Goal: Task Accomplishment & Management: Manage account settings

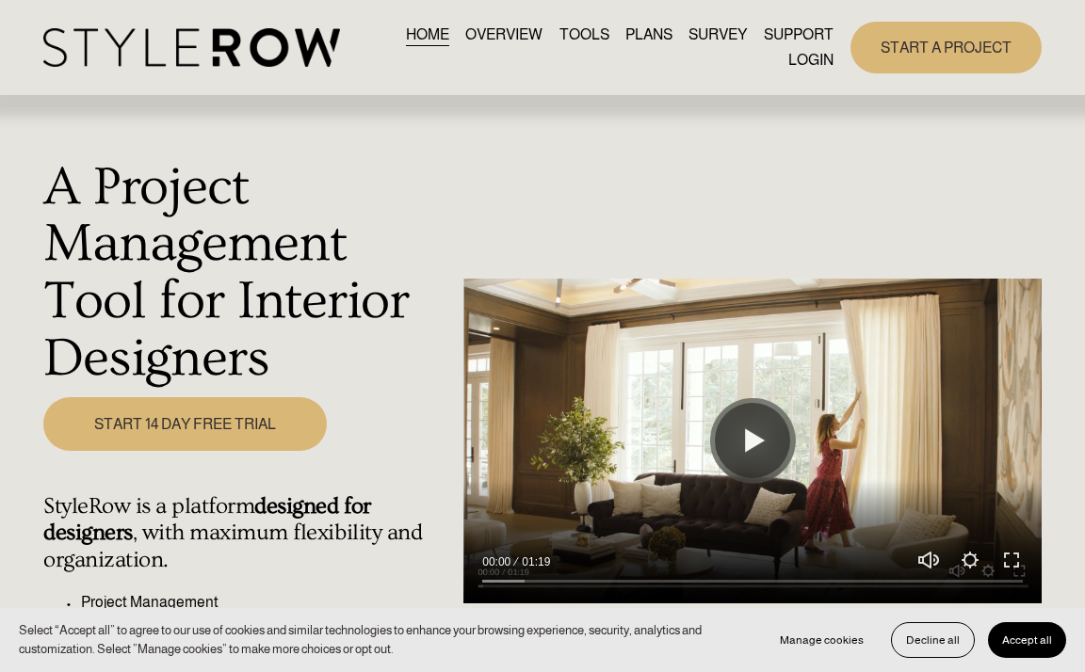
click at [815, 63] on link "LOGIN" at bounding box center [810, 60] width 45 height 25
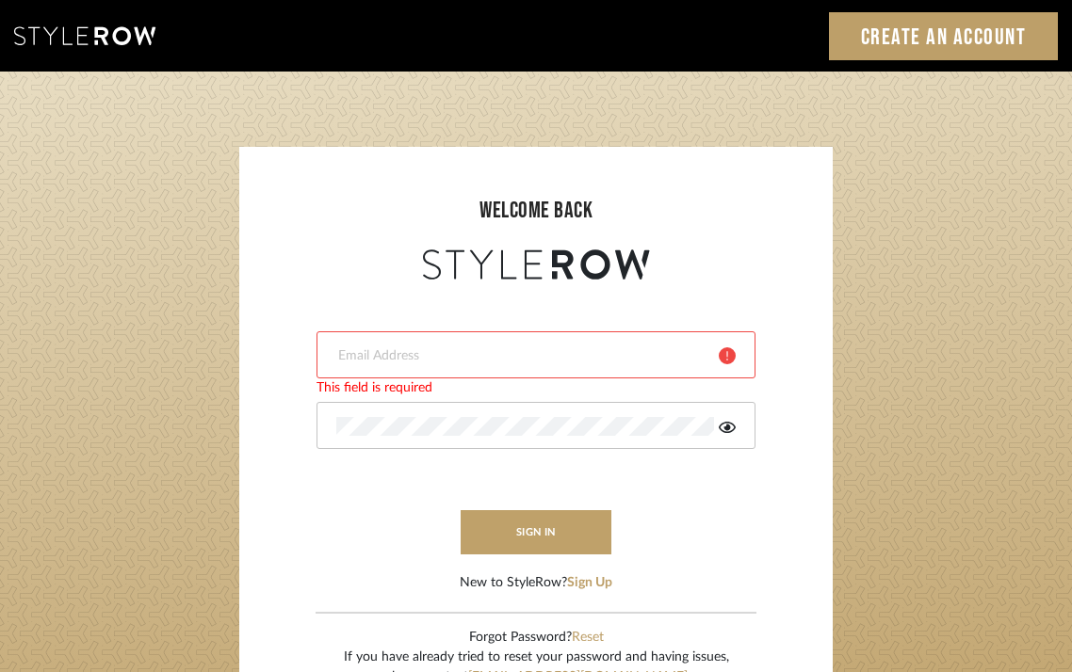
type input "[EMAIL_ADDRESS][DOMAIN_NAME]"
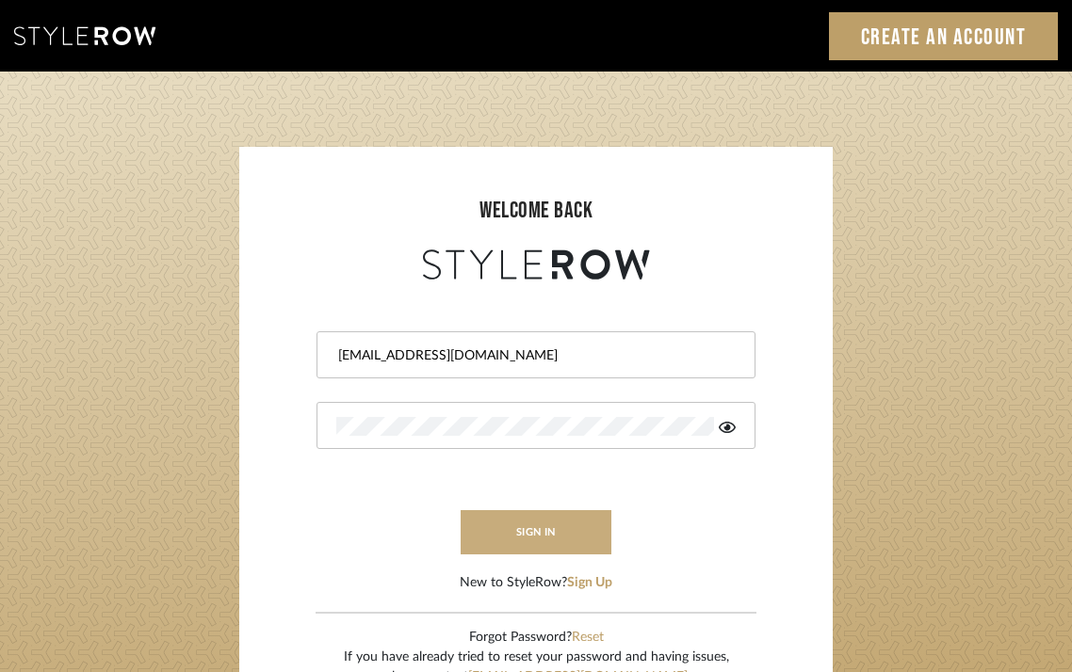
click at [526, 541] on button "sign in" at bounding box center [535, 532] width 151 height 44
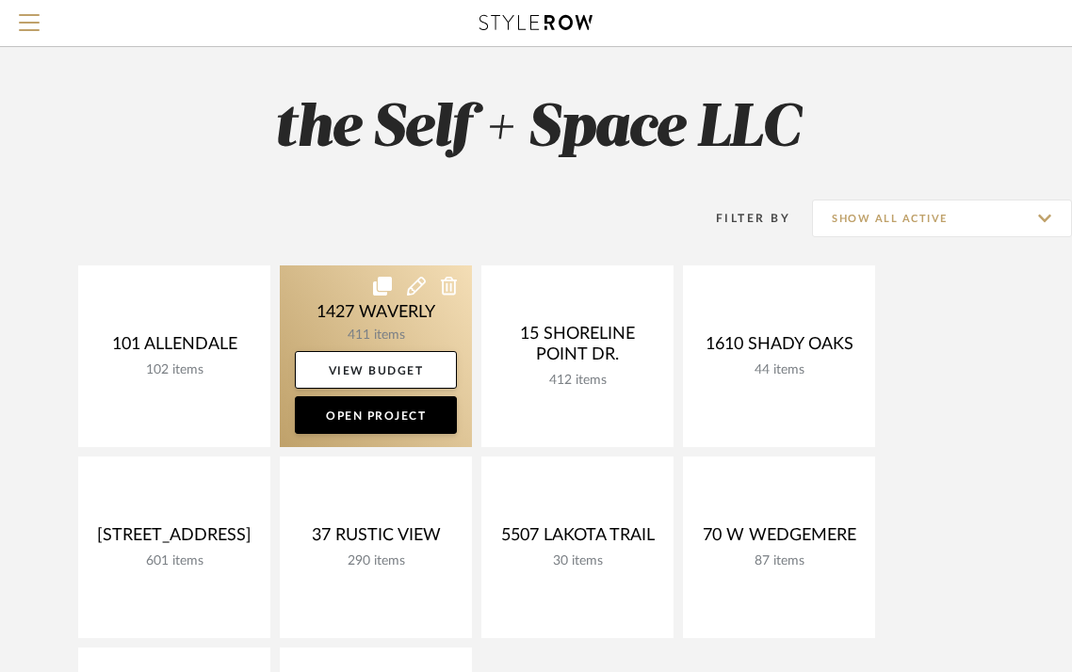
click at [348, 314] on link at bounding box center [376, 357] width 192 height 182
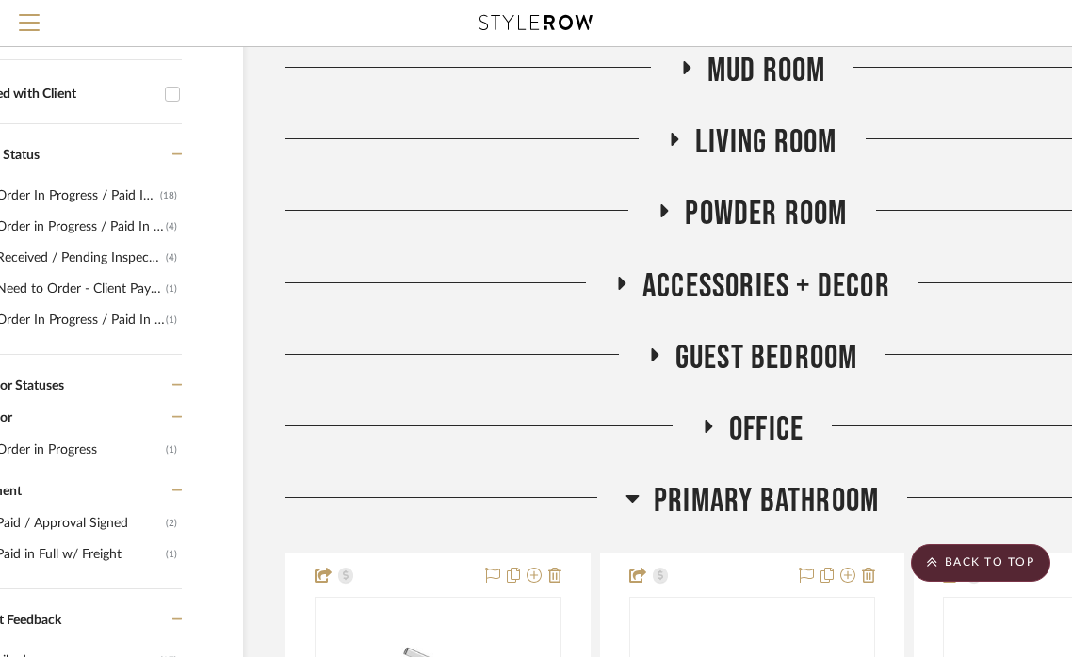
scroll to position [638, 111]
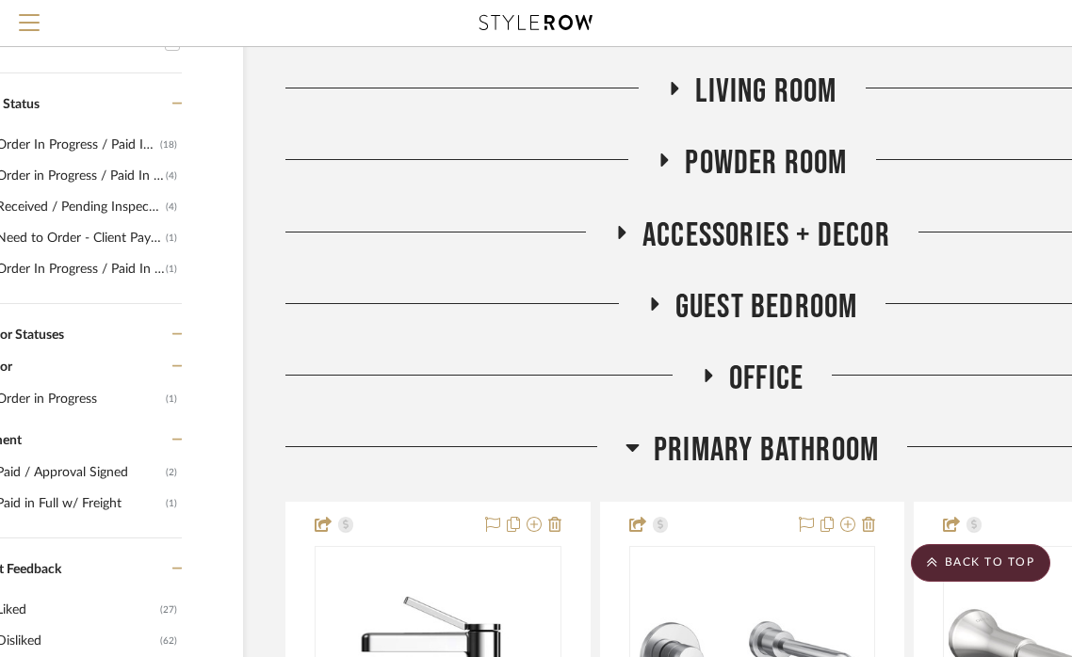
click at [644, 306] on icon at bounding box center [653, 304] width 23 height 14
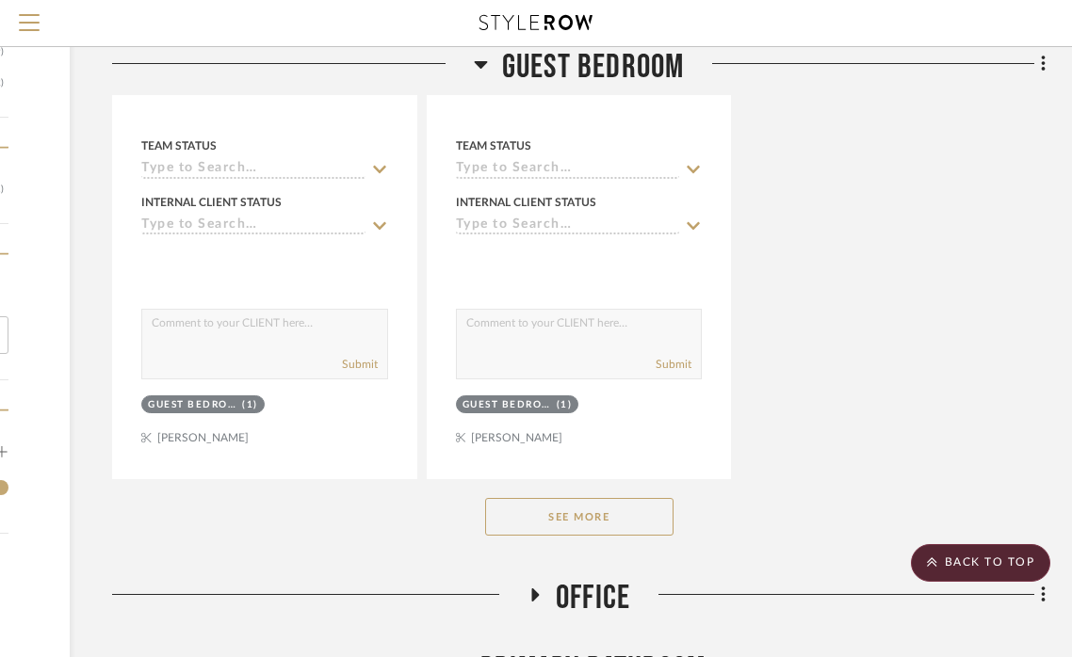
scroll to position [3121, 284]
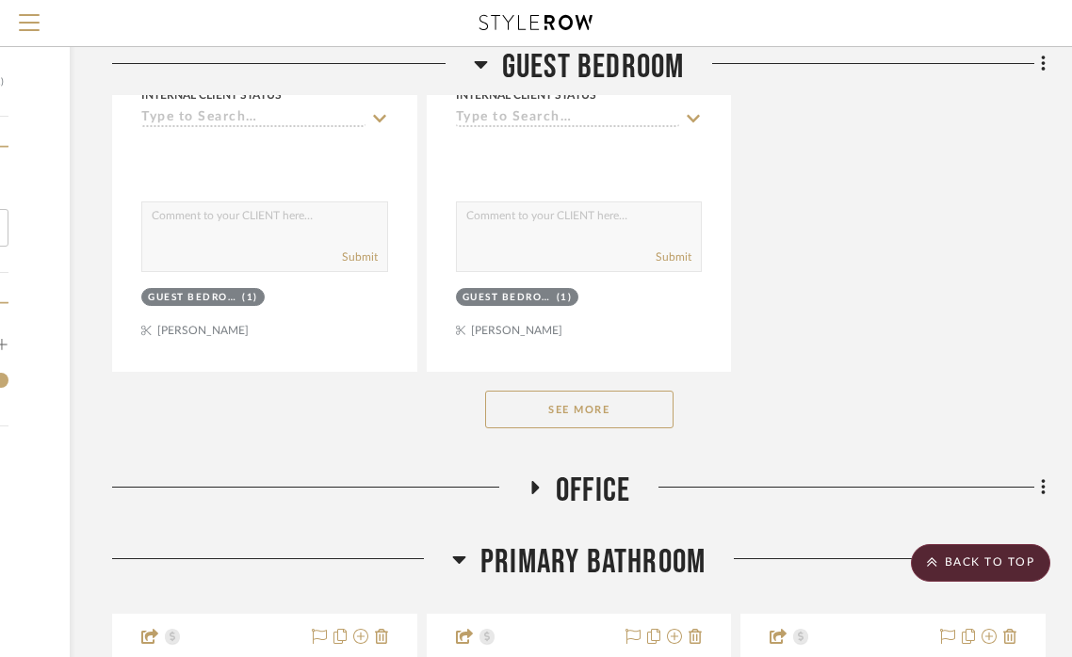
click at [587, 391] on button "See More" at bounding box center [579, 410] width 188 height 38
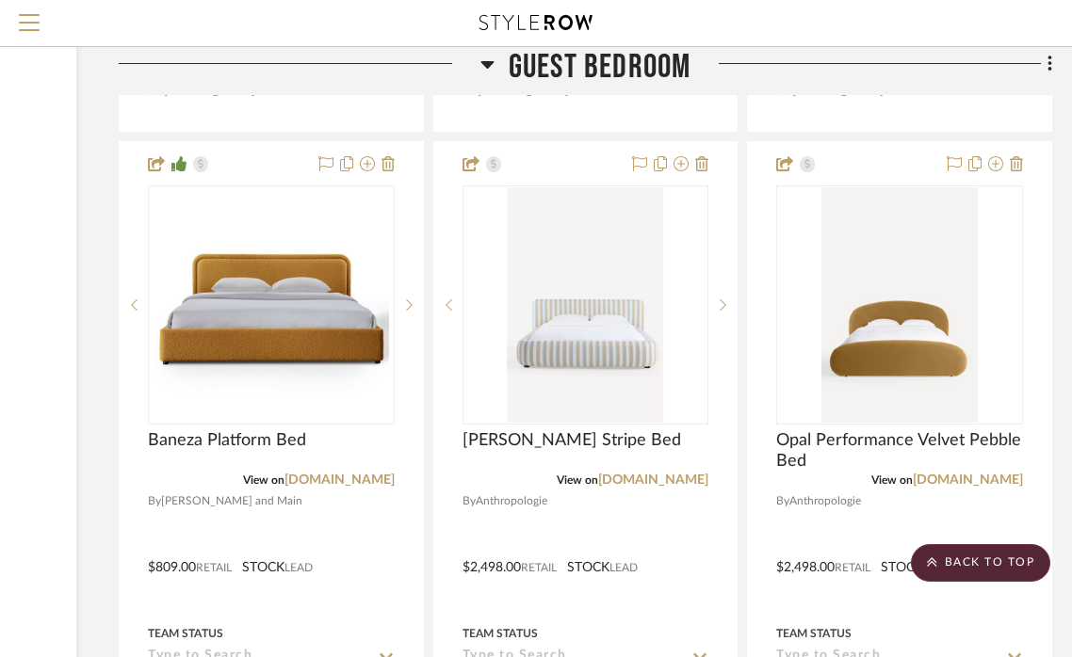
scroll to position [17577, 277]
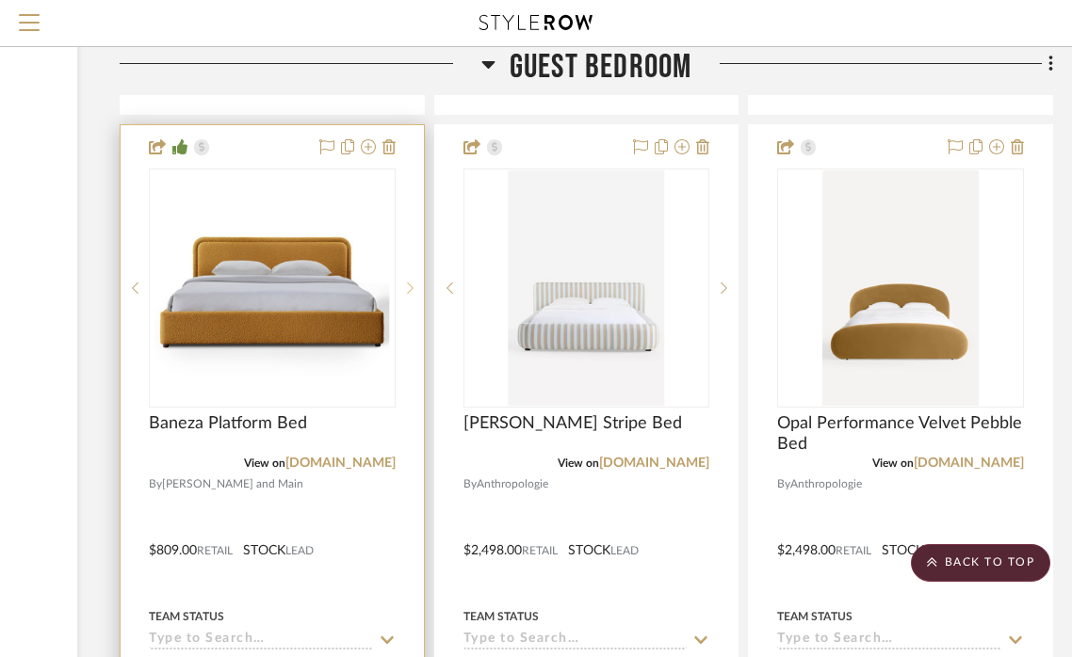
click at [411, 282] on icon at bounding box center [410, 287] width 7 height 11
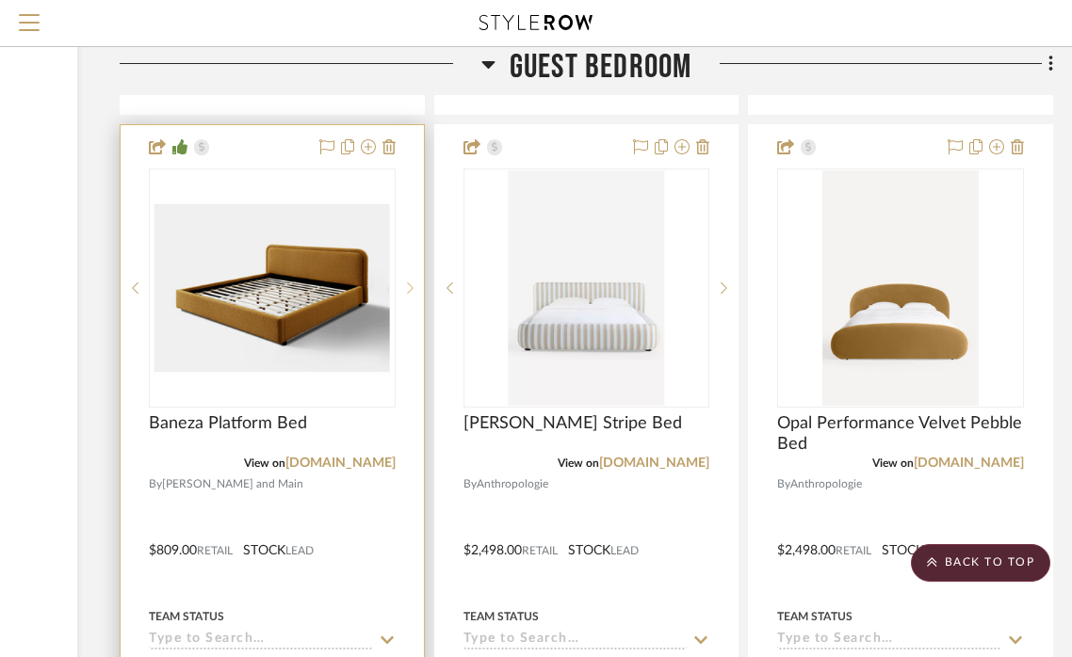
click at [411, 282] on icon at bounding box center [410, 287] width 7 height 11
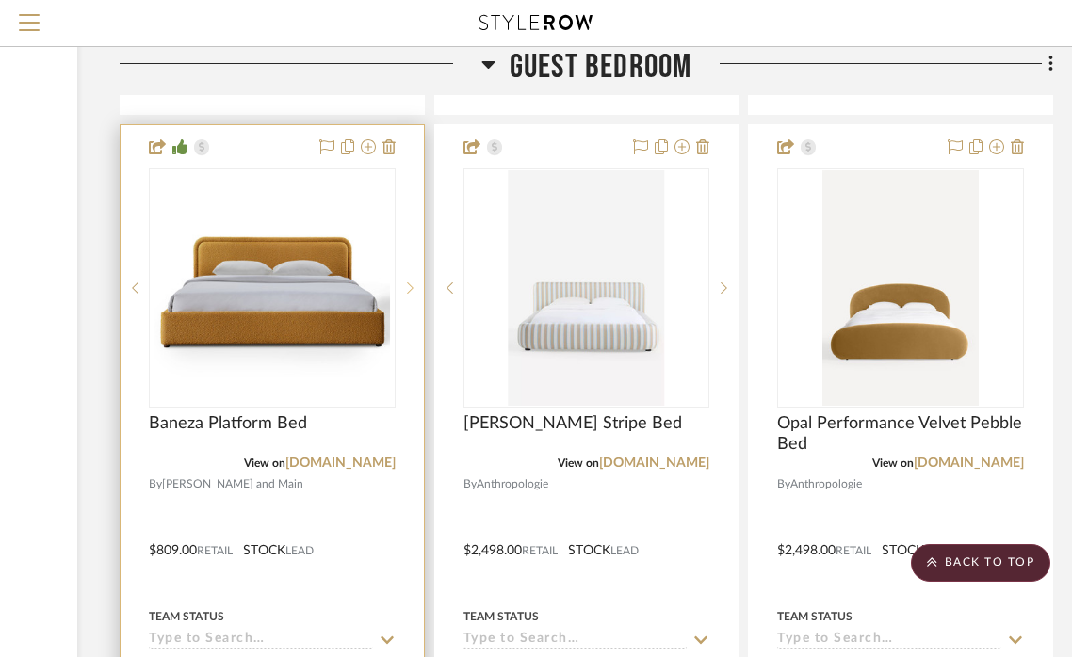
click at [411, 282] on icon at bounding box center [410, 287] width 7 height 11
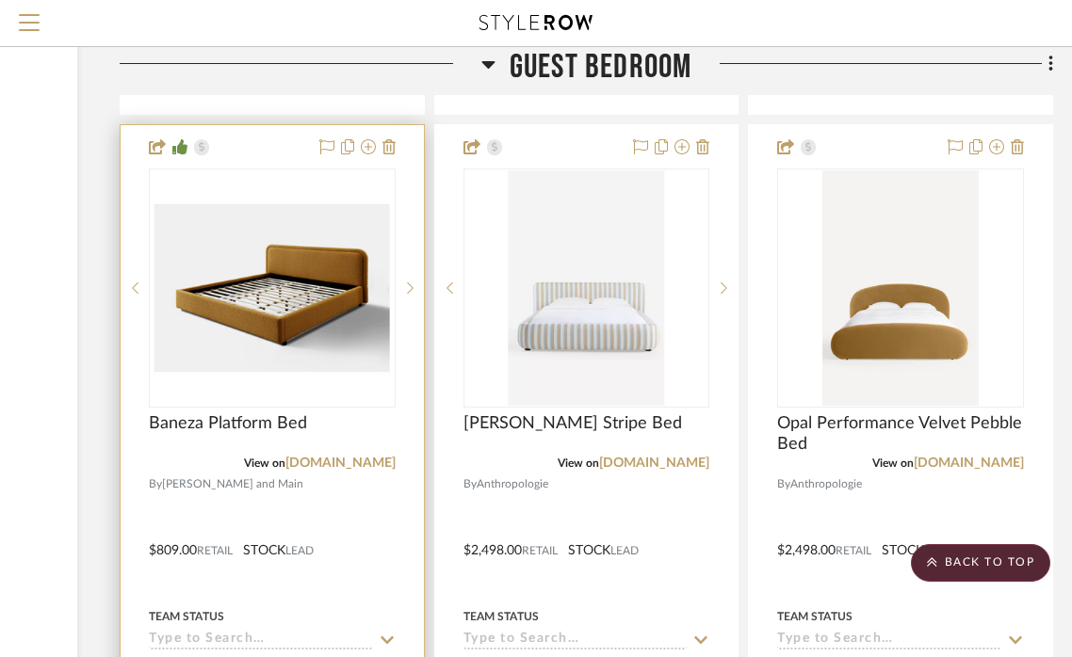
click at [256, 239] on img "1" at bounding box center [271, 287] width 235 height 235
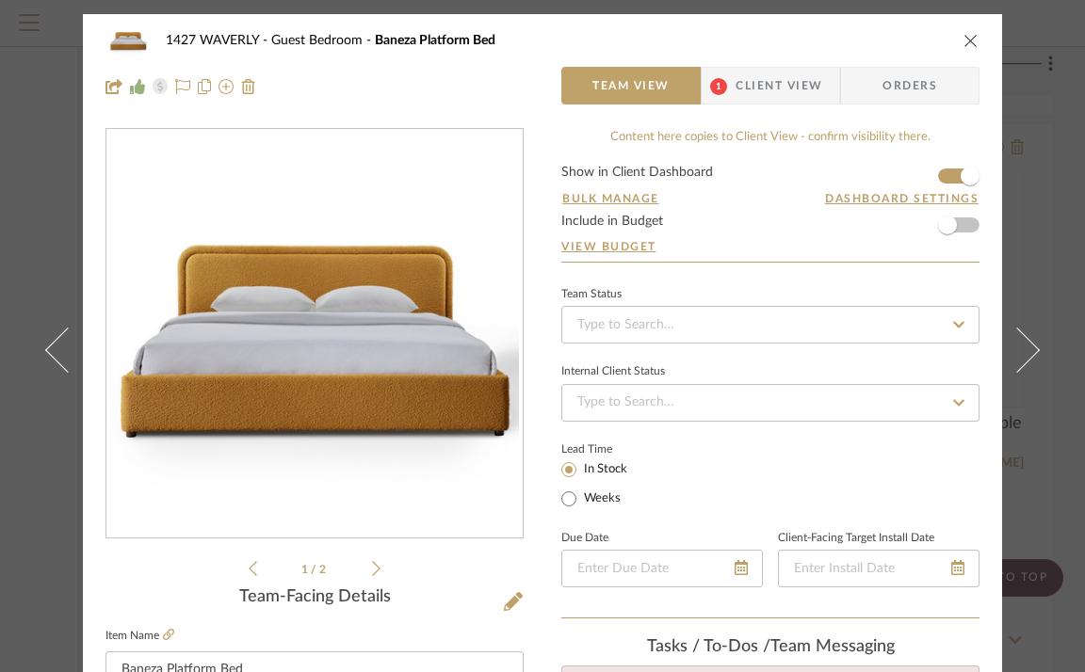
scroll to position [0, 0]
click at [163, 635] on icon at bounding box center [168, 634] width 11 height 11
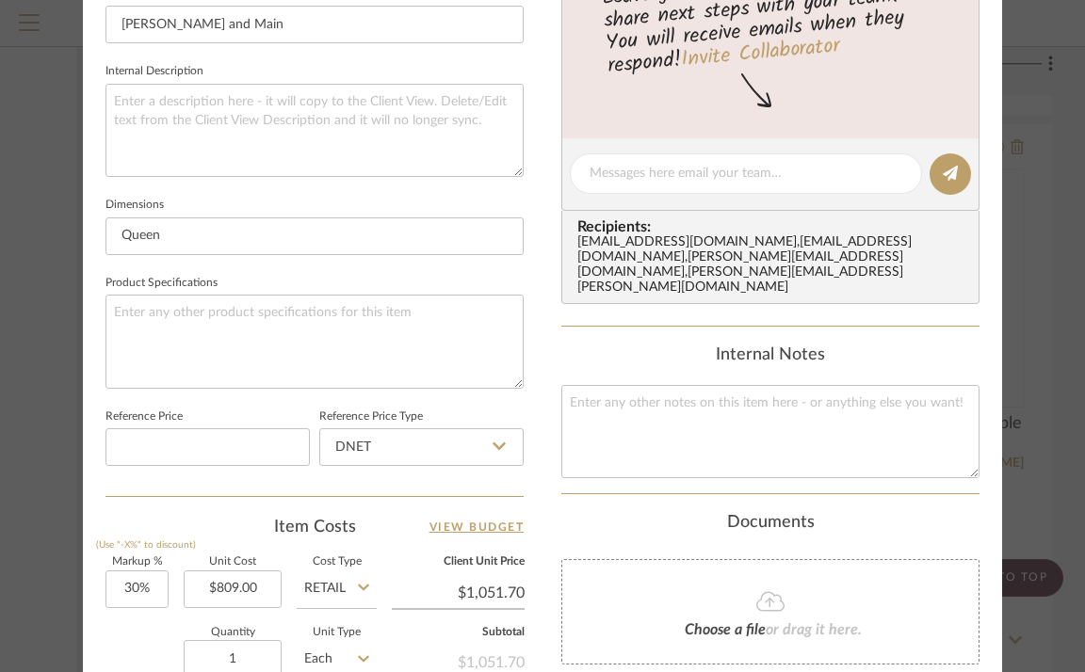
scroll to position [750, 0]
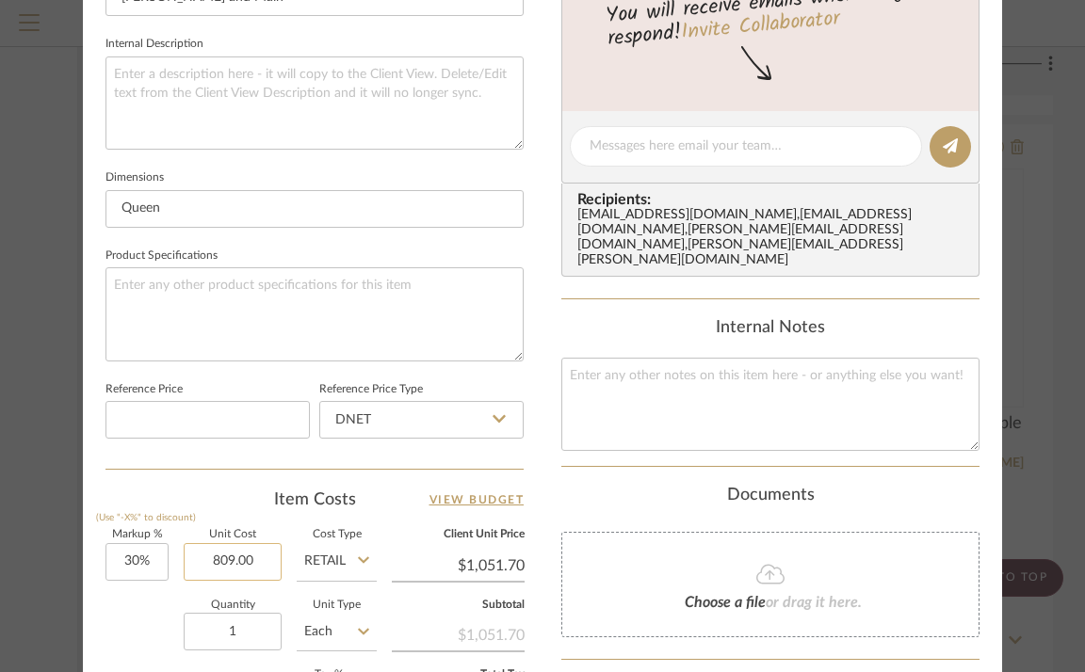
click at [221, 558] on input "809.00" at bounding box center [233, 562] width 98 height 38
type input "$899.00"
click at [535, 449] on div "1427 WAVERLY Guest Bedroom Baneza Platform Bed Team View 1 Client View Orders 1…" at bounding box center [542, 133] width 919 height 1739
type input "$1,168.70"
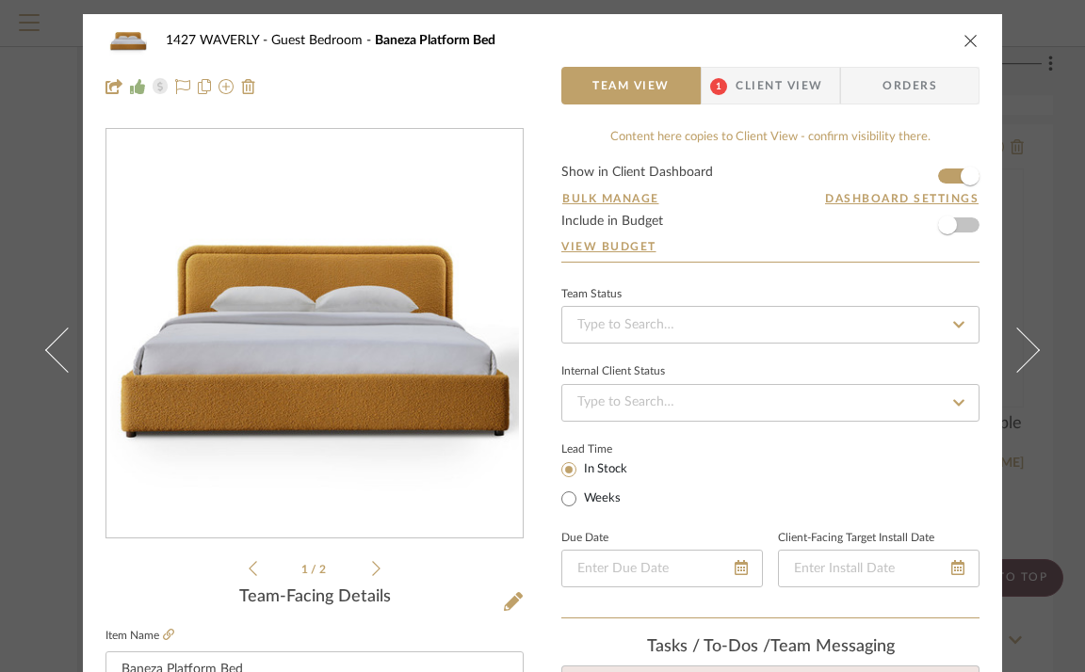
scroll to position [0, 0]
click at [966, 40] on icon "close" at bounding box center [970, 40] width 15 height 15
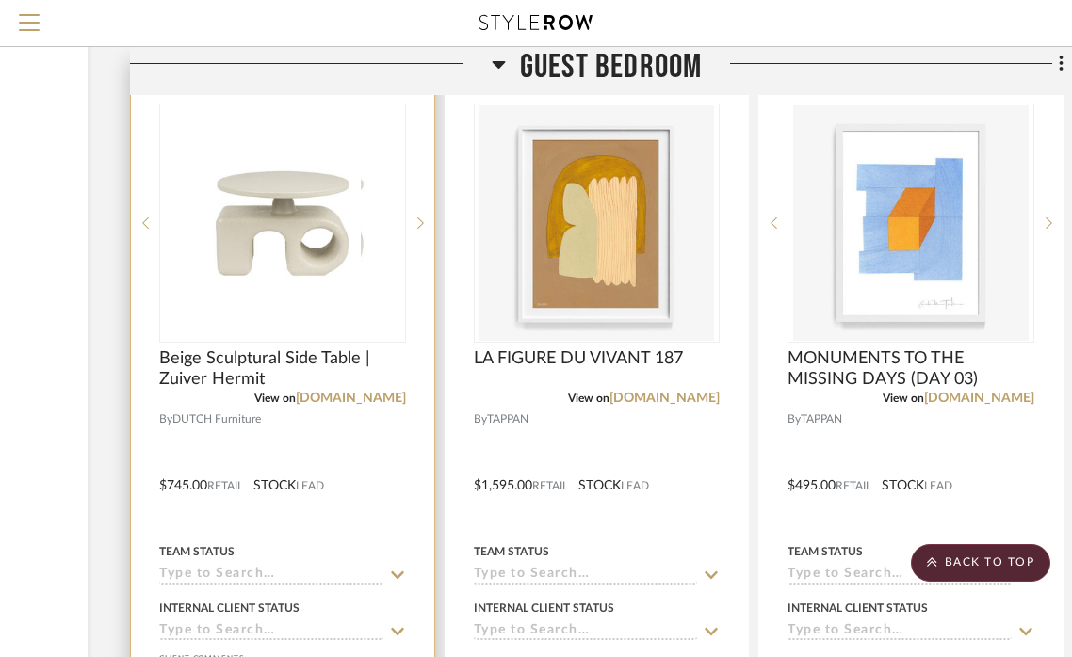
scroll to position [10129, 266]
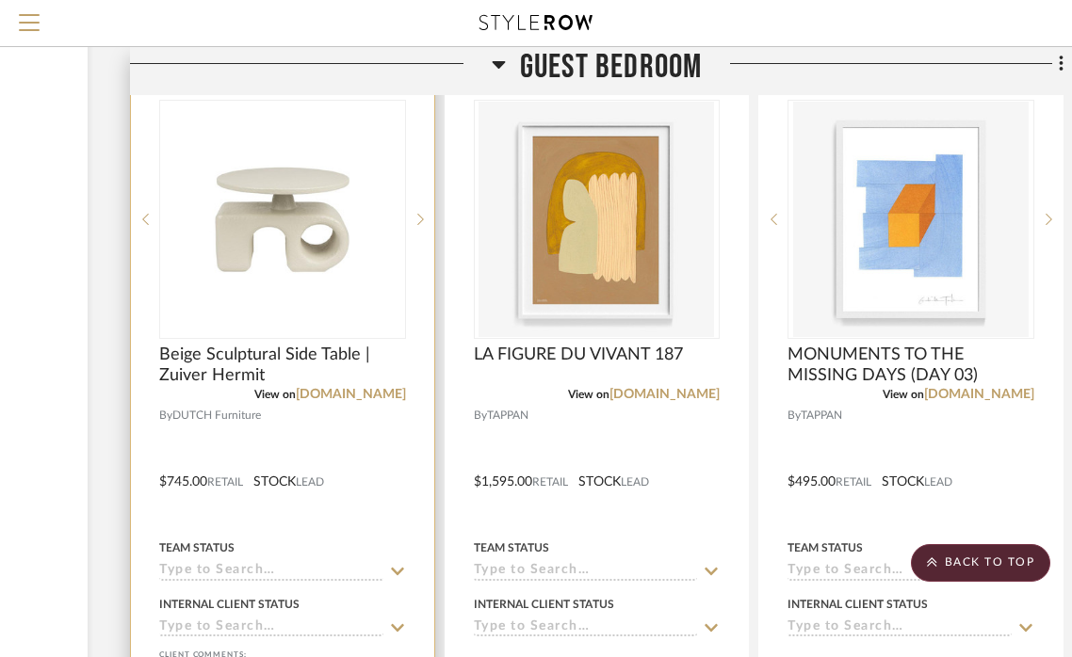
click at [256, 395] on div at bounding box center [282, 468] width 303 height 824
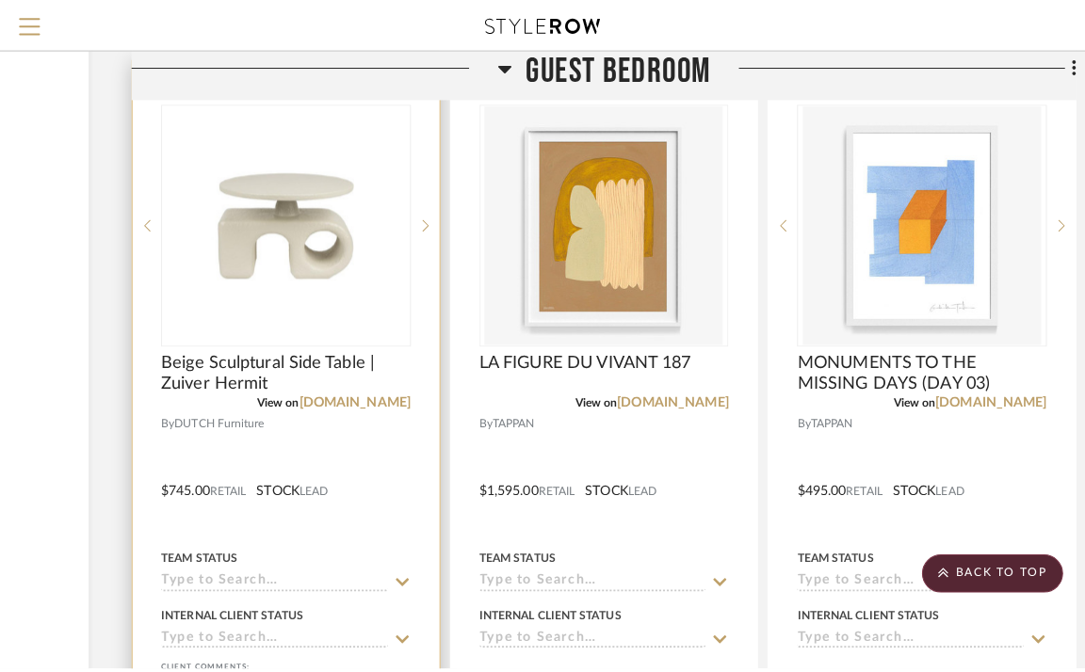
scroll to position [0, 0]
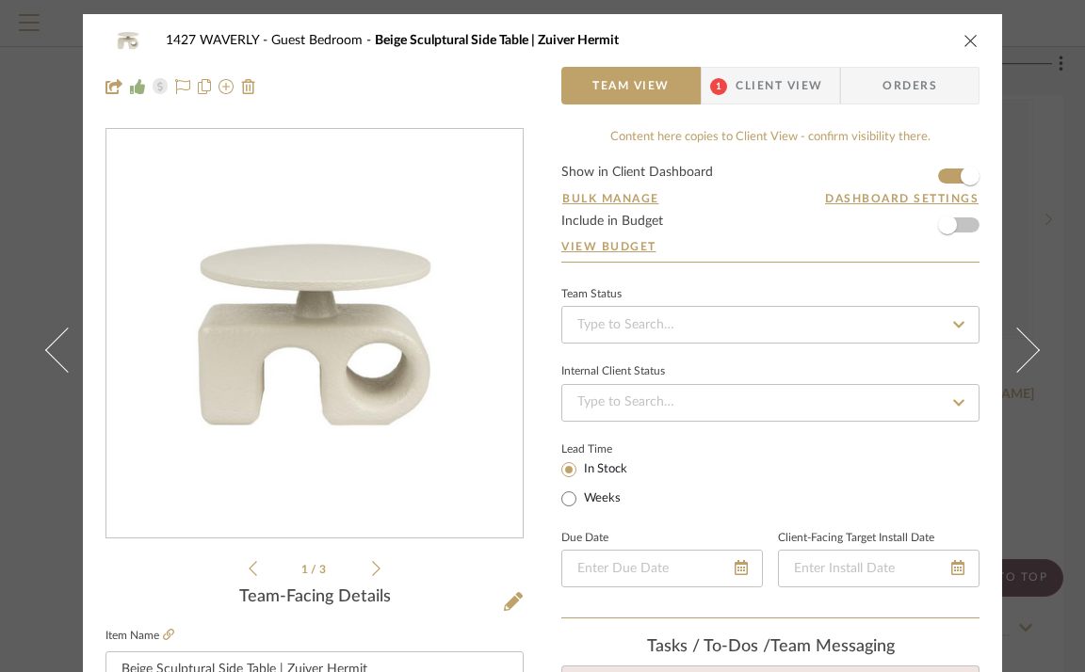
click at [372, 569] on icon at bounding box center [376, 568] width 8 height 17
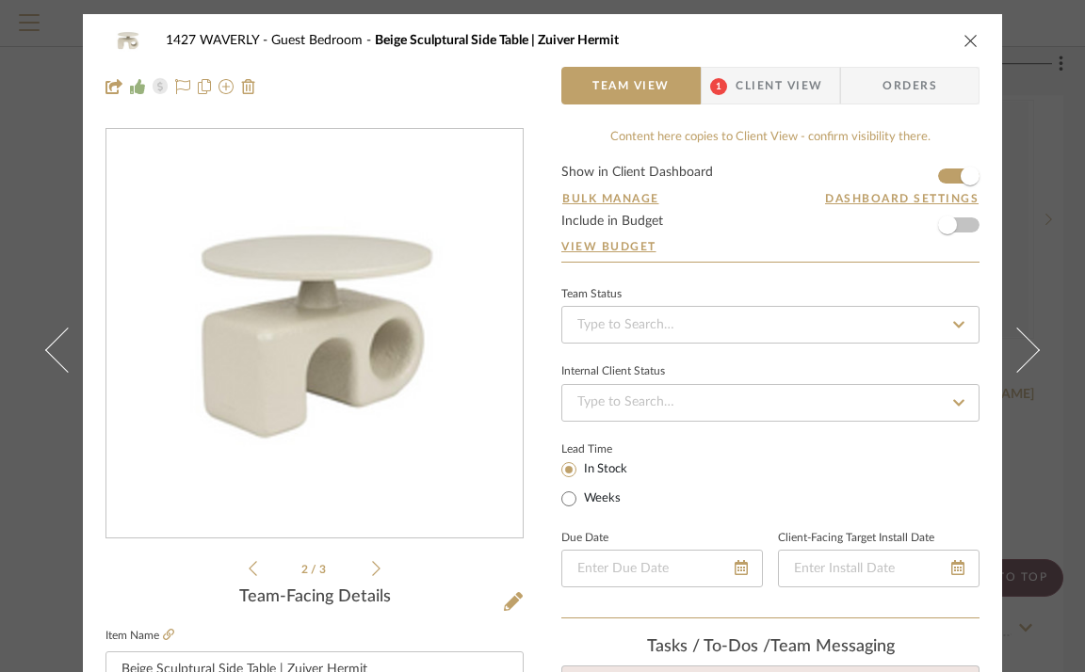
click at [372, 569] on icon at bounding box center [376, 568] width 8 height 17
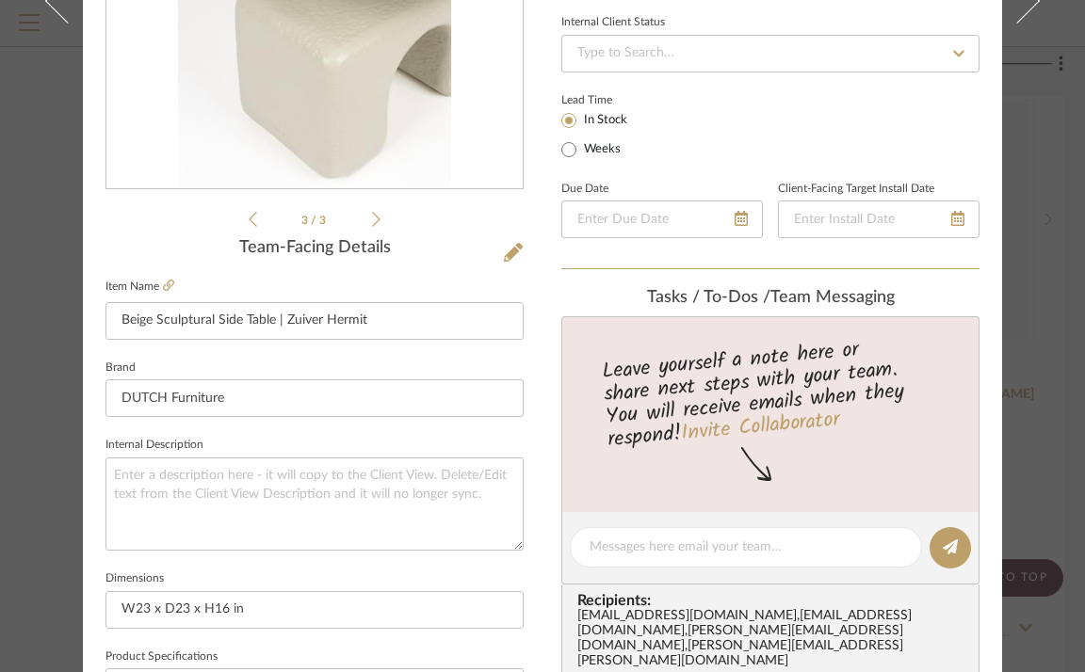
scroll to position [354, 0]
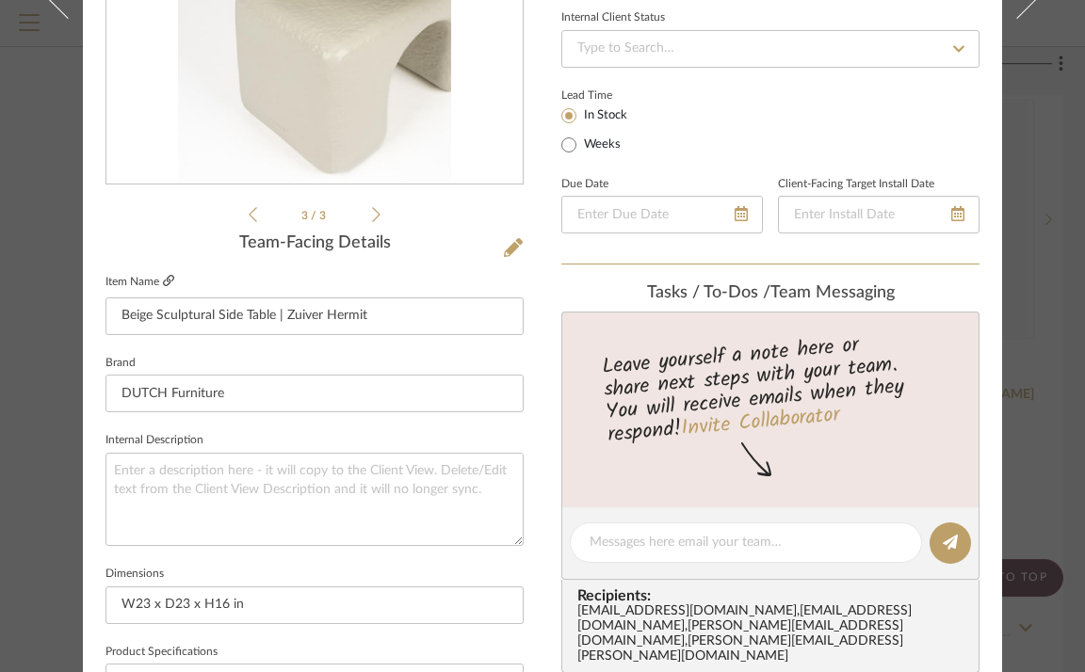
click at [163, 285] on icon at bounding box center [168, 280] width 11 height 11
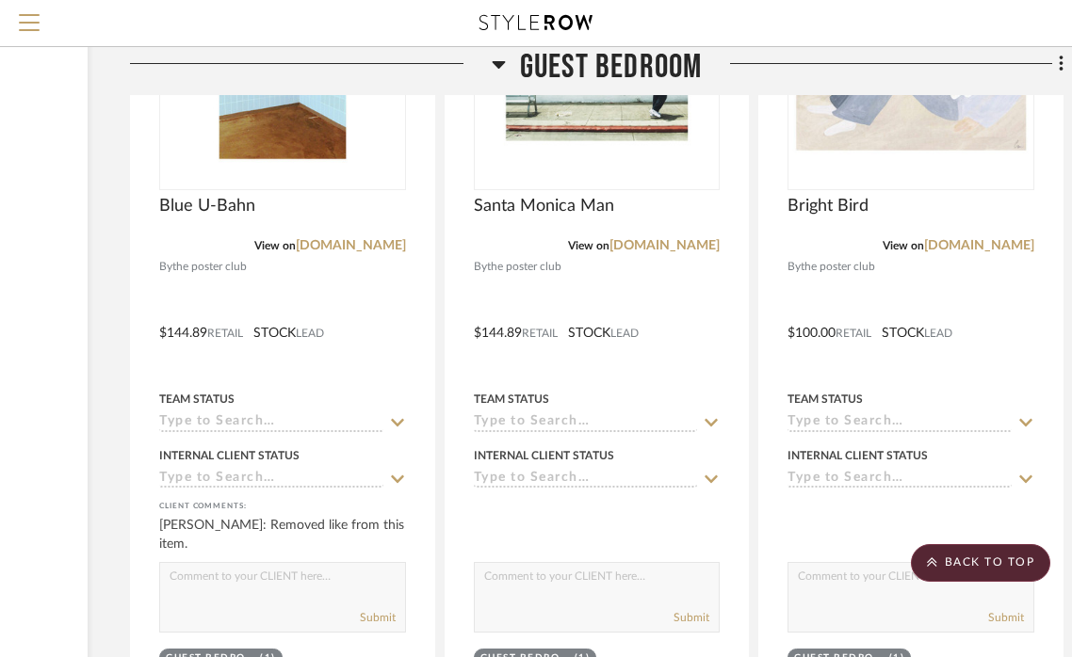
scroll to position [7817, 266]
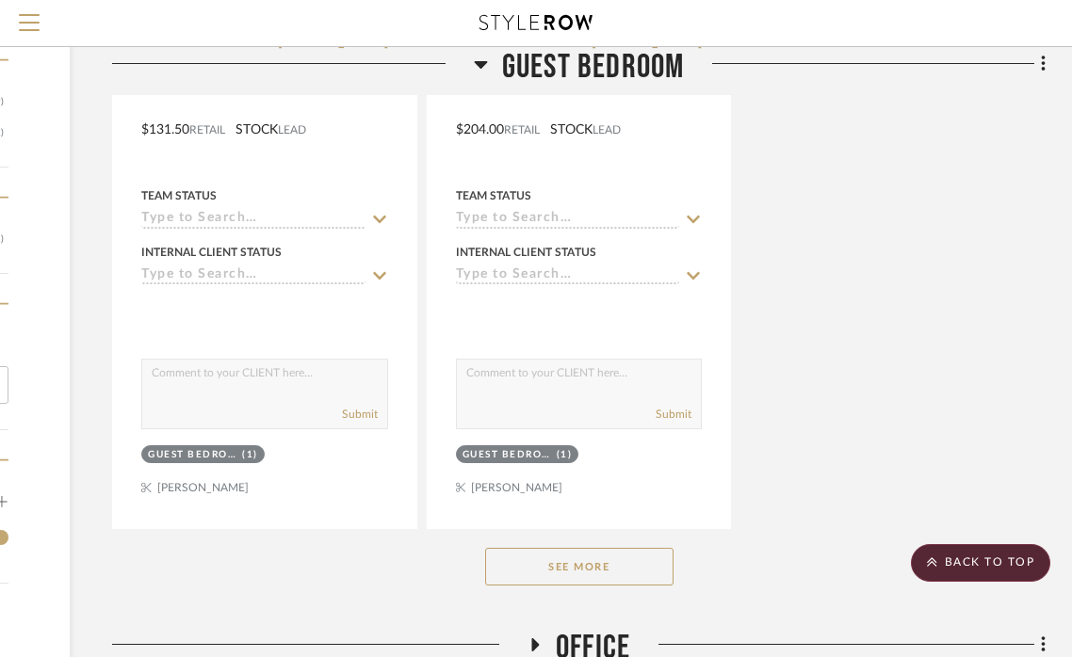
scroll to position [3093, 284]
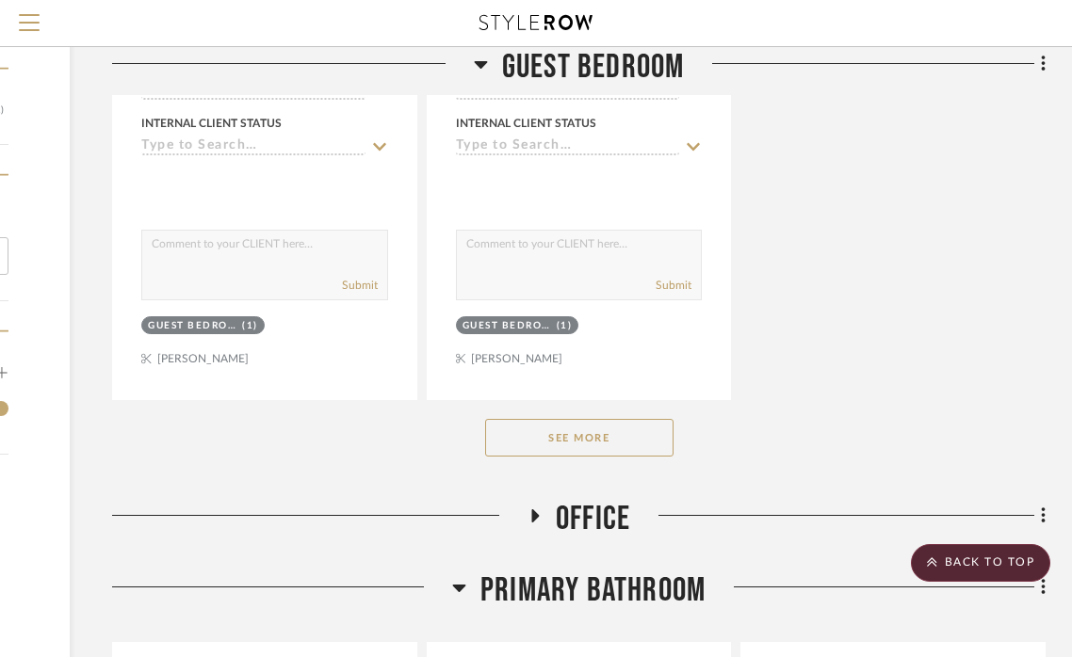
click at [581, 419] on button "See More" at bounding box center [579, 438] width 188 height 38
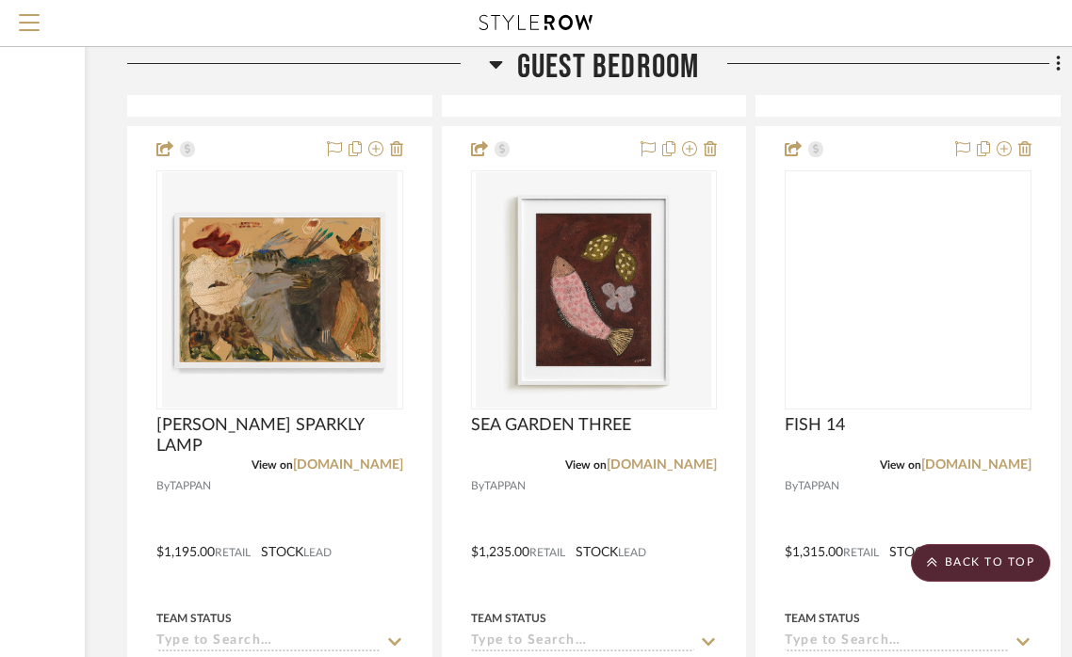
scroll to position [10886, 269]
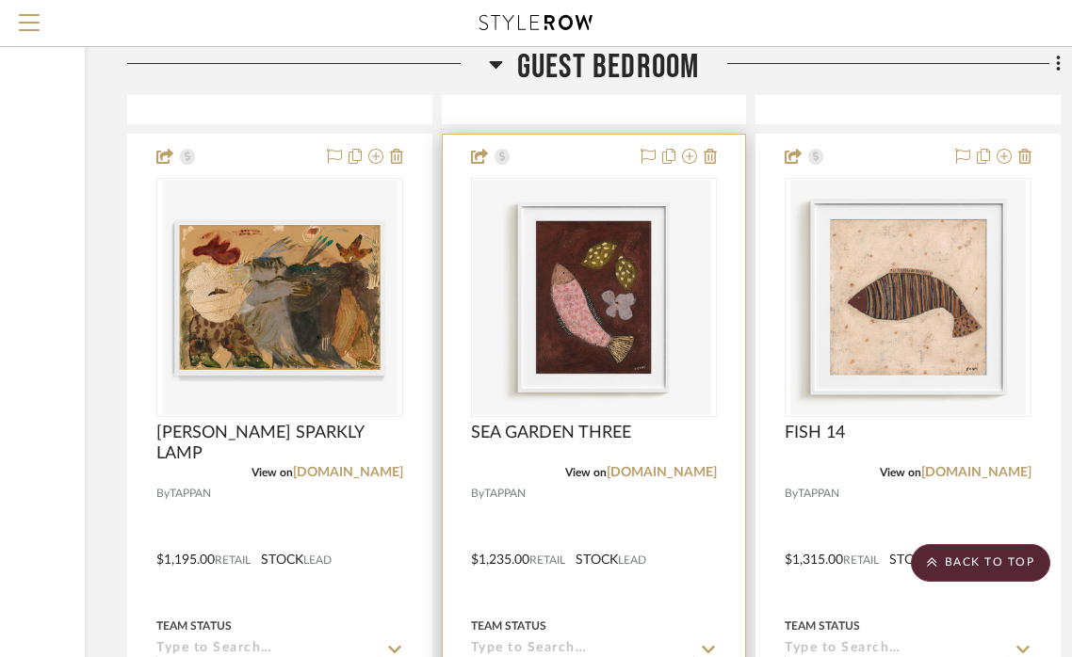
click at [583, 469] on div at bounding box center [594, 547] width 303 height 824
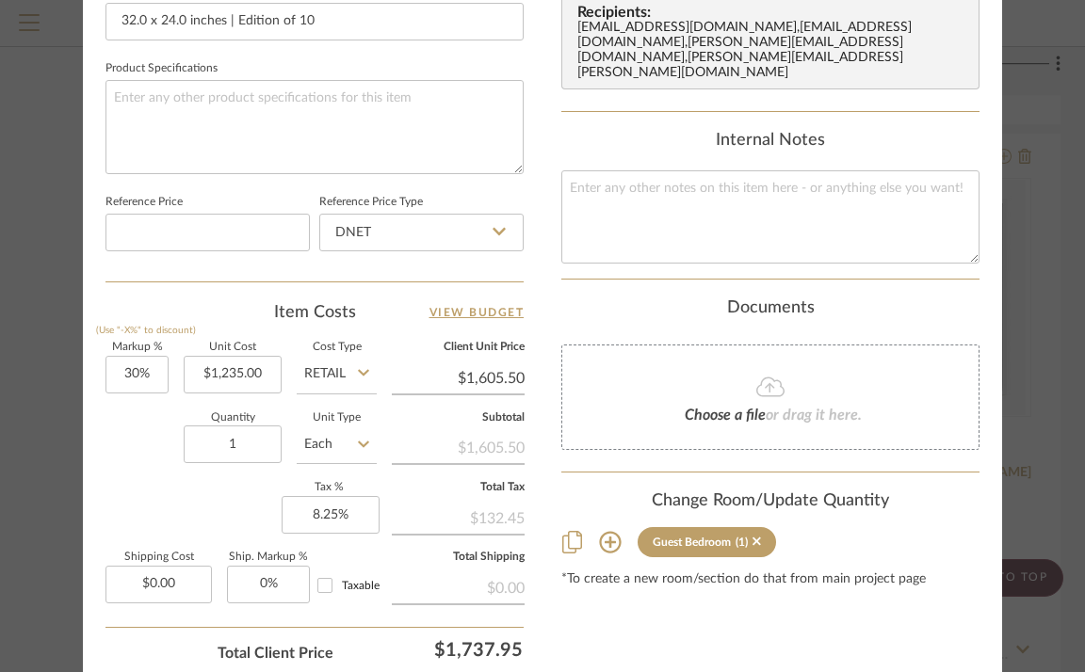
scroll to position [941, 0]
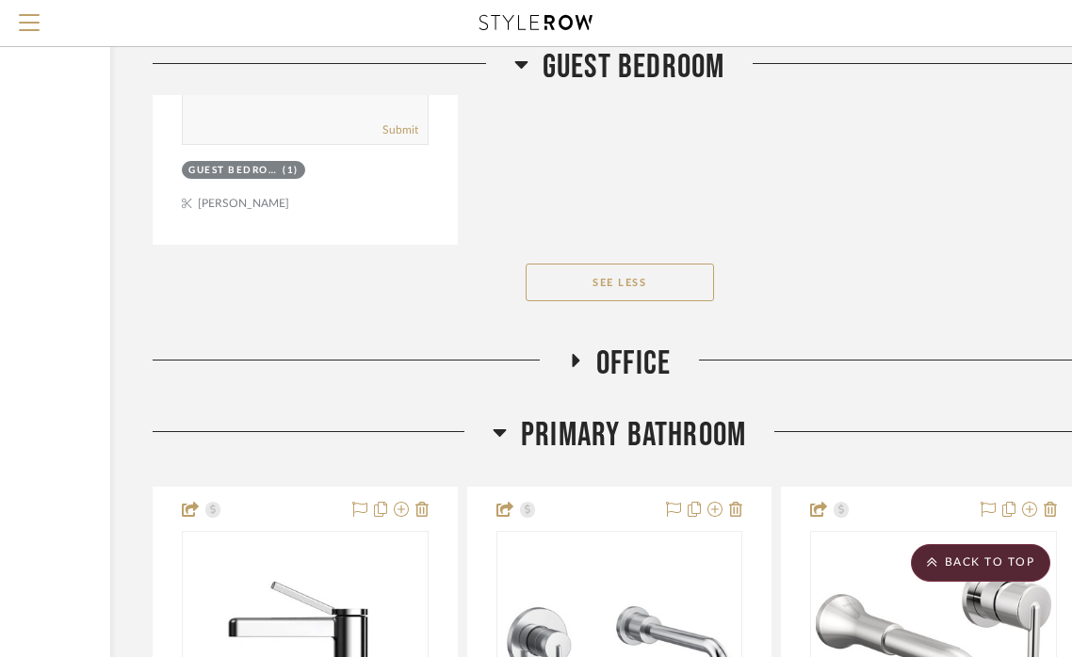
scroll to position [19018, 244]
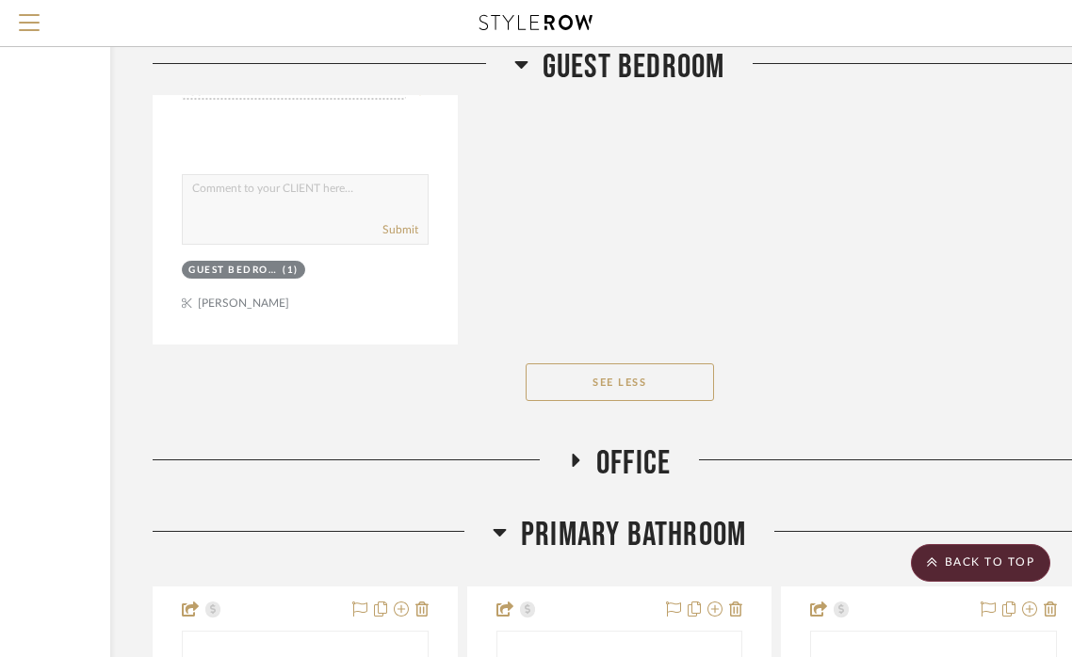
click at [576, 454] on icon at bounding box center [576, 460] width 8 height 13
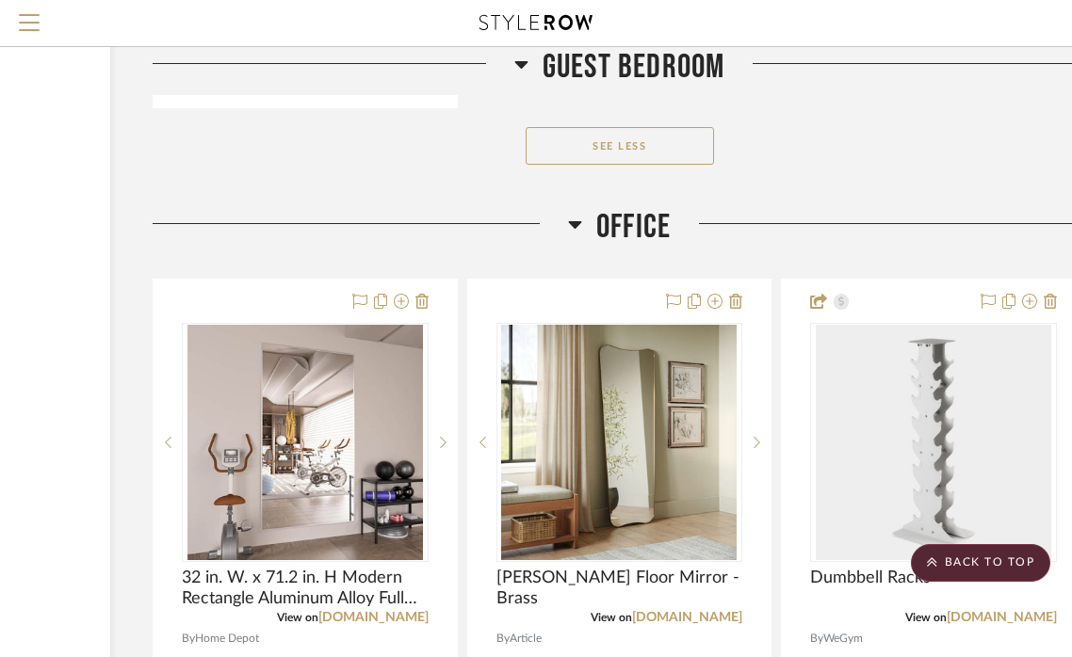
scroll to position [19298, 244]
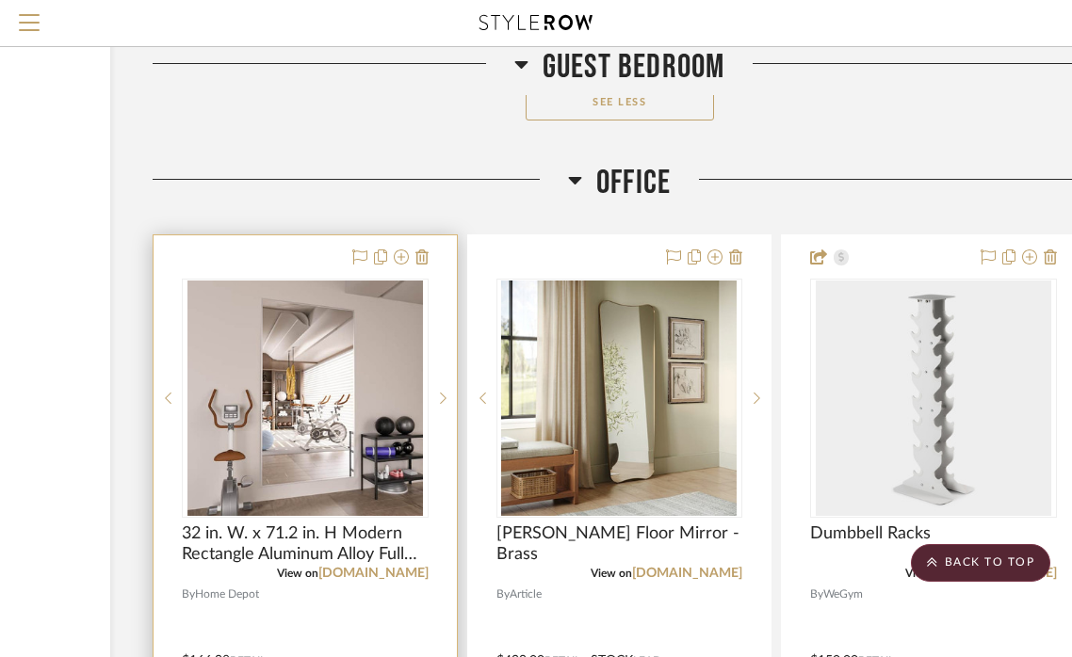
click at [326, 539] on div at bounding box center [304, 647] width 303 height 824
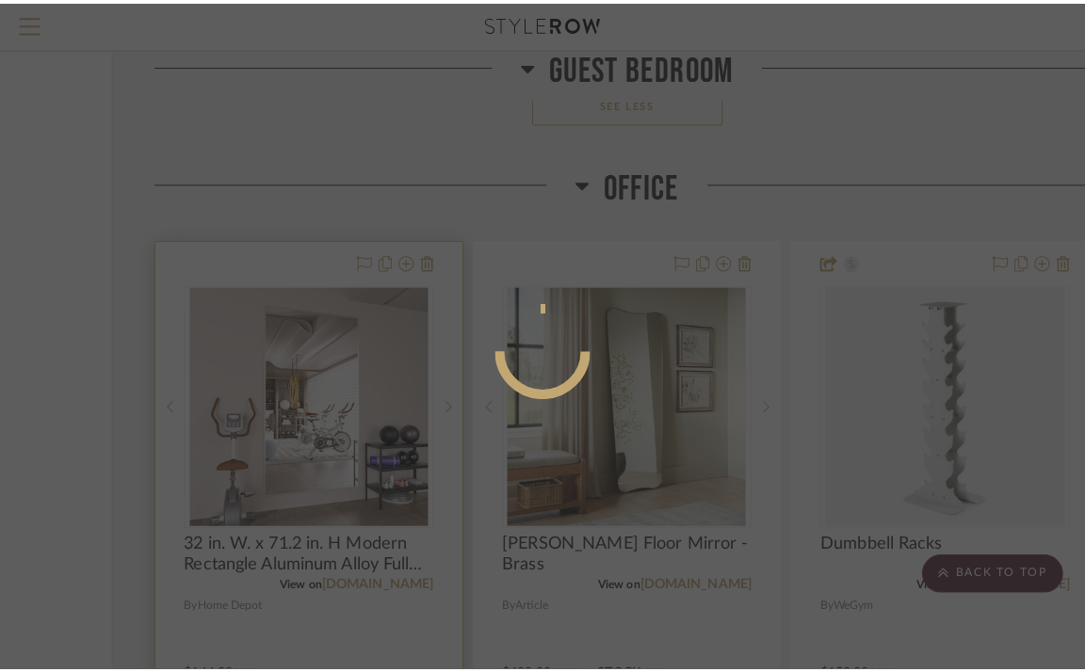
scroll to position [0, 0]
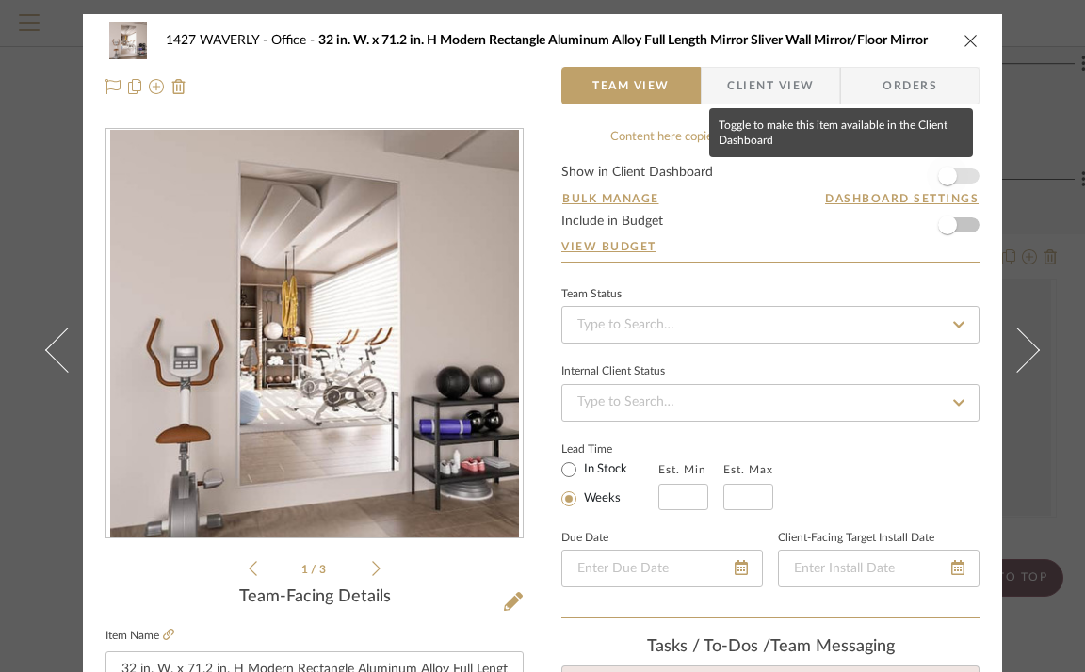
click at [938, 175] on span "button" at bounding box center [947, 176] width 19 height 19
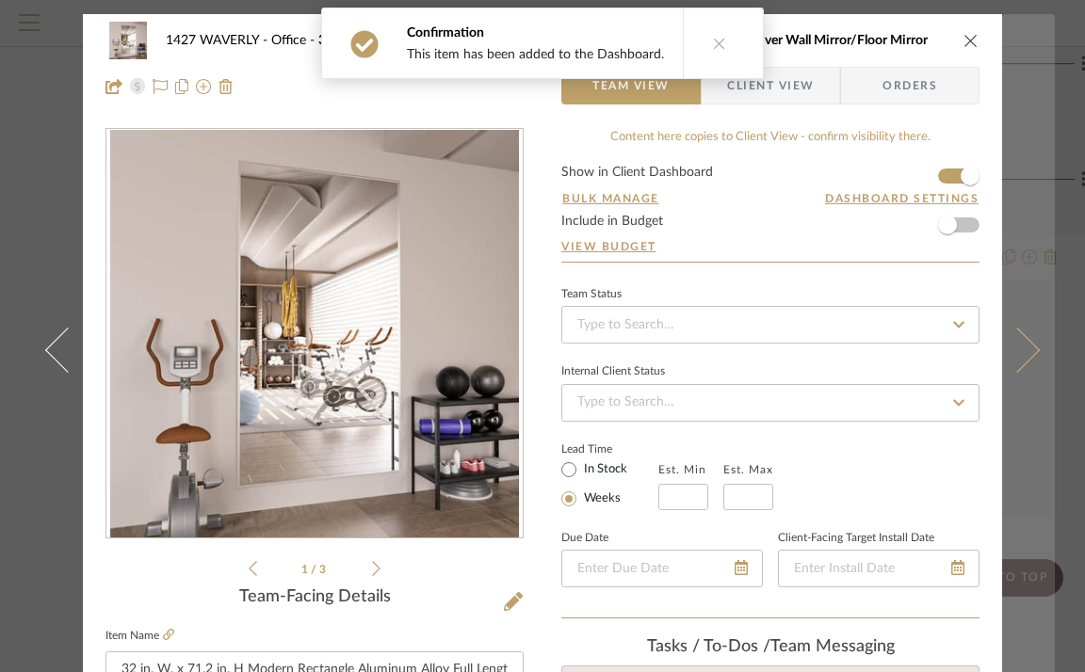
click at [1010, 220] on button at bounding box center [1028, 350] width 53 height 672
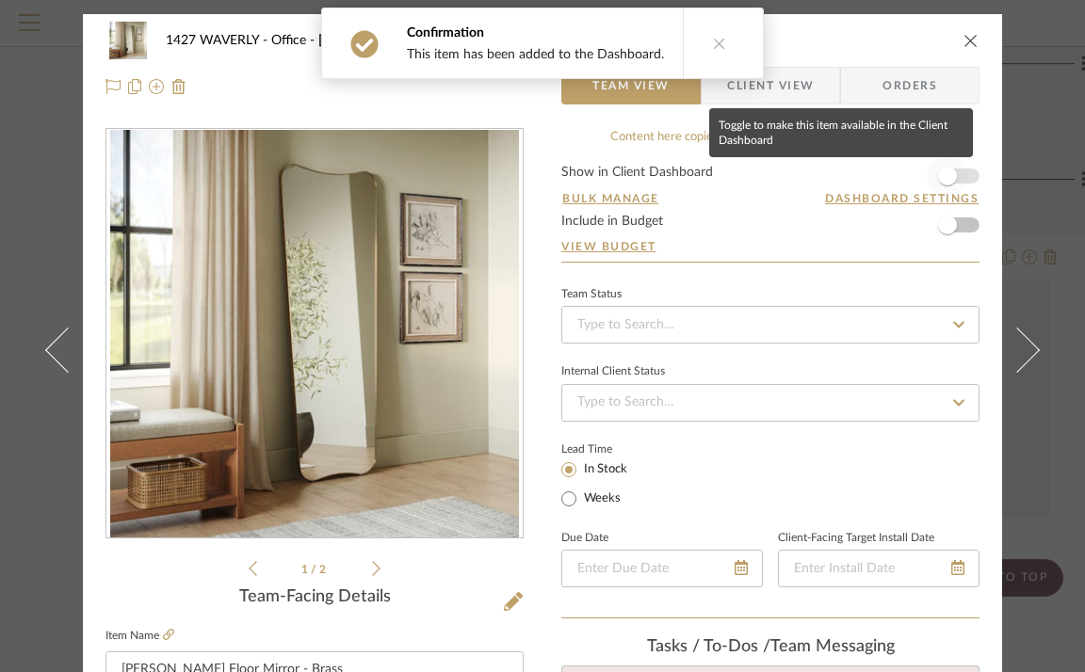
click at [954, 176] on span "button" at bounding box center [947, 175] width 41 height 41
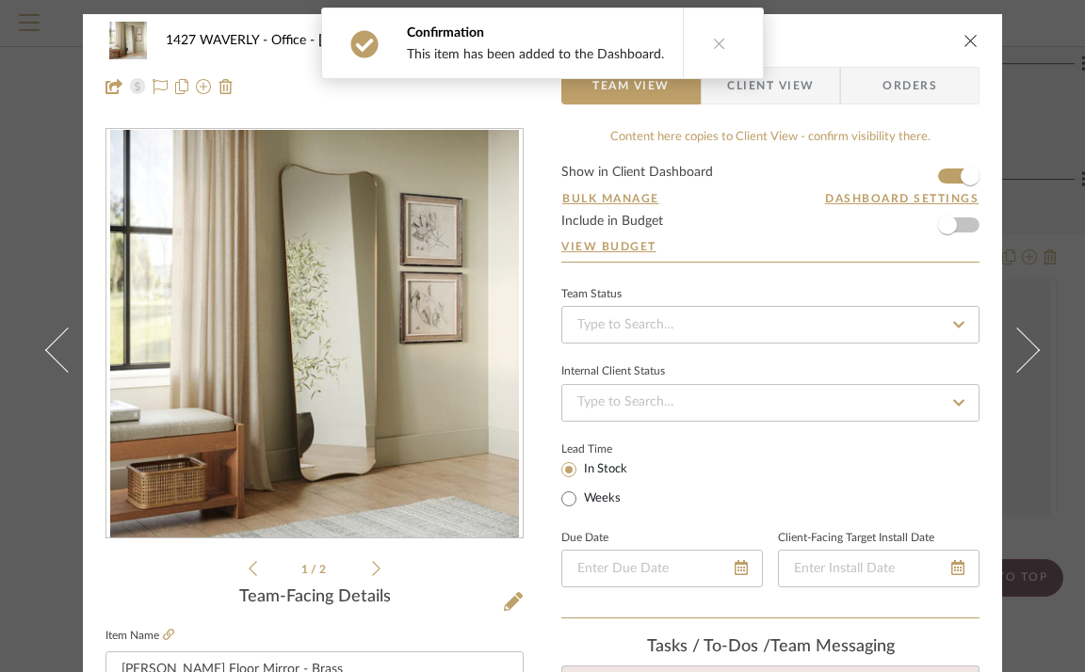
click at [966, 42] on icon "close" at bounding box center [970, 40] width 15 height 15
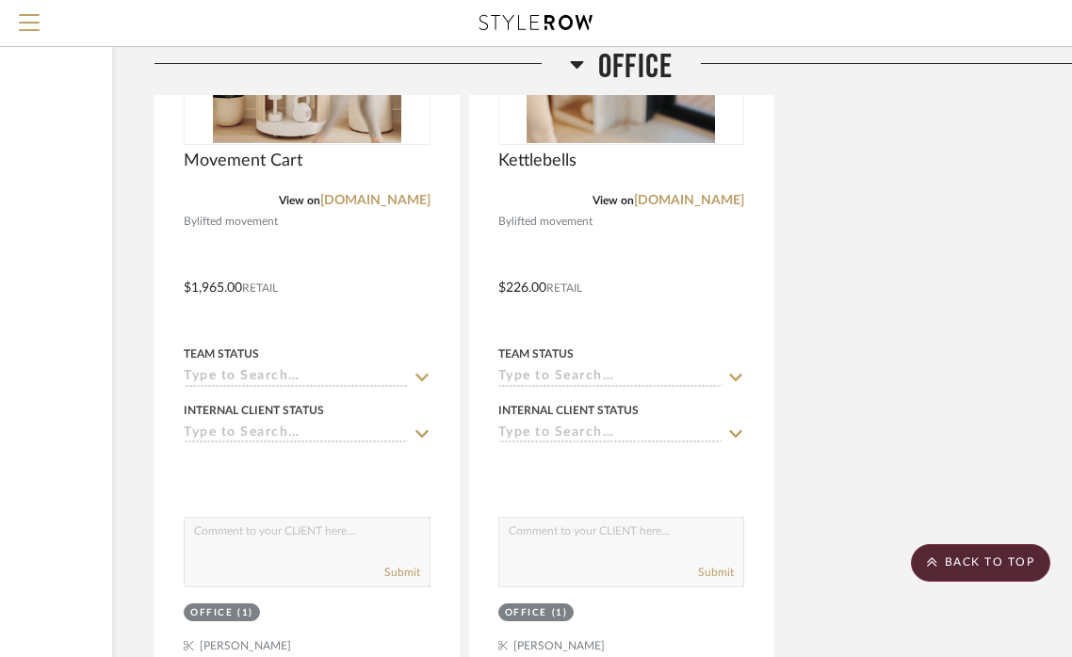
scroll to position [21397, 242]
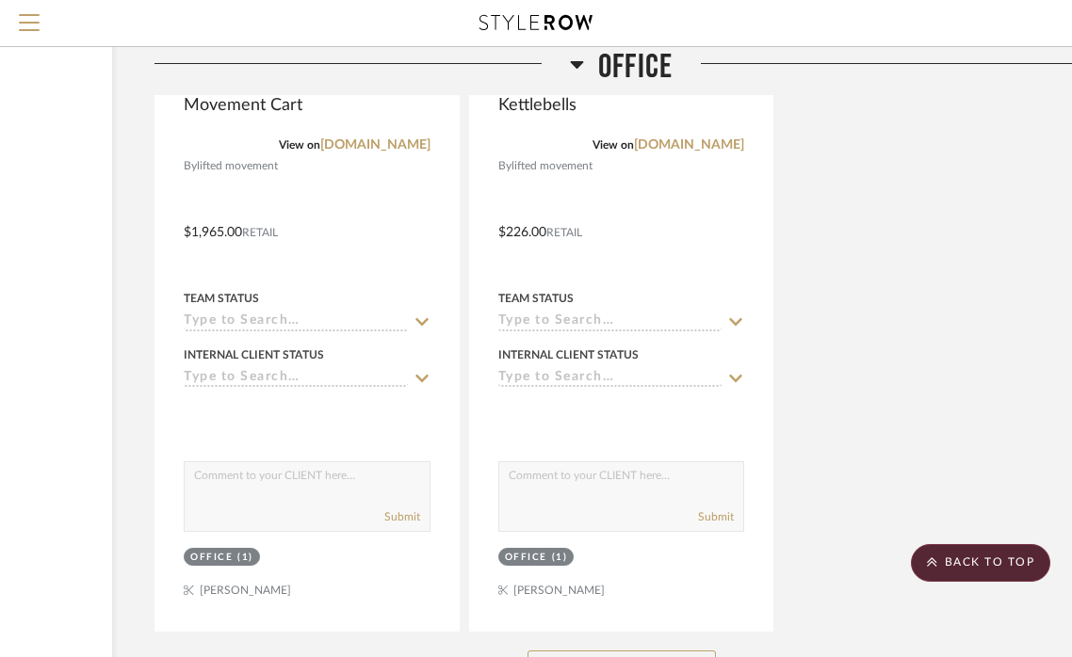
click at [587, 651] on button "See More" at bounding box center [621, 670] width 188 height 38
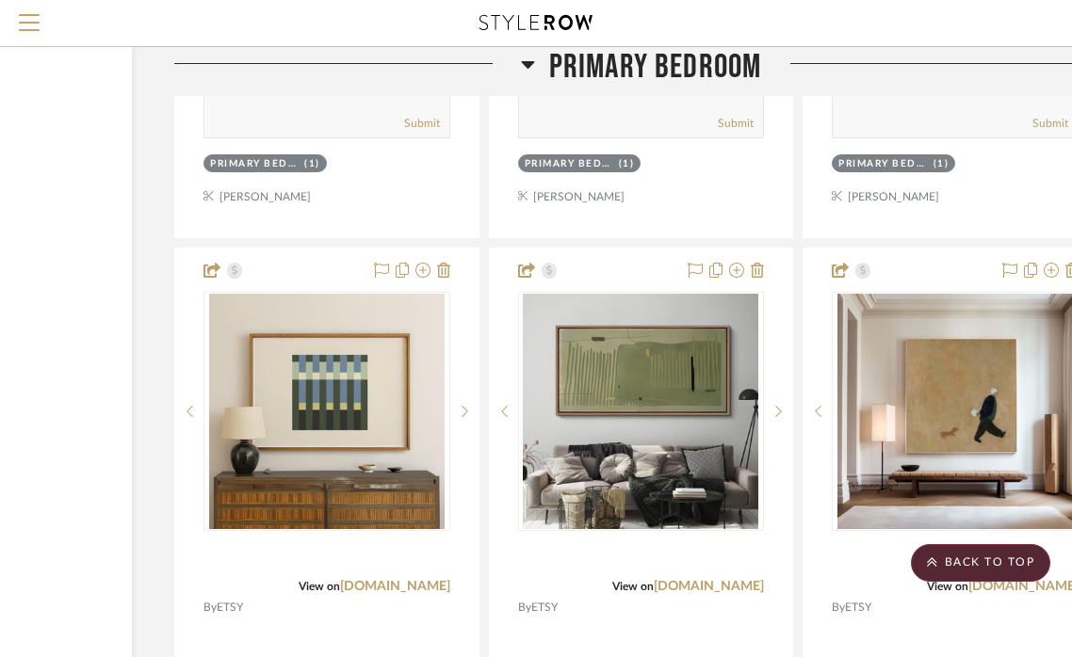
scroll to position [32953, 222]
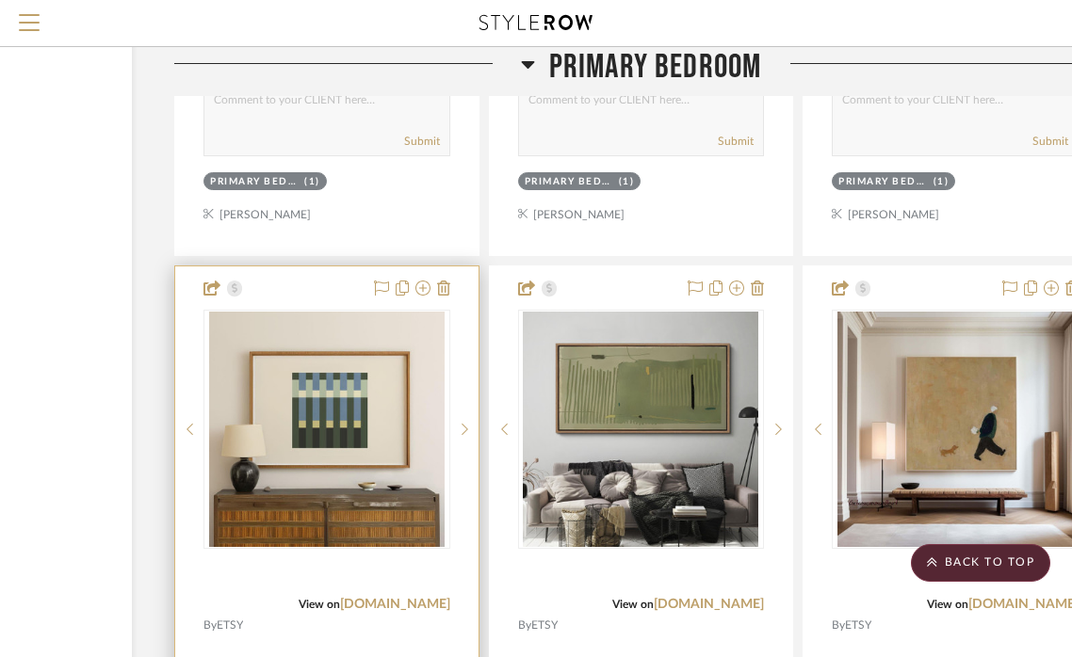
click at [312, 596] on div "View on etsy.com" at bounding box center [326, 604] width 247 height 17
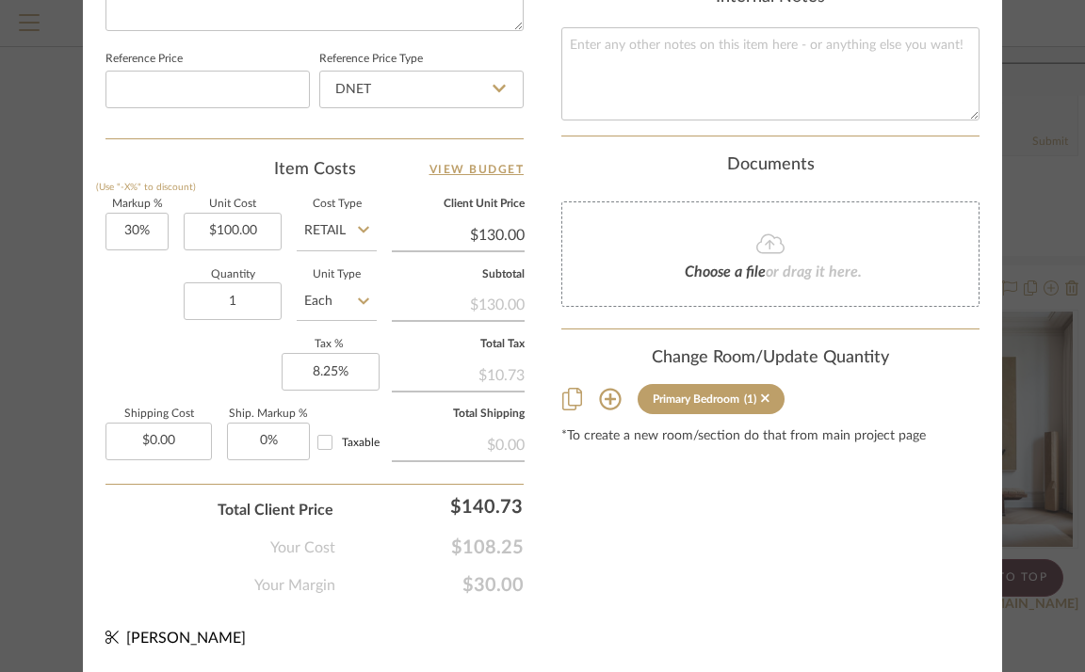
scroll to position [1080, 0]
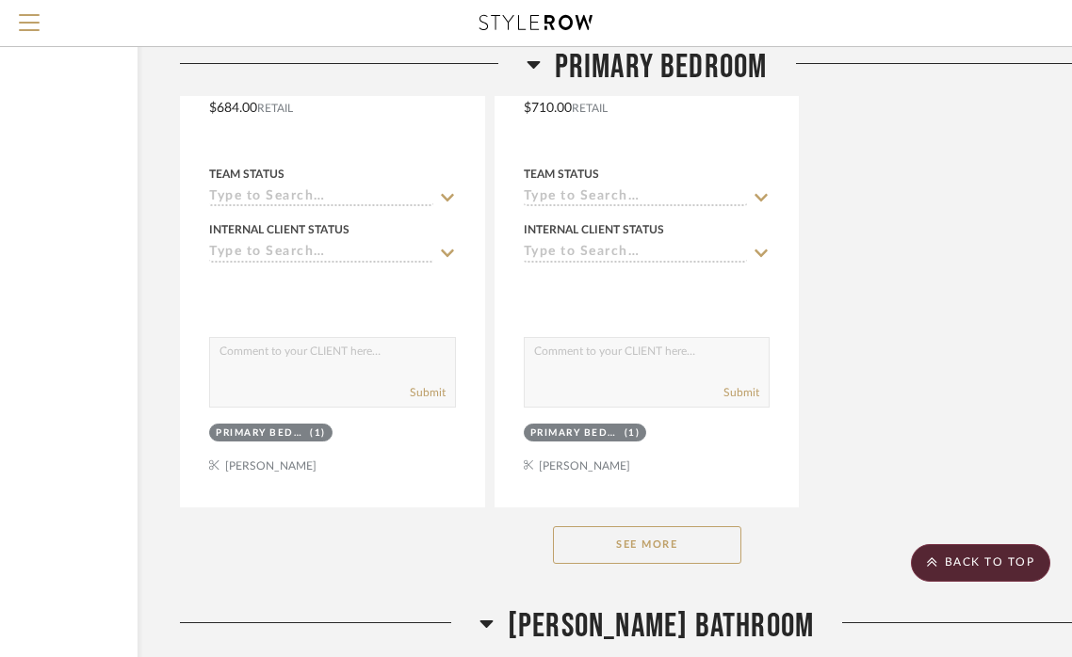
scroll to position [34372, 216]
click at [705, 526] on button "See More" at bounding box center [648, 545] width 188 height 38
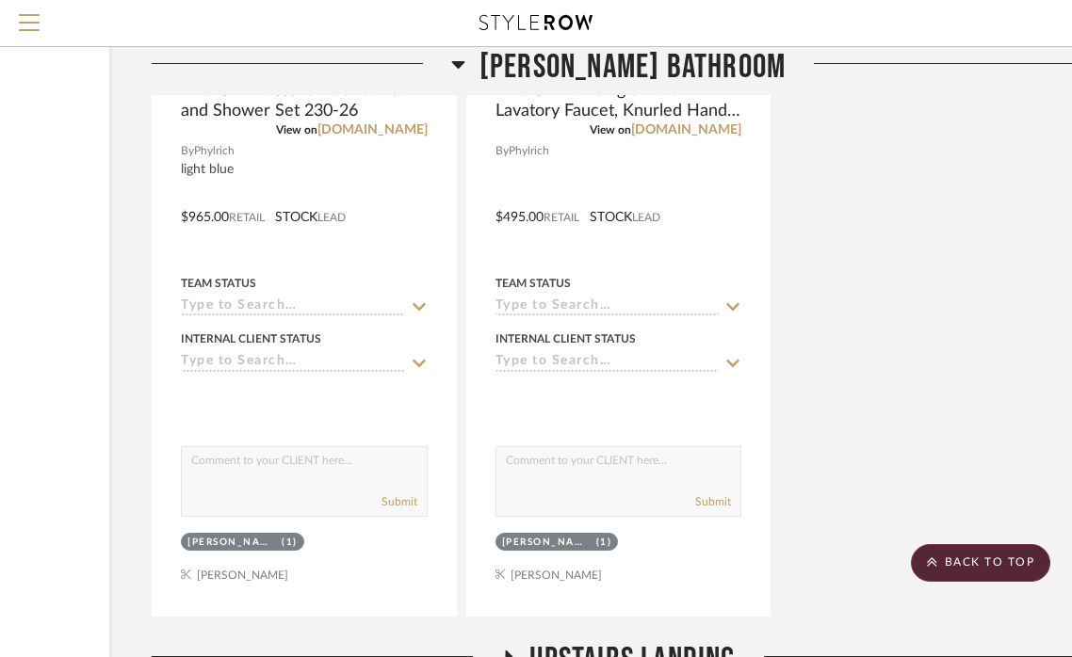
scroll to position [40270, 257]
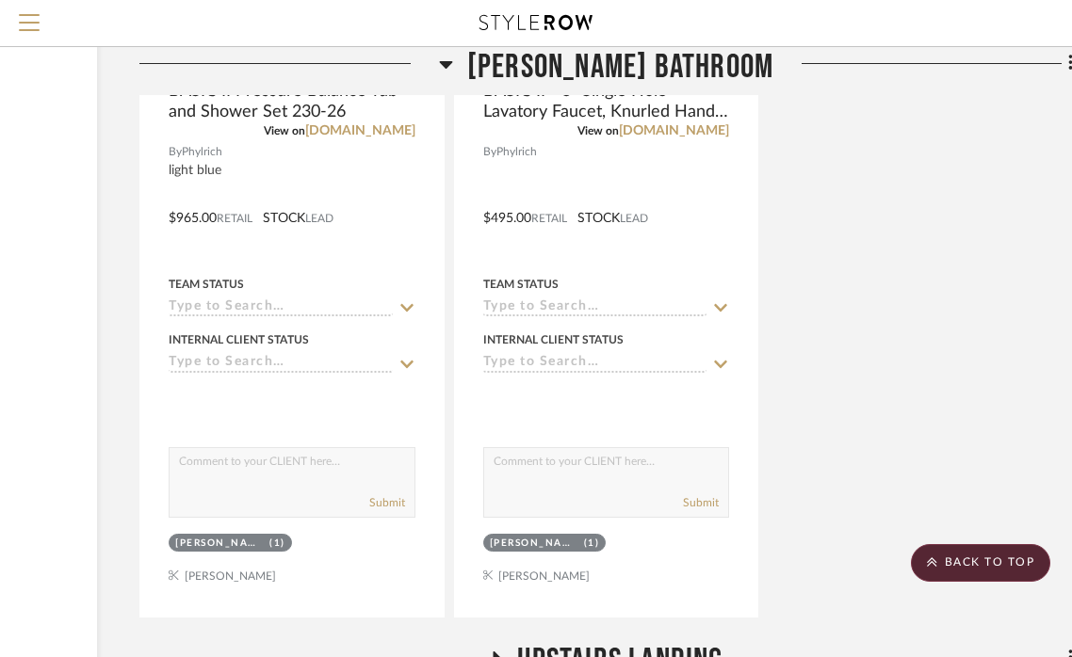
click at [487, 651] on icon at bounding box center [496, 658] width 23 height 14
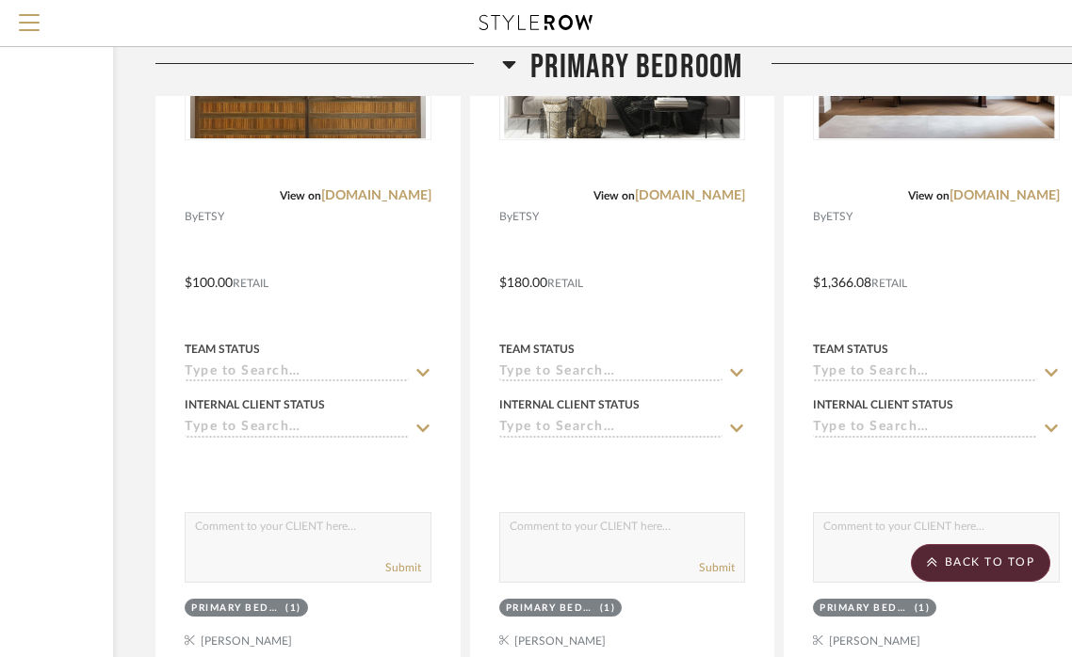
scroll to position [33230, 241]
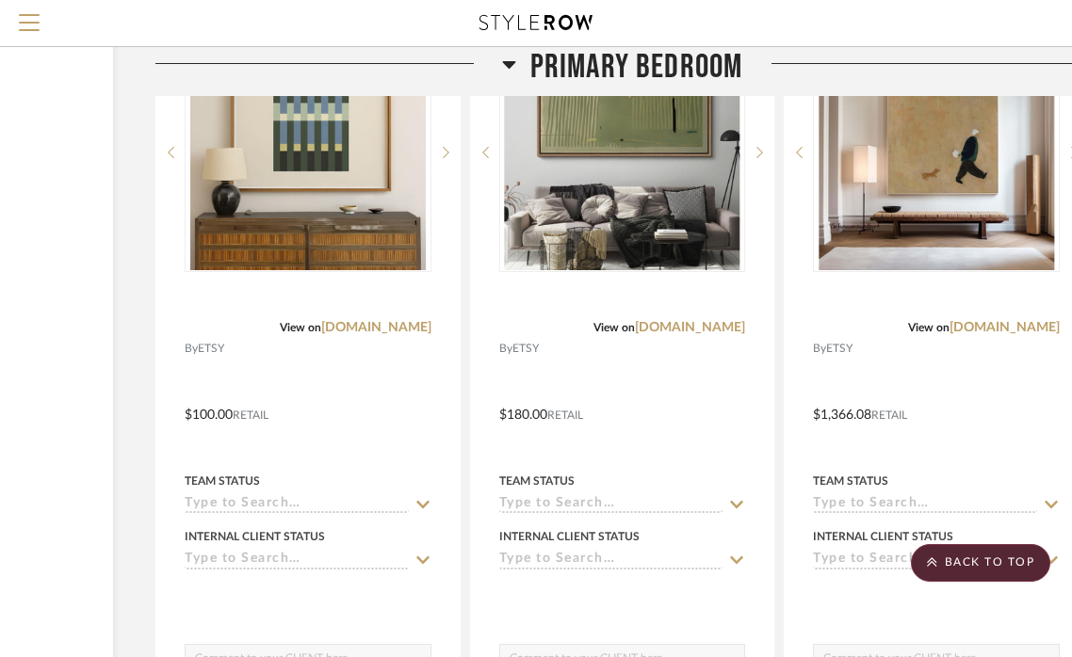
click at [513, 61] on icon at bounding box center [508, 65] width 13 height 8
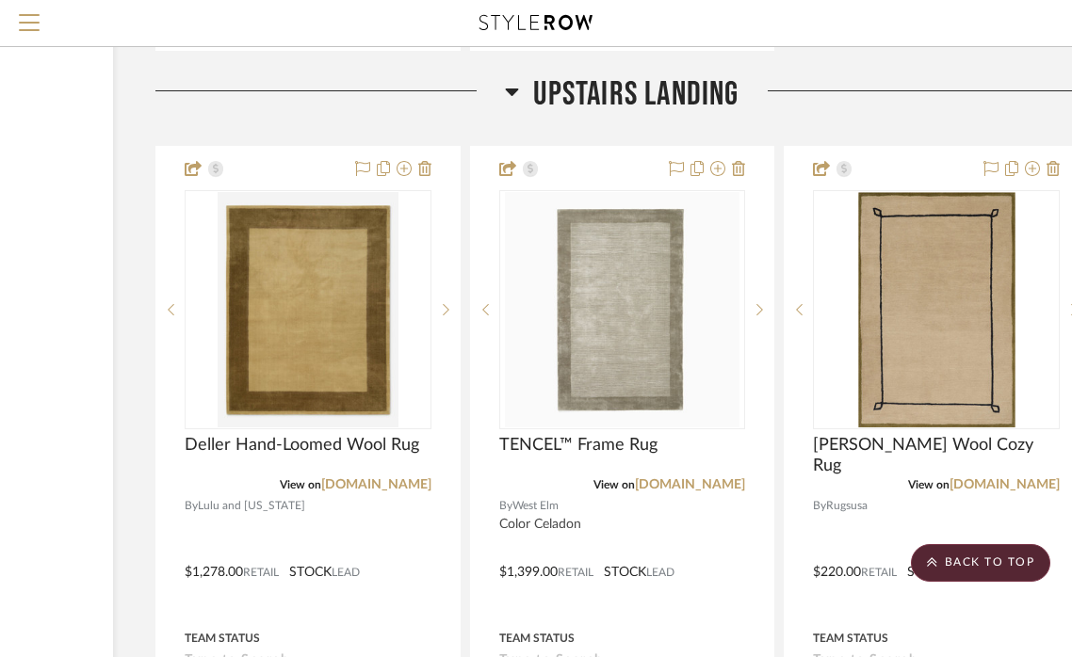
click at [511, 89] on icon at bounding box center [512, 93] width 13 height 8
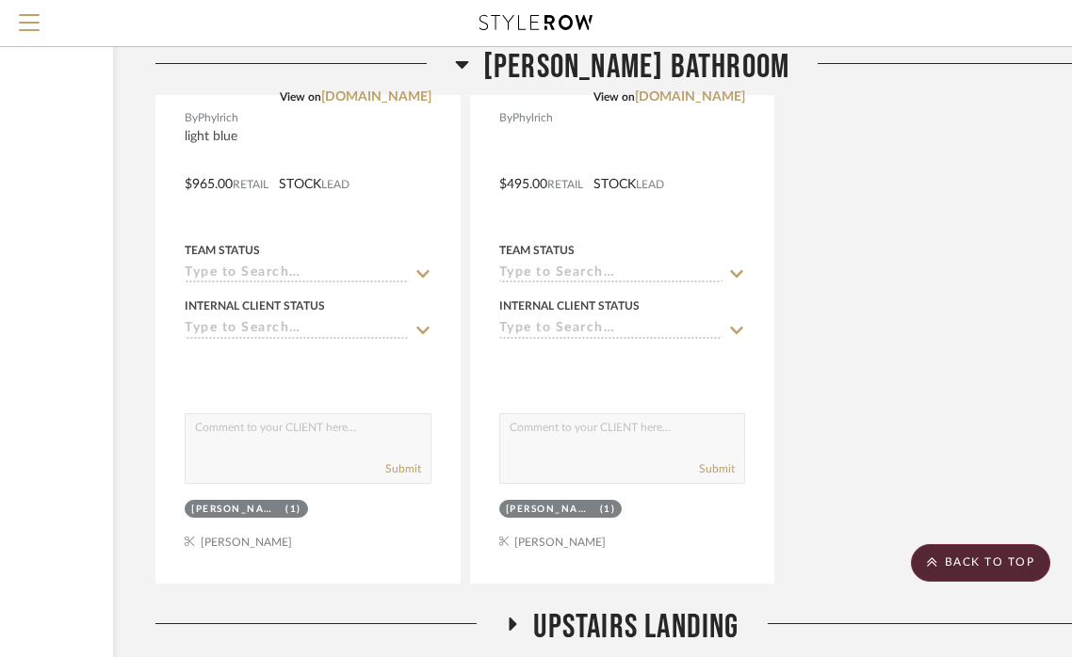
click at [468, 64] on icon at bounding box center [461, 65] width 13 height 8
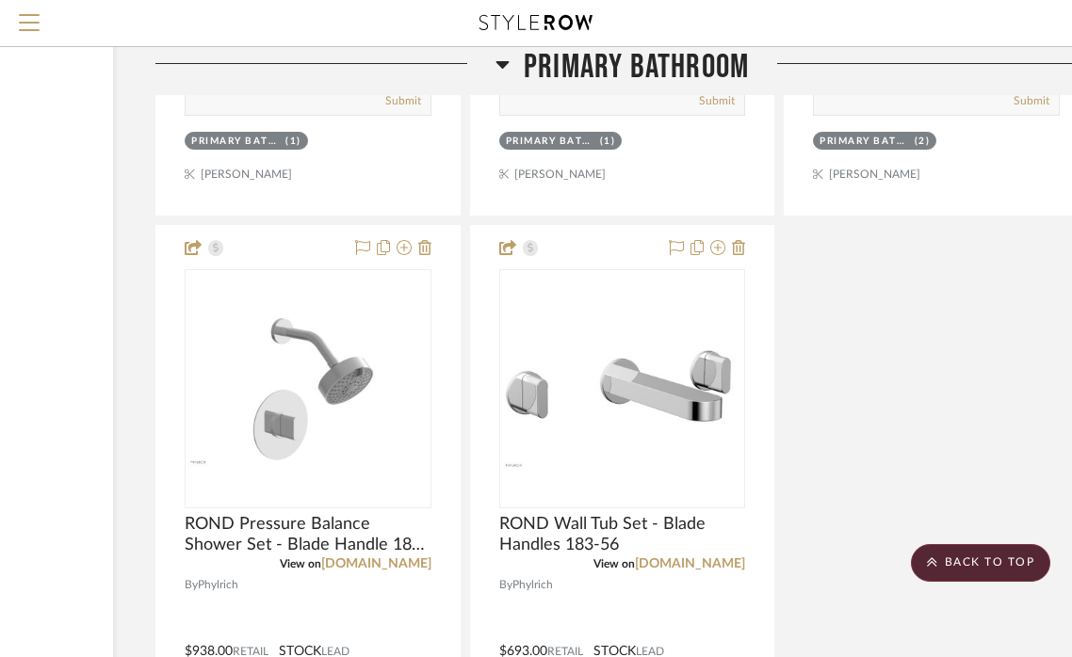
scroll to position [31160, 241]
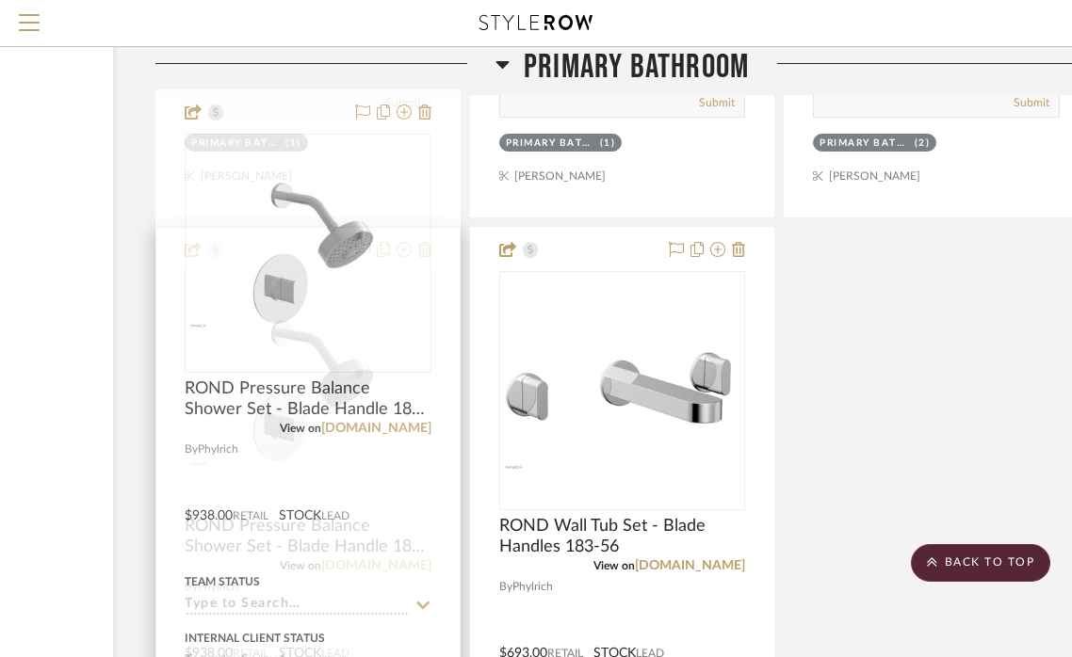
click at [291, 449] on div at bounding box center [307, 640] width 303 height 824
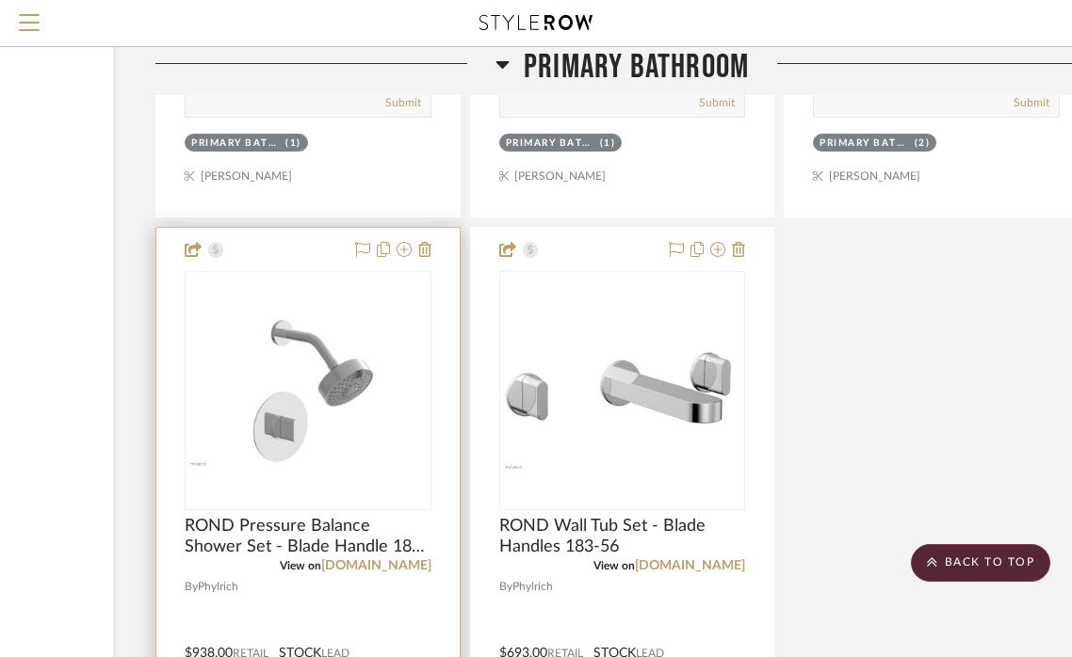
click at [326, 465] on div at bounding box center [307, 640] width 303 height 824
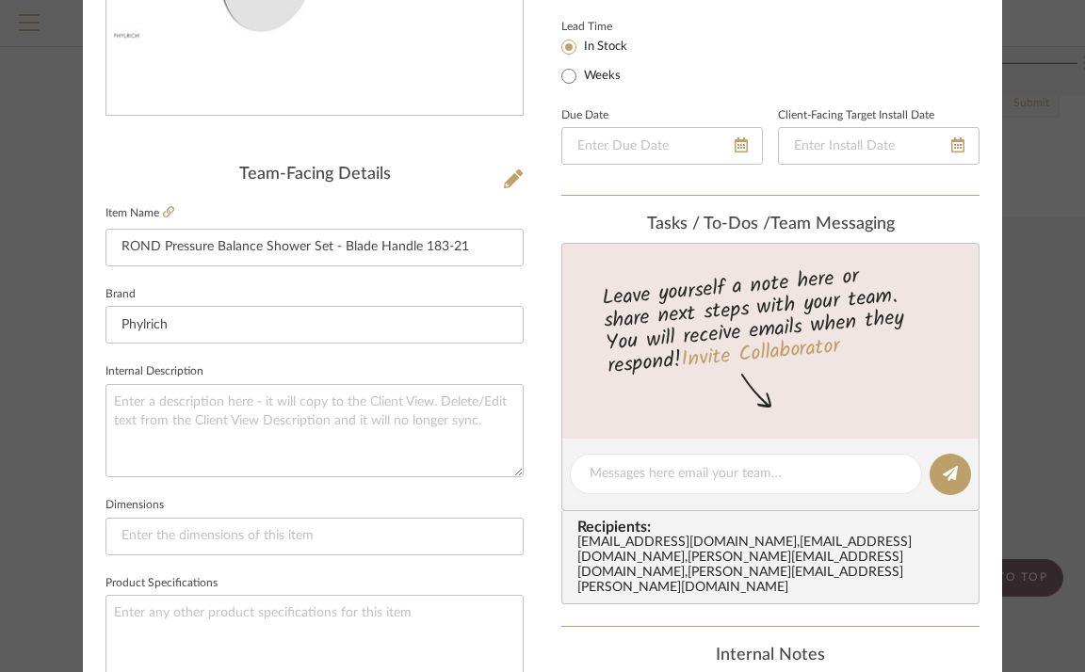
scroll to position [442, 0]
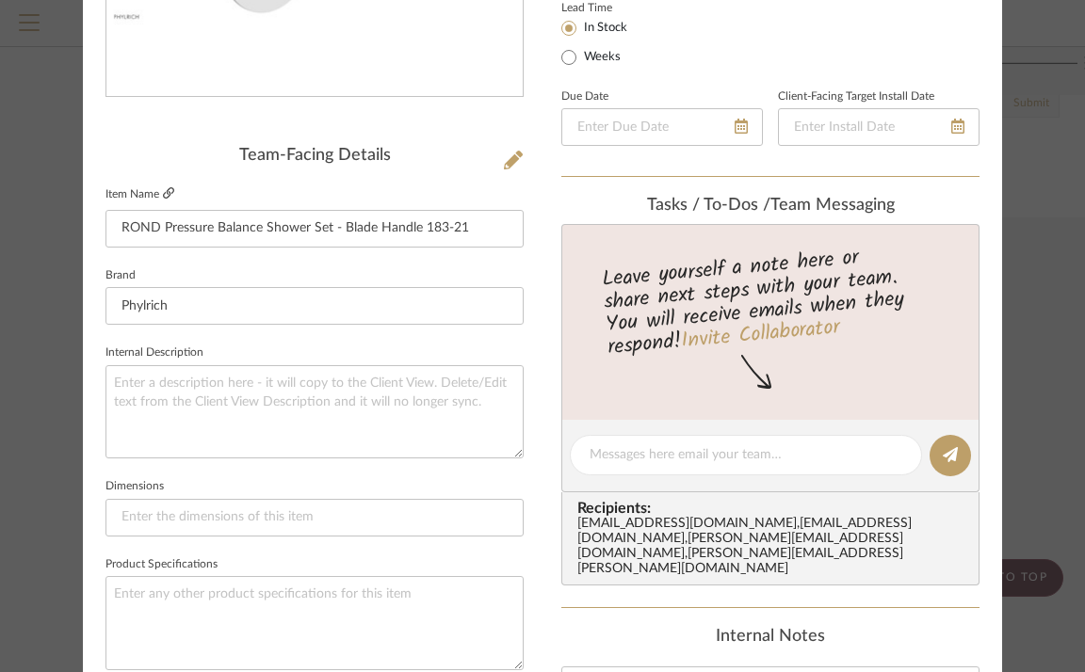
click at [163, 189] on icon at bounding box center [168, 192] width 11 height 11
drag, startPoint x: 777, startPoint y: 81, endPoint x: 737, endPoint y: 516, distance: 436.8
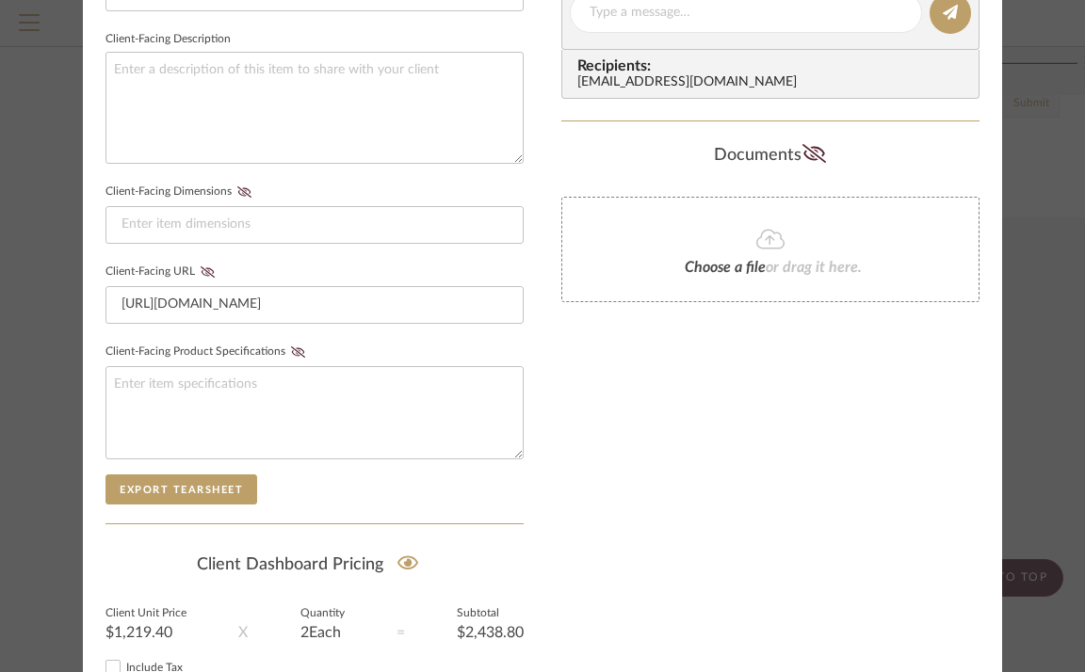
scroll to position [539, 0]
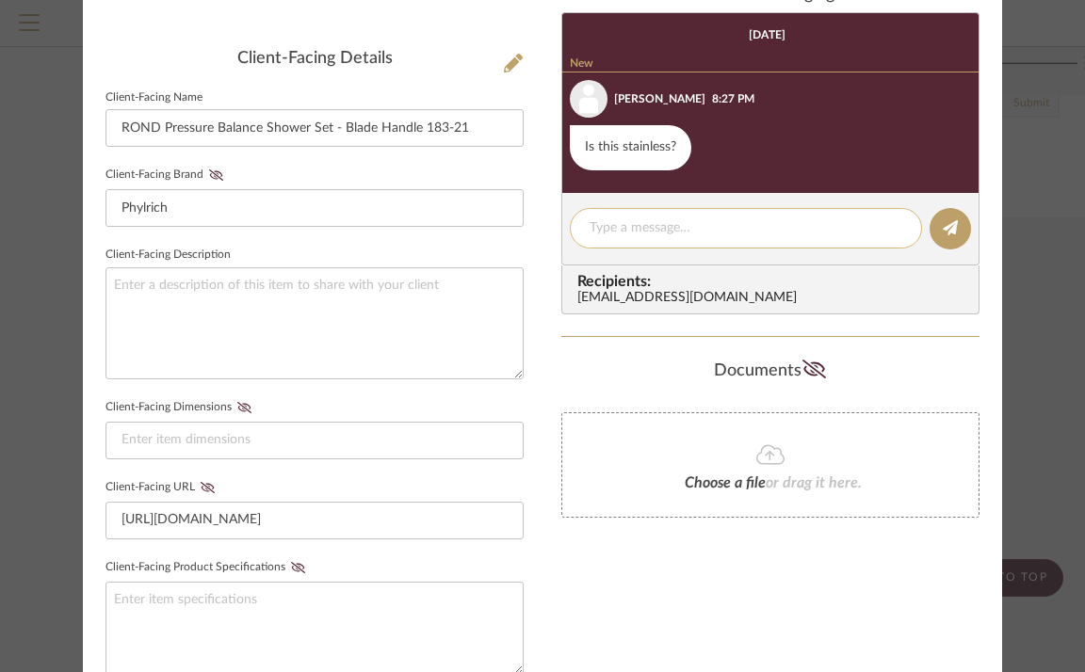
click at [759, 231] on textarea at bounding box center [745, 228] width 313 height 20
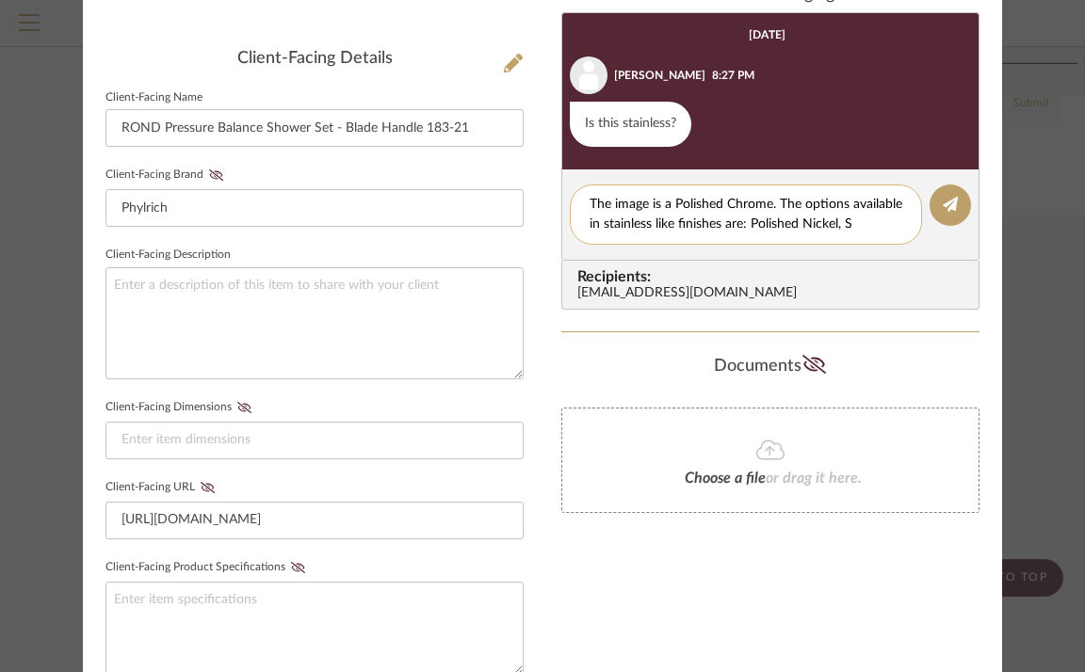
scroll to position [0, 0]
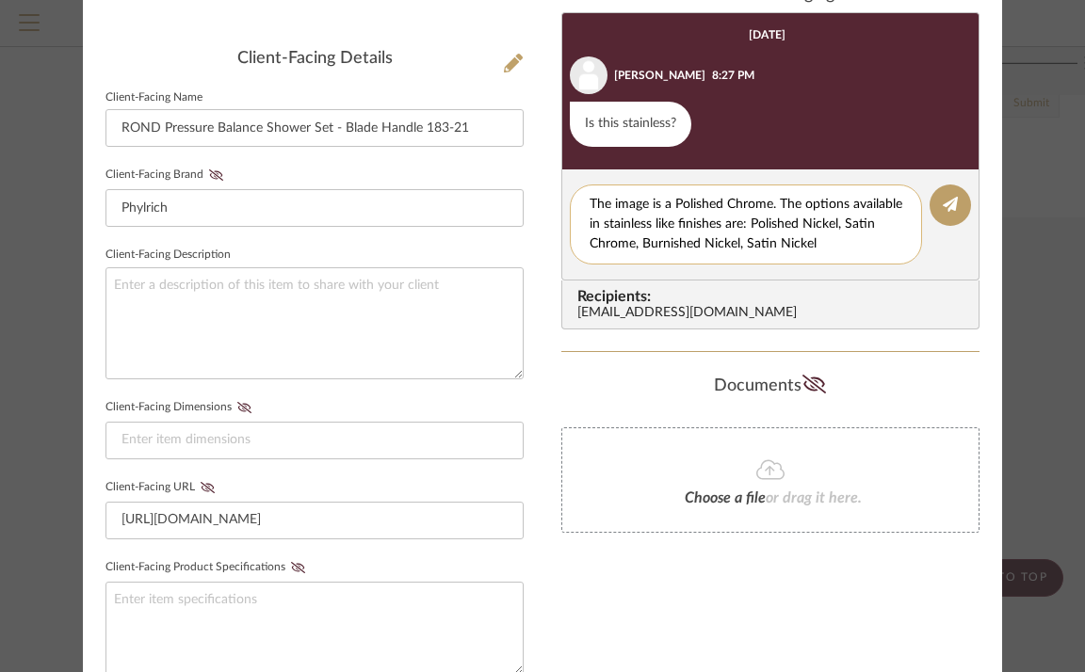
click at [775, 250] on textarea "The image is a Polished Chrome. The options available in stainless like finishe…" at bounding box center [745, 224] width 313 height 59
type textarea "The image is a Polished Chrome. The options available in stainless like finishe…"
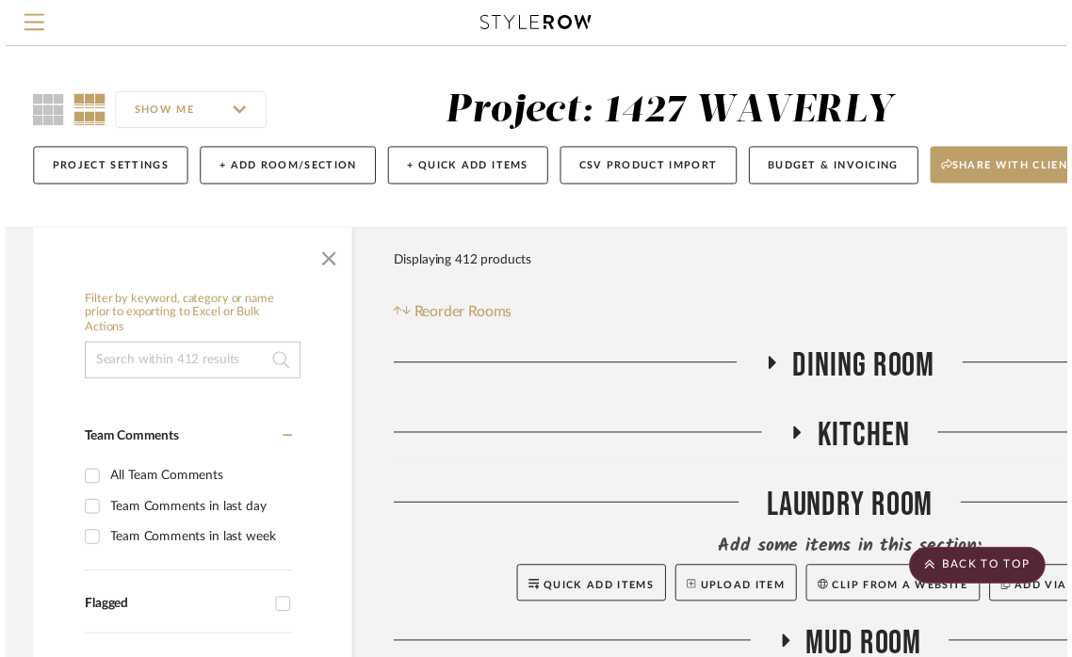
scroll to position [31160, 241]
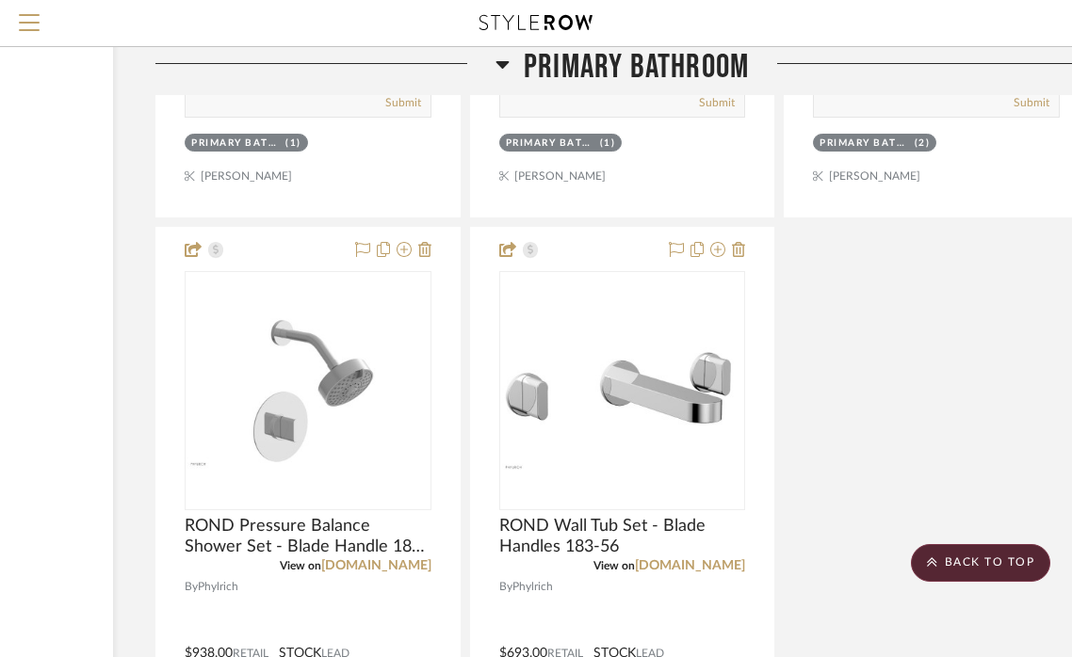
click at [498, 63] on icon at bounding box center [501, 65] width 13 height 8
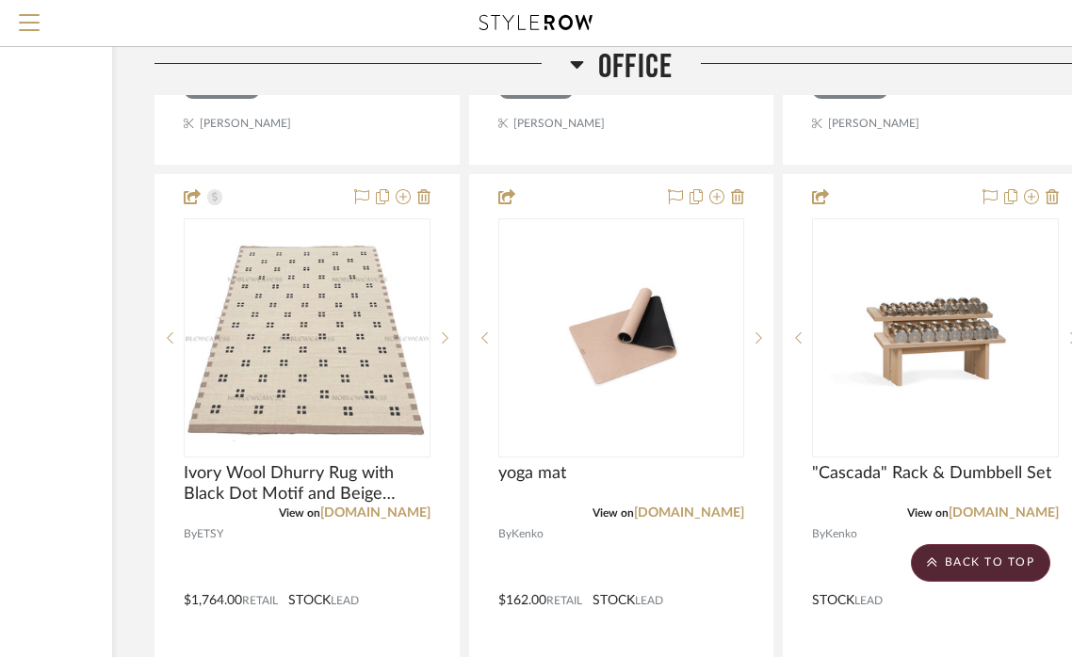
scroll to position [27663, 242]
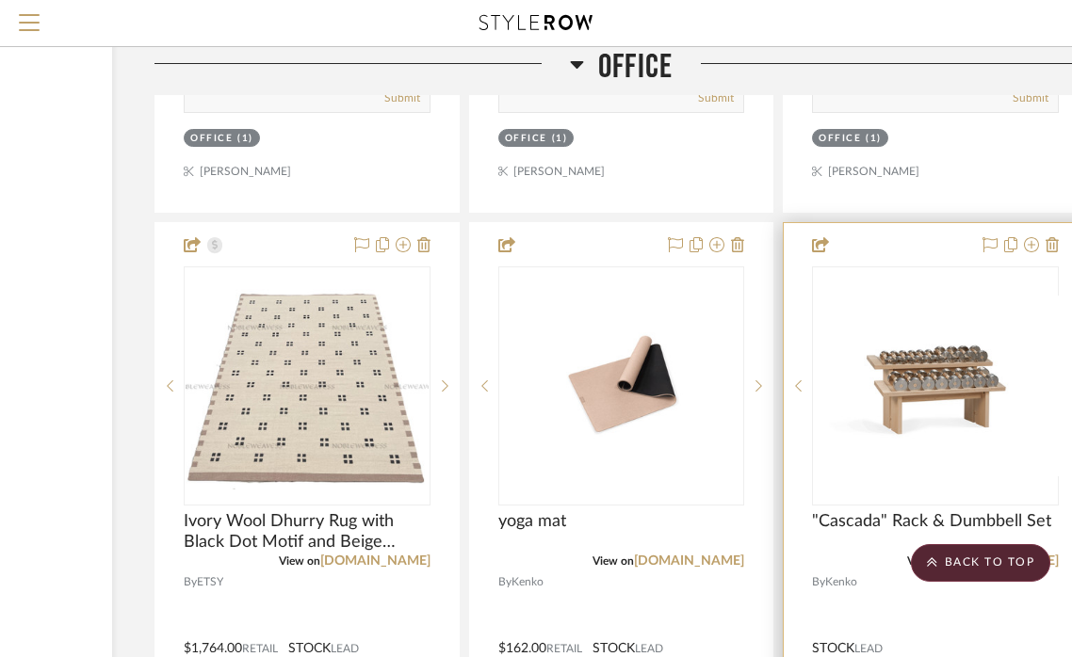
click at [919, 266] on div at bounding box center [935, 385] width 247 height 239
click at [945, 305] on img "0" at bounding box center [935, 386] width 243 height 162
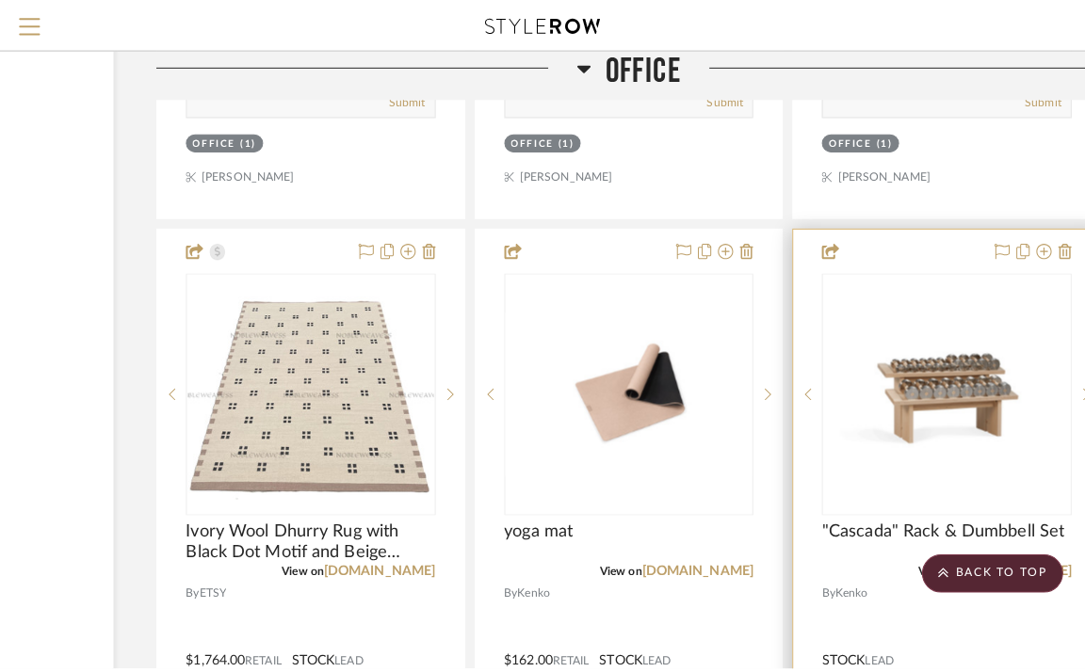
scroll to position [0, 0]
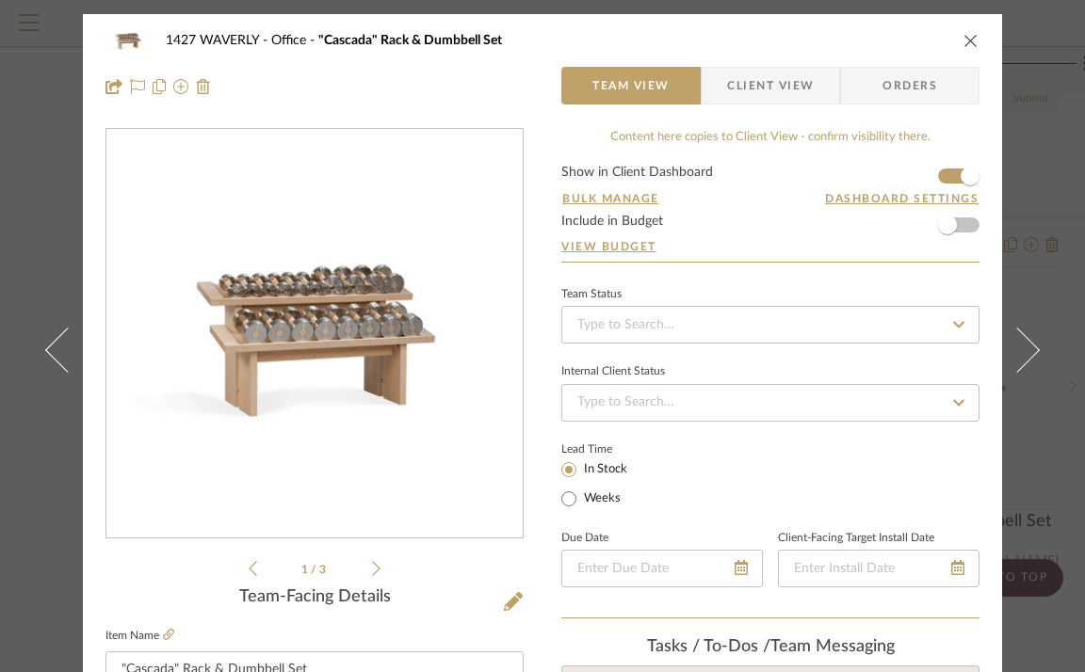
click at [976, 43] on div "1427 WAVERLY Office "Cascada" Rack & Dumbbell Set Team View Client View Orders" at bounding box center [542, 63] width 919 height 99
click at [968, 42] on icon "close" at bounding box center [970, 40] width 15 height 15
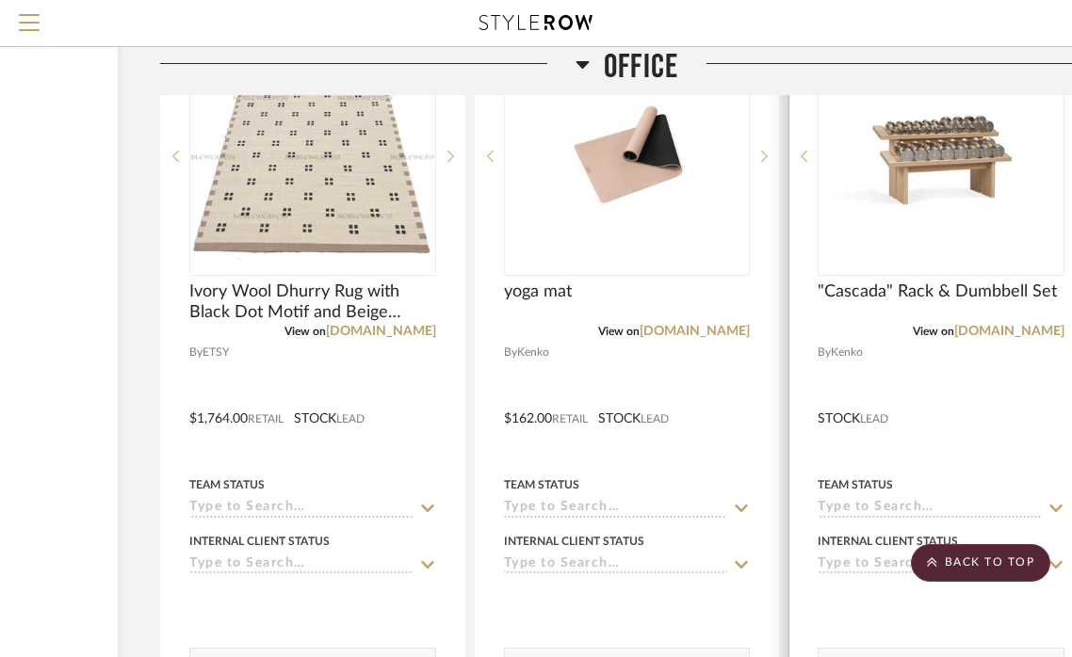
scroll to position [27870, 236]
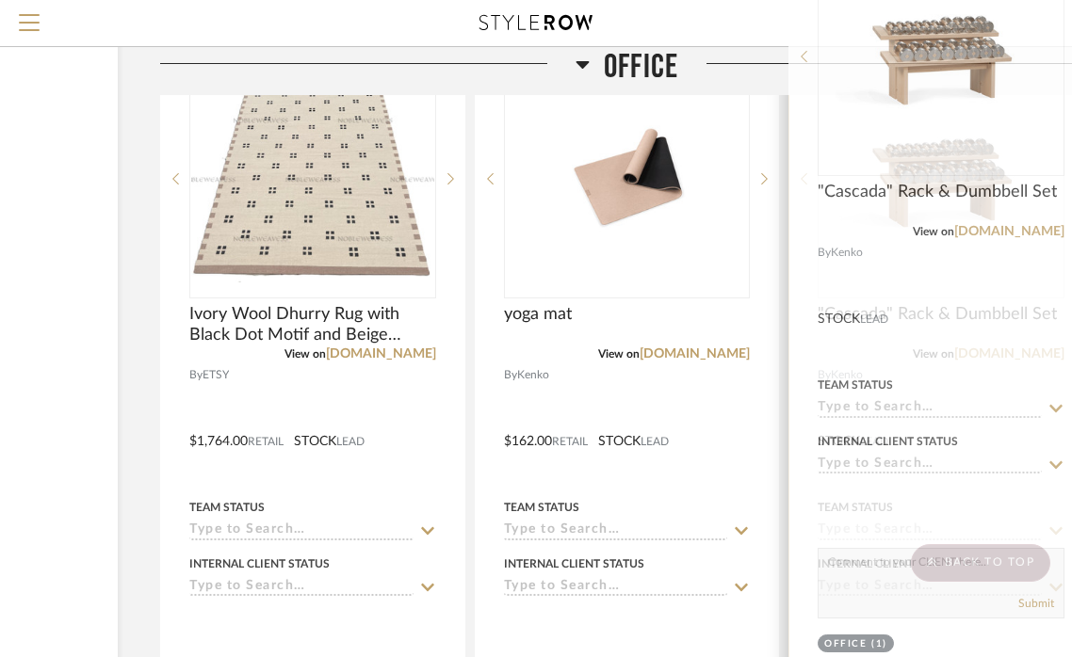
click at [936, 286] on div at bounding box center [940, 428] width 303 height 824
click at [968, 288] on div at bounding box center [940, 428] width 303 height 824
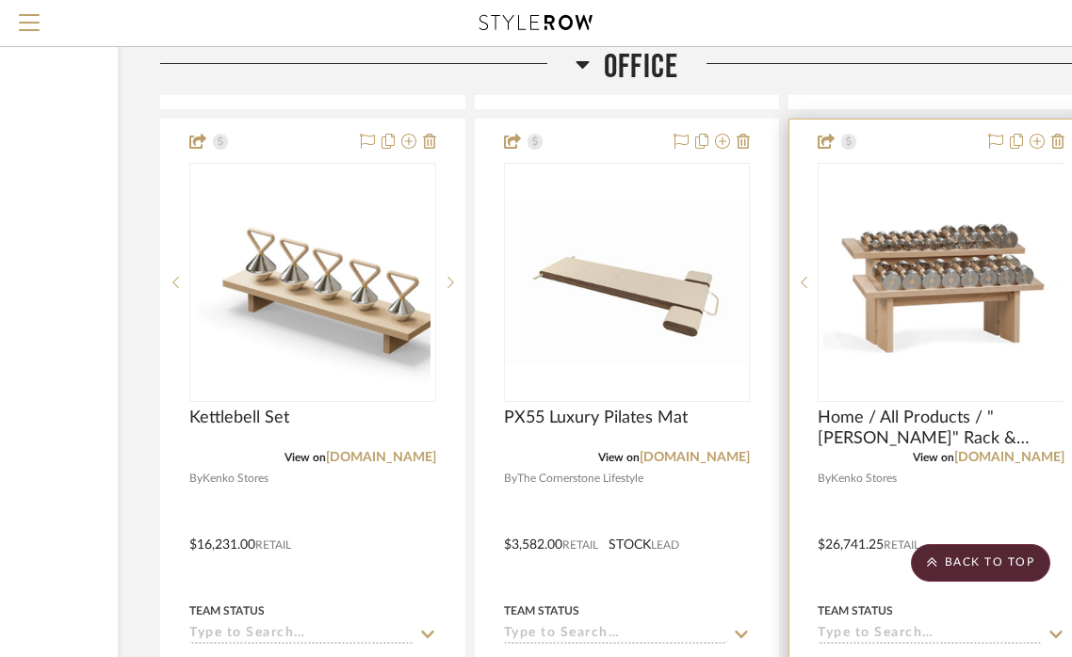
scroll to position [23590, 235]
click at [944, 183] on img "0" at bounding box center [941, 282] width 235 height 235
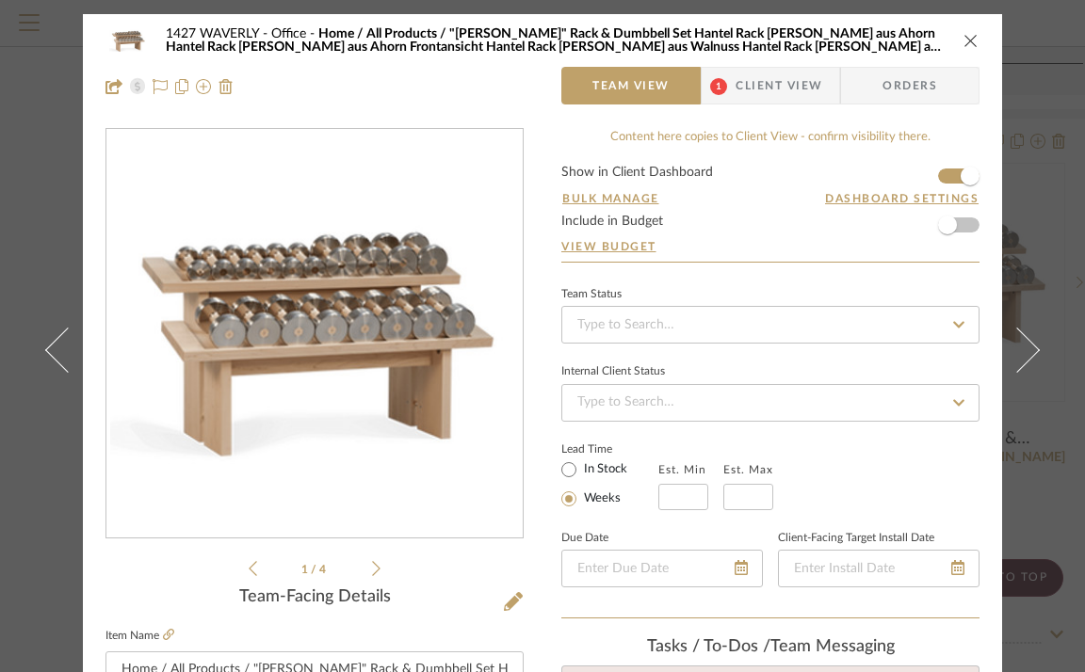
scroll to position [0, 0]
click at [751, 93] on span "Client View" at bounding box center [778, 86] width 87 height 38
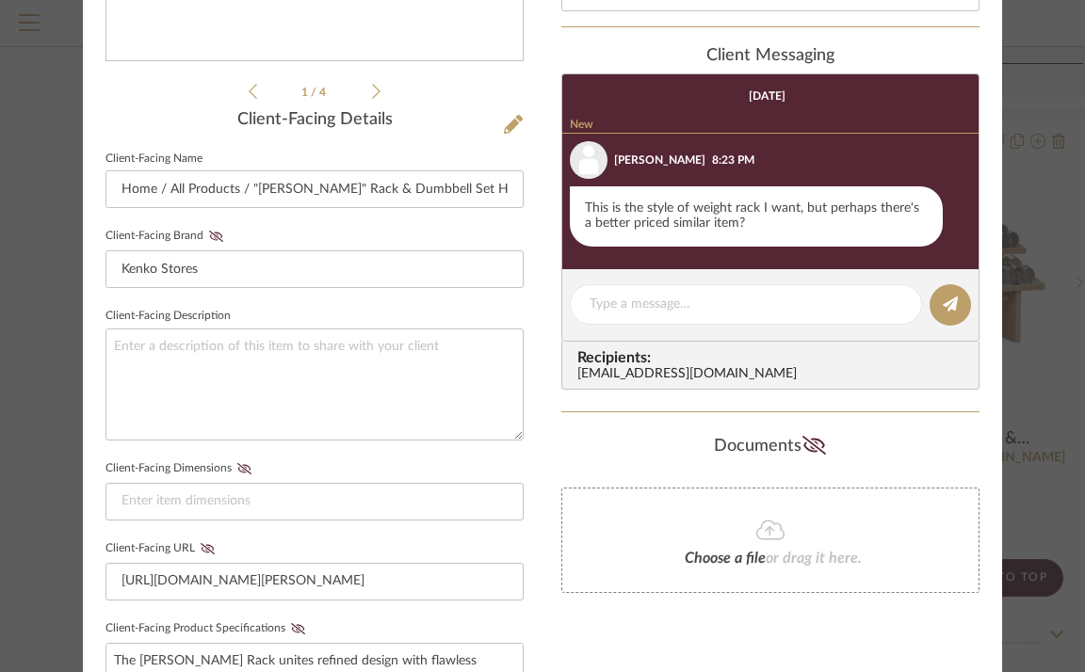
scroll to position [449, 0]
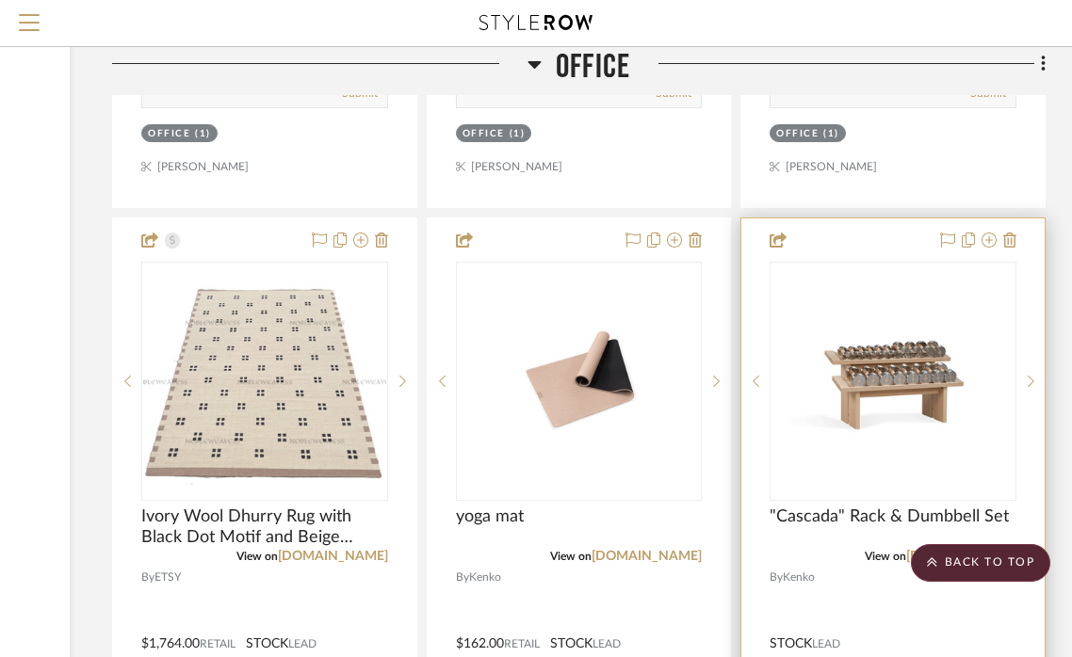
scroll to position [27667, 284]
click at [1013, 233] on icon at bounding box center [1009, 240] width 13 height 15
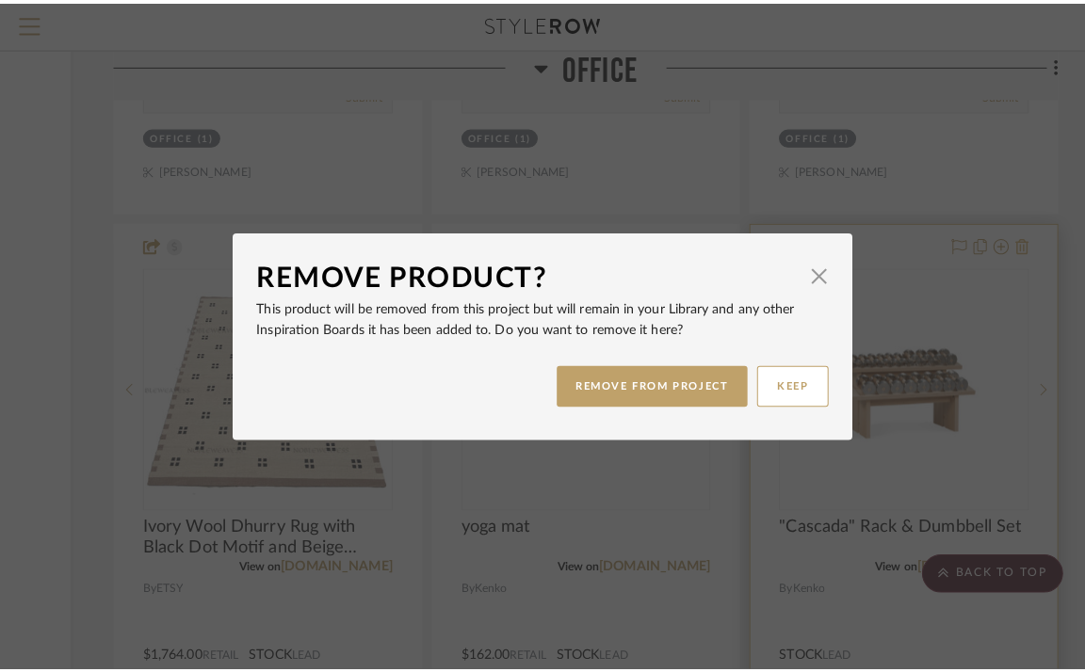
scroll to position [0, 0]
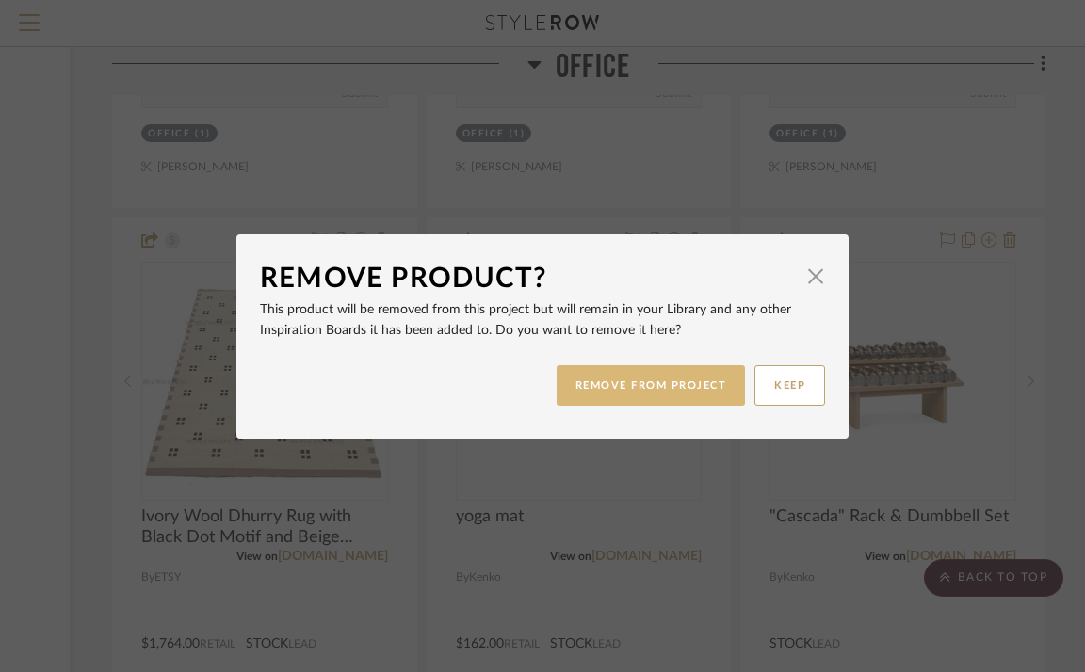
click at [684, 388] on button "REMOVE FROM PROJECT" at bounding box center [650, 385] width 189 height 40
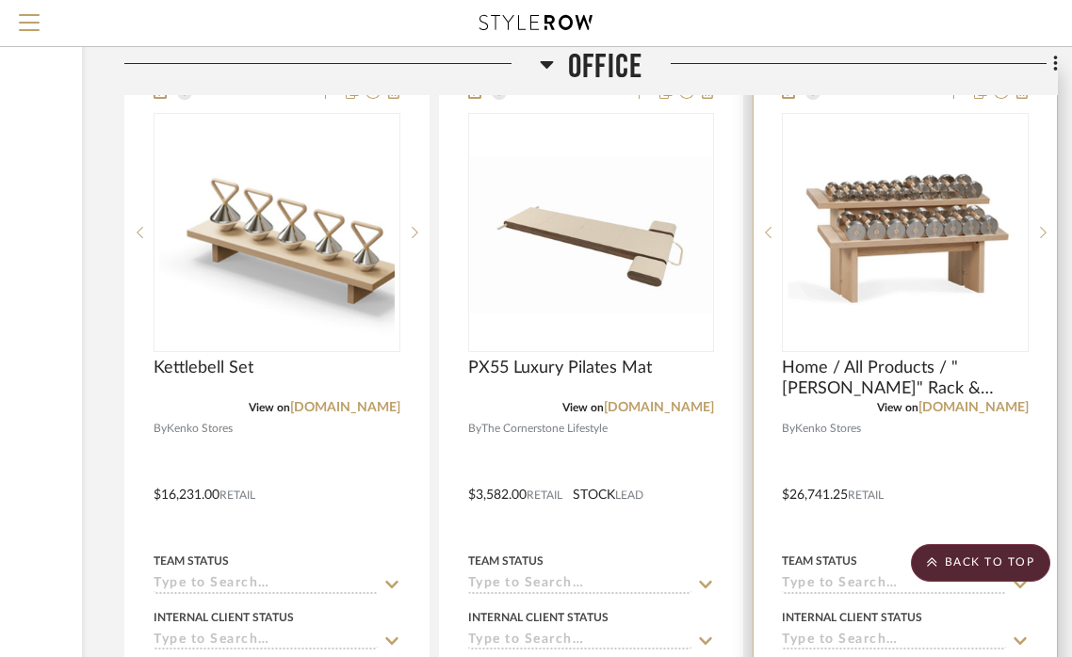
scroll to position [23587, 272]
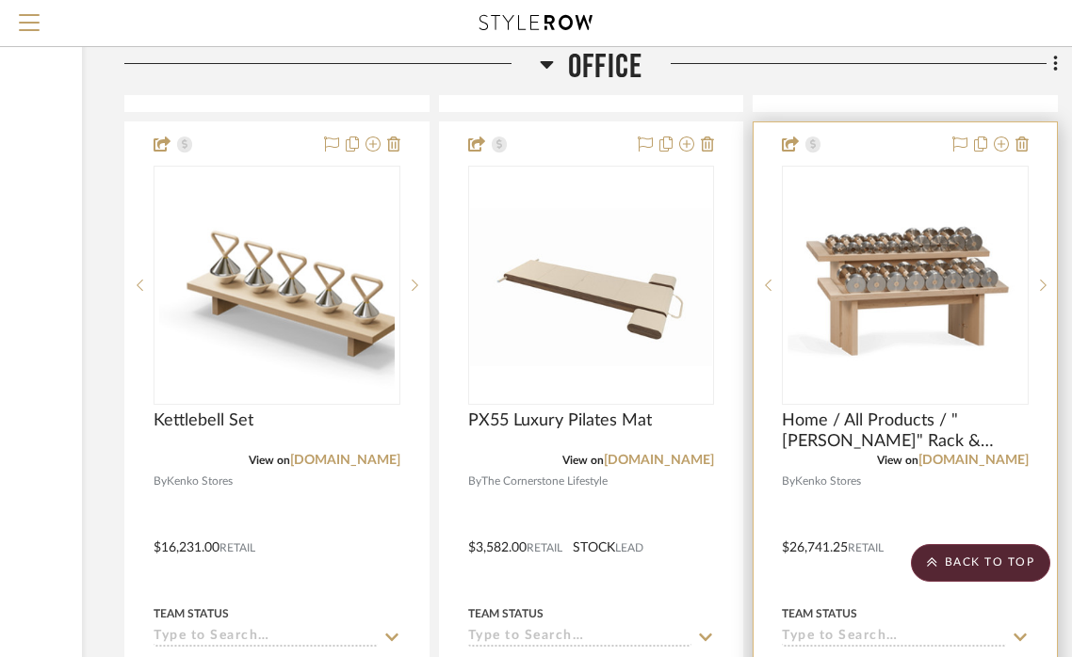
click at [948, 435] on div at bounding box center [904, 534] width 303 height 824
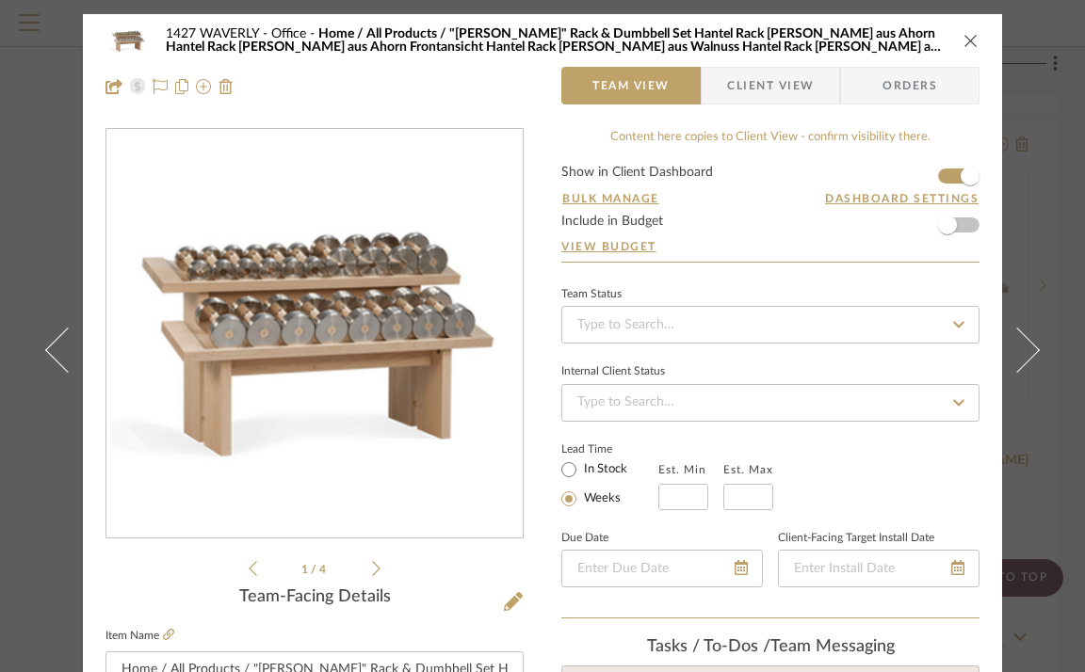
scroll to position [0, 0]
click at [770, 97] on span "Client View" at bounding box center [770, 86] width 87 height 38
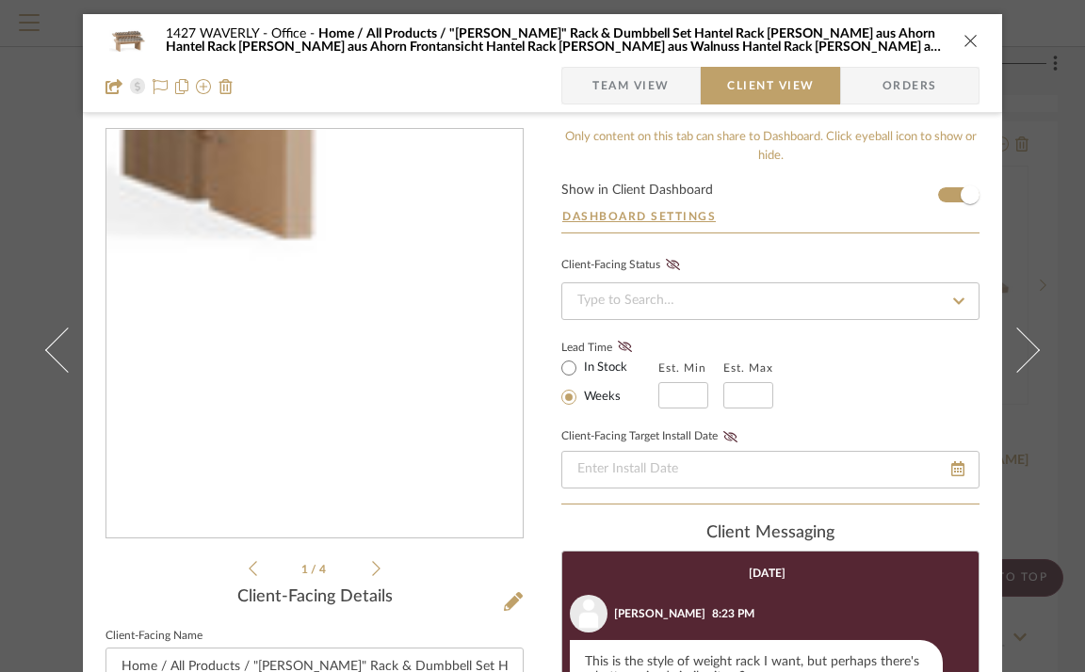
scroll to position [385, 0]
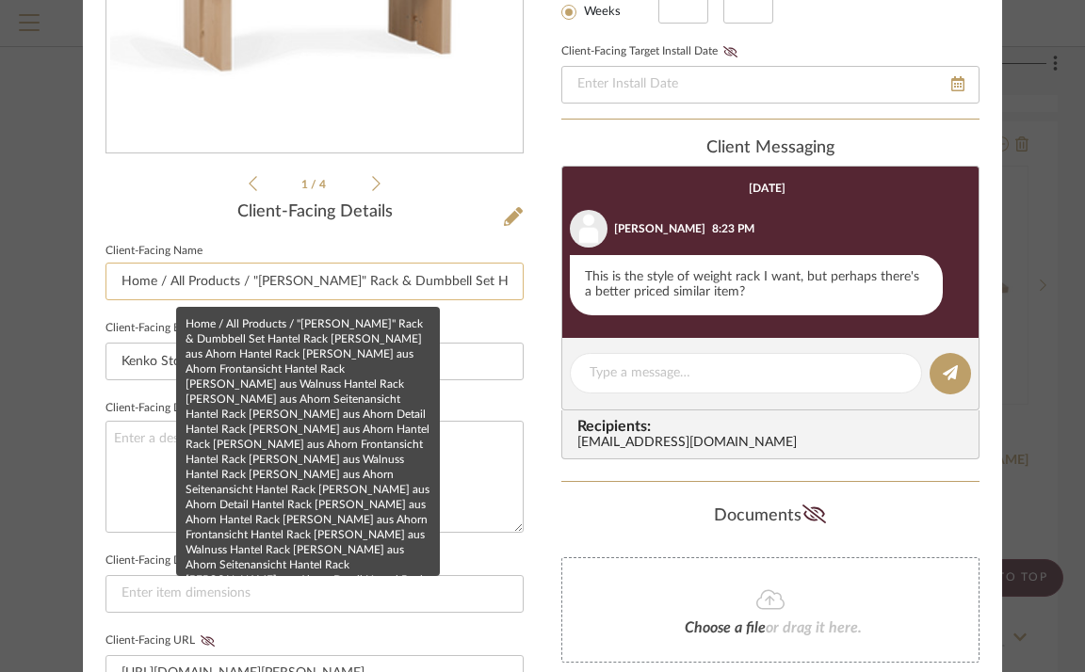
click at [427, 283] on input "Home / All Products / "[PERSON_NAME]" Rack & Dumbbell Set Hantel Rack [PERSON_N…" at bounding box center [314, 282] width 418 height 38
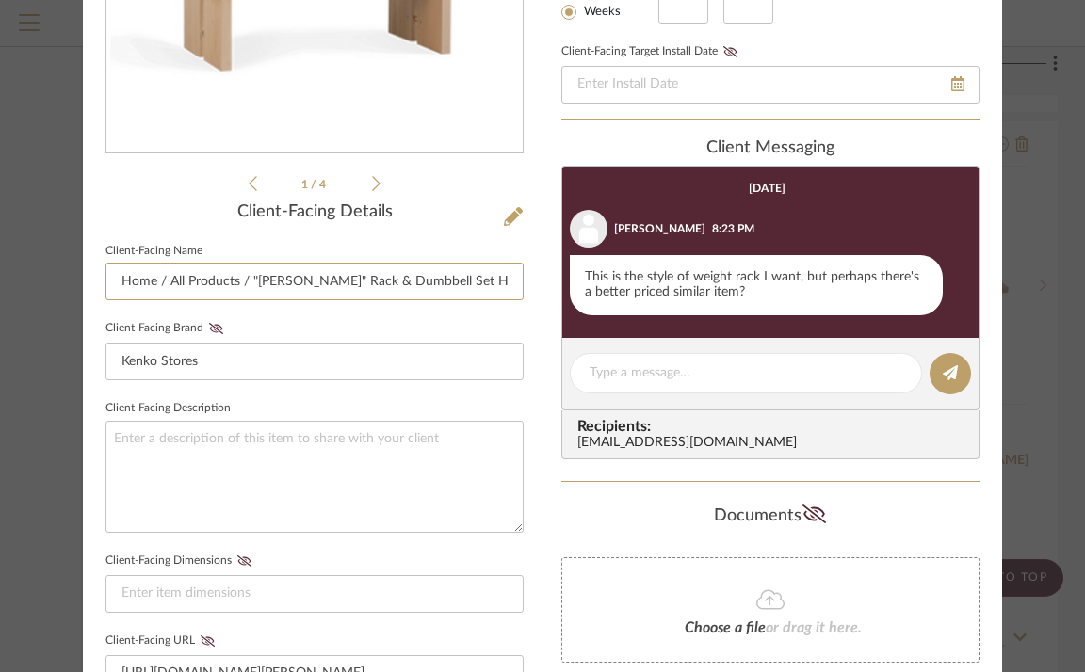
drag, startPoint x: 245, startPoint y: 279, endPoint x: 86, endPoint y: 273, distance: 159.2
click at [86, 273] on div "1427 WAVERLY Office Team View Client View Orders 1 / 4 Client-Facing Details Cl…" at bounding box center [542, 413] width 919 height 1568
drag, startPoint x: 437, startPoint y: 281, endPoint x: 700, endPoint y: 306, distance: 263.9
click at [700, 306] on div "1427 WAVERLY Office Team View Client View Orders 1 / 4 Client-Facing Details Cl…" at bounding box center [542, 413] width 919 height 1568
type input ""Cascada" Rack & Dumbbell Set Hantel Rack CASCADA"
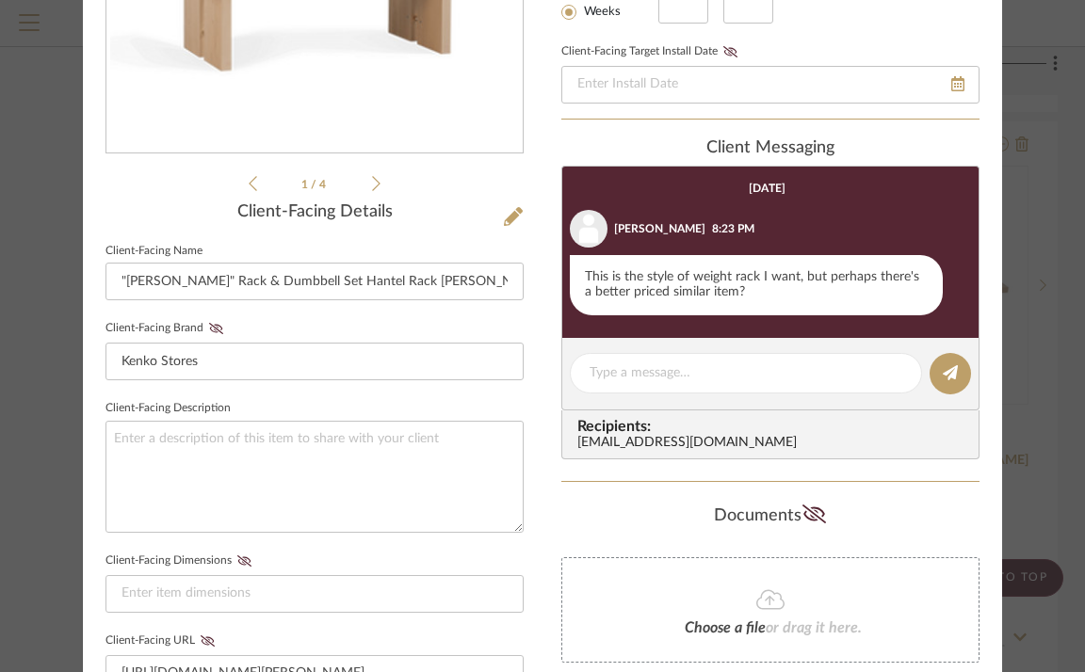
click at [534, 276] on div "1427 WAVERLY Office Team View Client View Orders 1 / 4 Client-Facing Details Cl…" at bounding box center [542, 413] width 919 height 1568
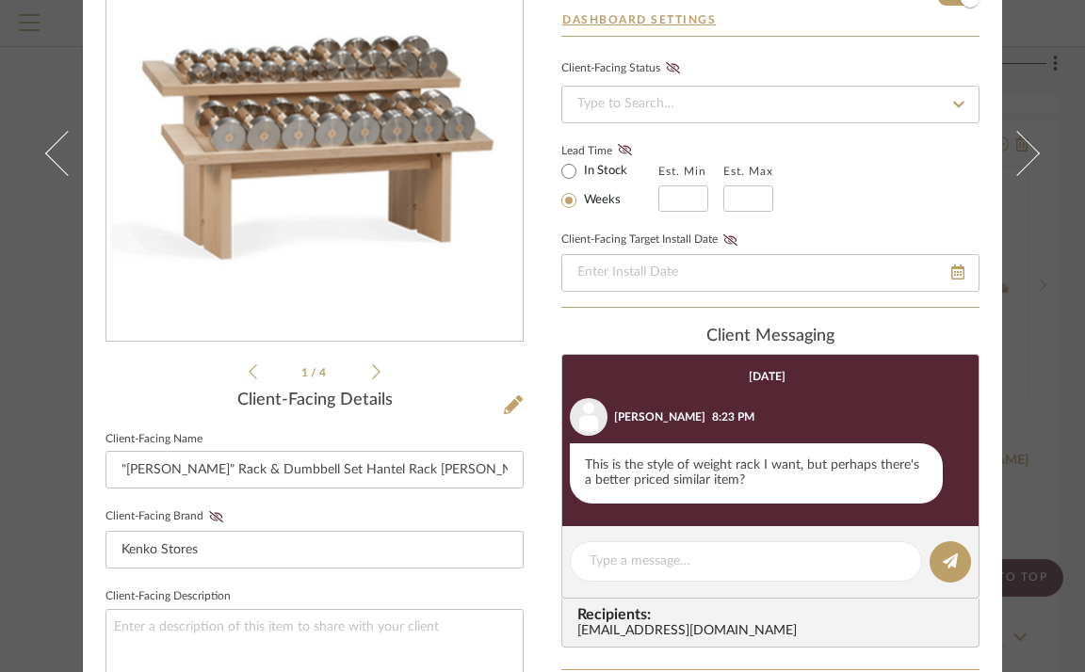
scroll to position [297, 0]
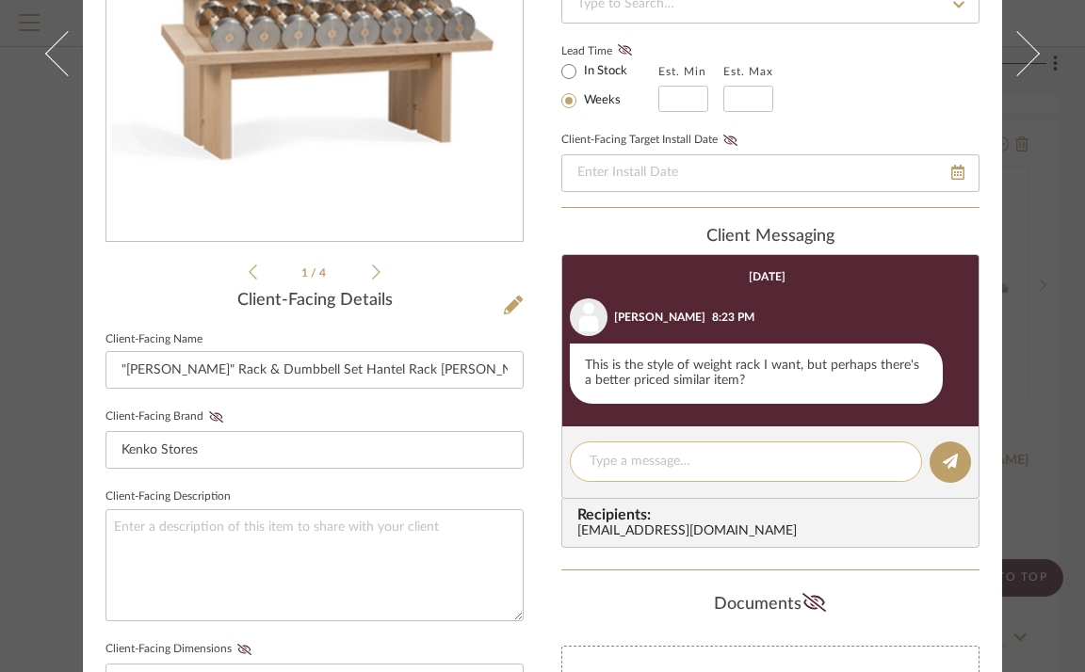
click at [686, 463] on textarea at bounding box center [745, 462] width 313 height 20
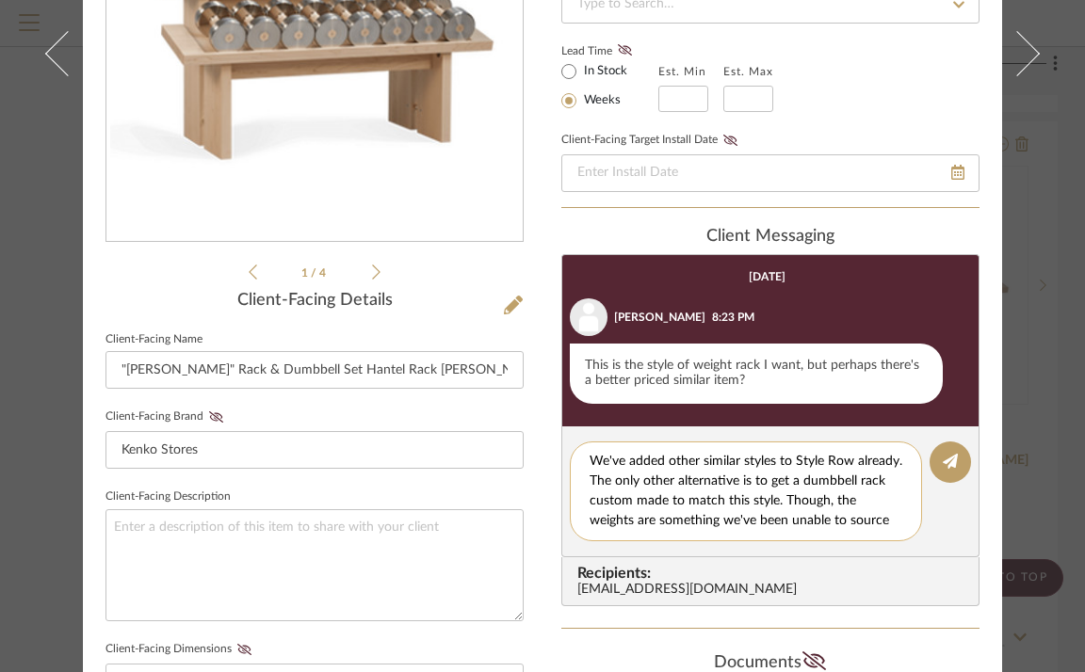
scroll to position [0, 0]
click at [770, 461] on textarea "We've added other similar styles to Style Row already. The only other alternati…" at bounding box center [752, 491] width 327 height 79
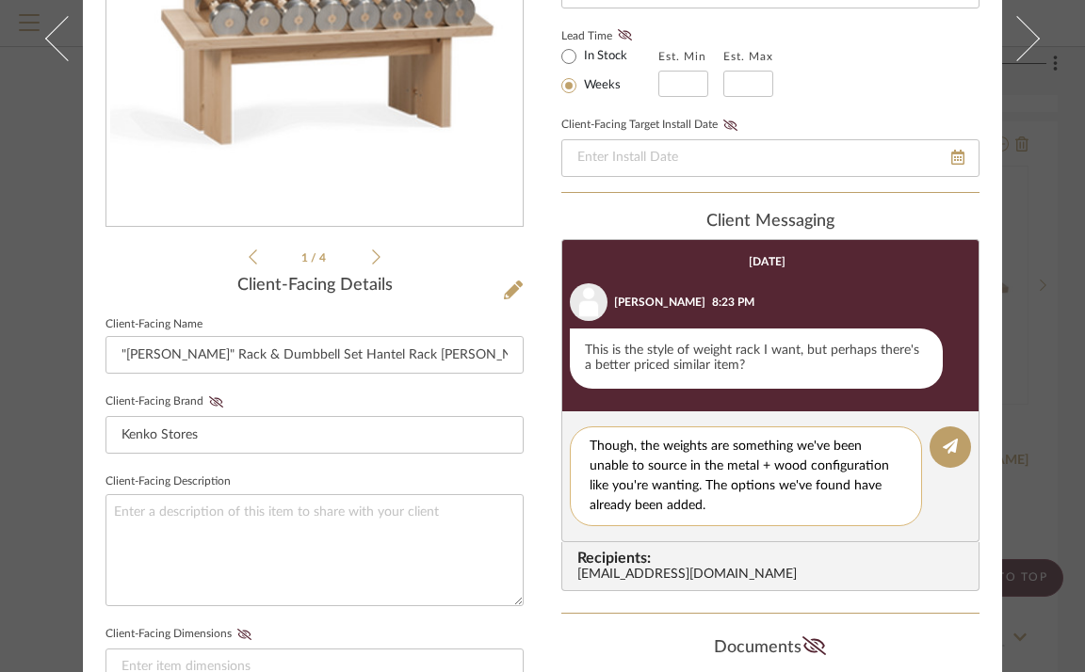
scroll to position [59, 0]
click at [772, 485] on textarea "We've added other similar styles of this weight rack to Style Row already. The …" at bounding box center [752, 476] width 327 height 79
click at [738, 446] on textarea "We've added other similar styles of this weight rack to Style Row already. The …" at bounding box center [752, 476] width 327 height 79
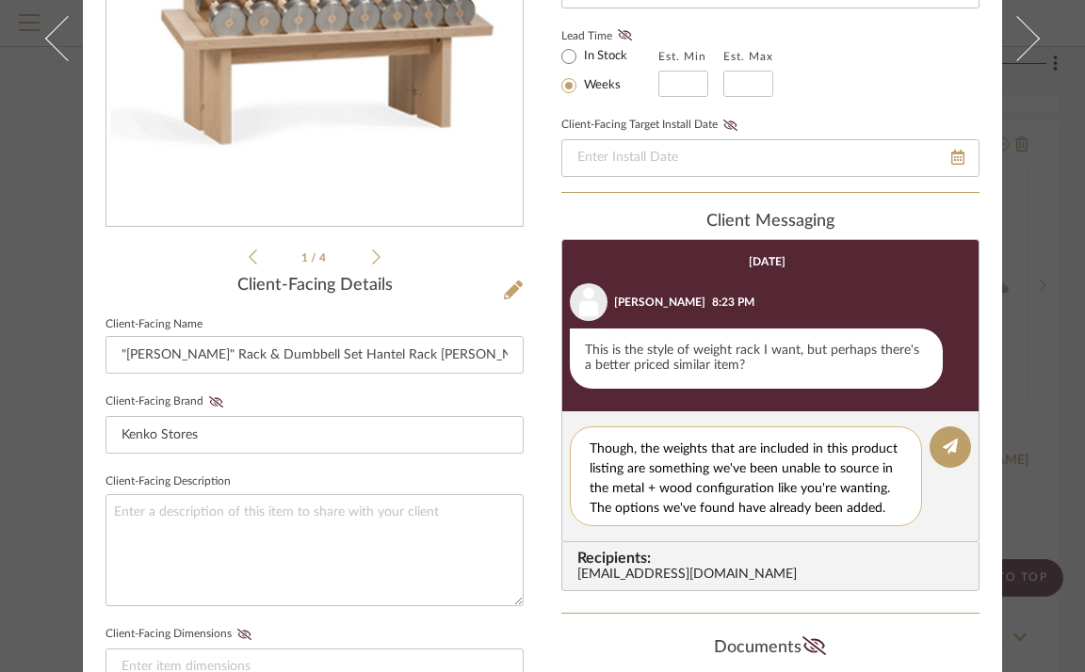
drag, startPoint x: 676, startPoint y: 508, endPoint x: 732, endPoint y: 489, distance: 58.7
click at [732, 489] on textarea "We've added other similar styles of this weight rack to Style Row already. The …" at bounding box center [752, 476] width 327 height 79
click at [722, 500] on textarea "We've added other similar styles of this weight rack to Style Row already. The …" at bounding box center [752, 476] width 327 height 79
click at [623, 488] on textarea "We've added other similar styles of this weight rack to Style Row already. The …" at bounding box center [752, 476] width 327 height 79
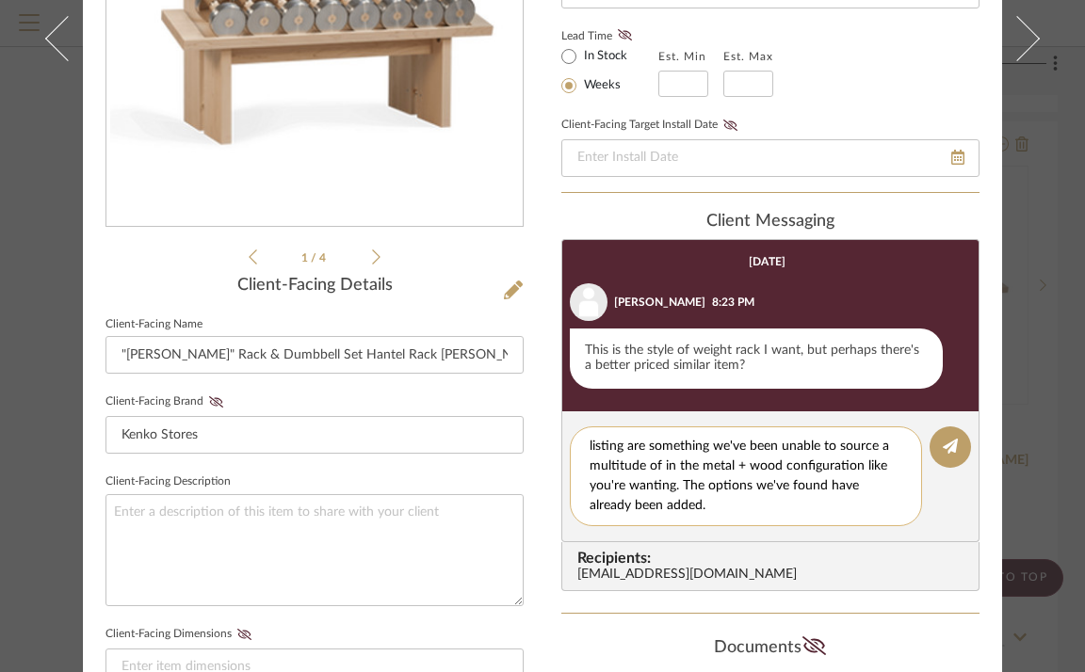
scroll to position [79, 0]
click at [836, 502] on textarea "We've added other similar styles of this weight rack to Style Row already. The …" at bounding box center [752, 476] width 327 height 79
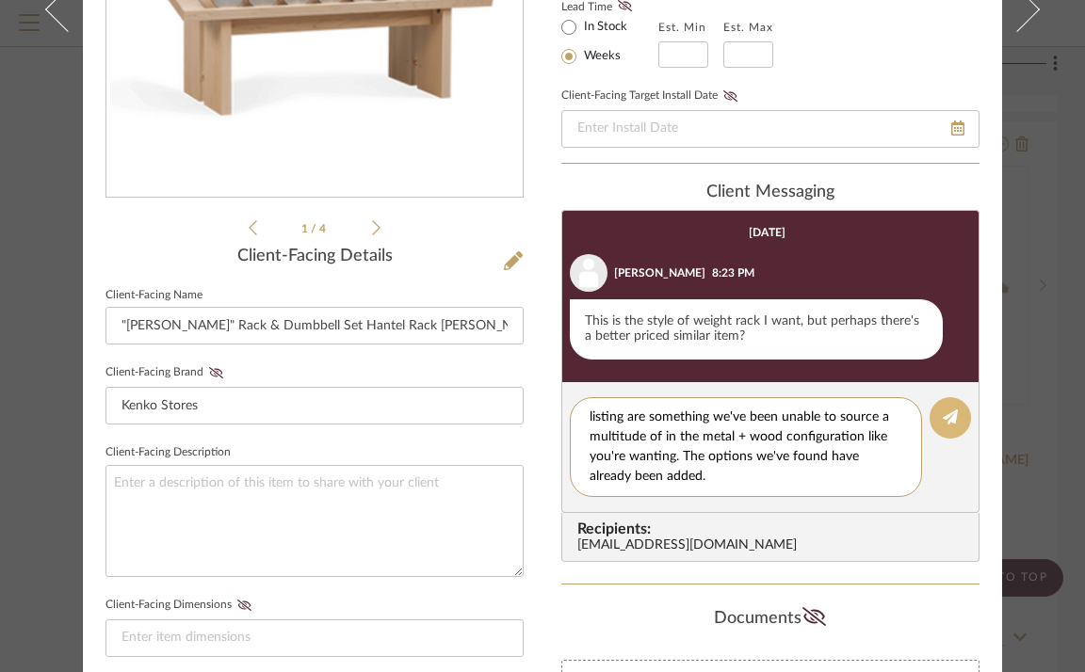
type textarea "We've added other similar styles of this weight rack to Style Row already. The …"
click at [948, 427] on button at bounding box center [949, 417] width 41 height 41
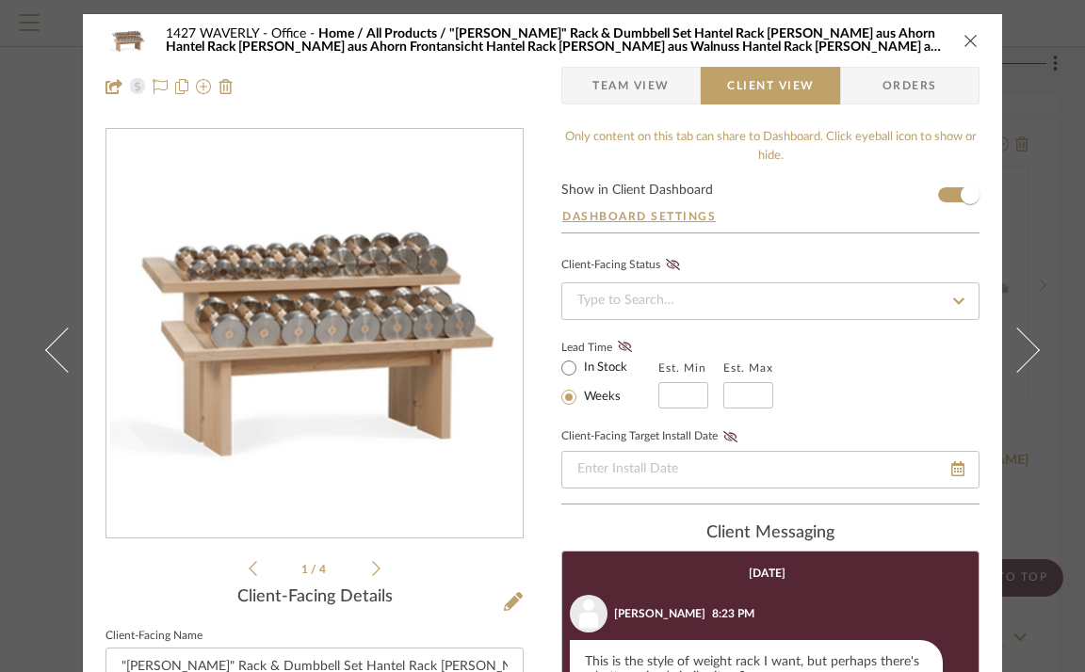
scroll to position [0, 0]
click at [967, 37] on icon "close" at bounding box center [970, 40] width 15 height 15
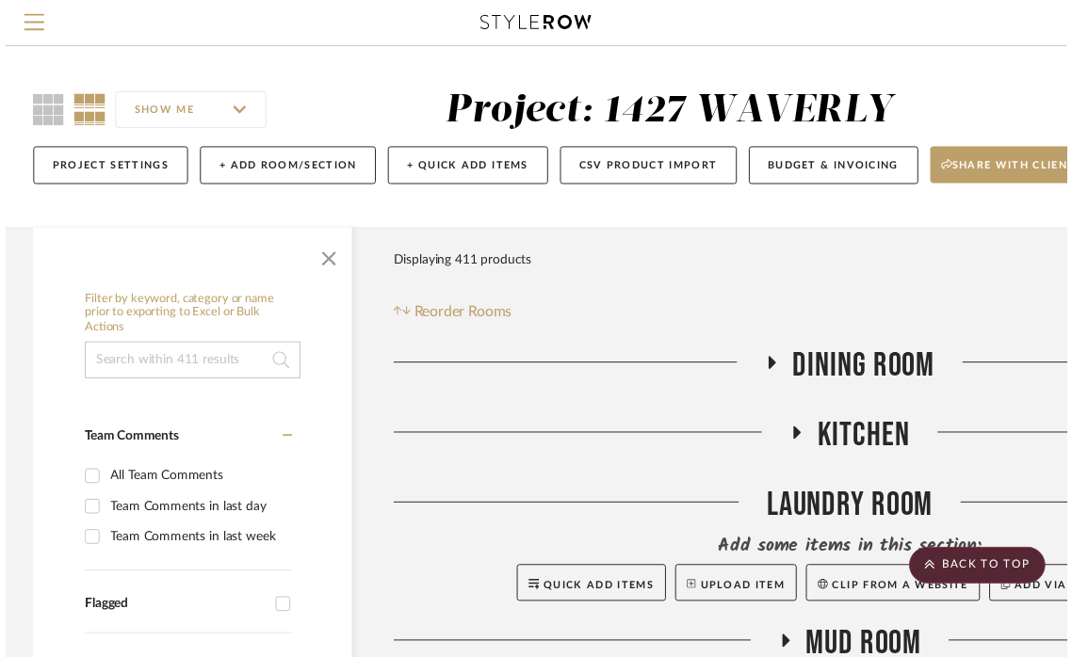
scroll to position [23587, 272]
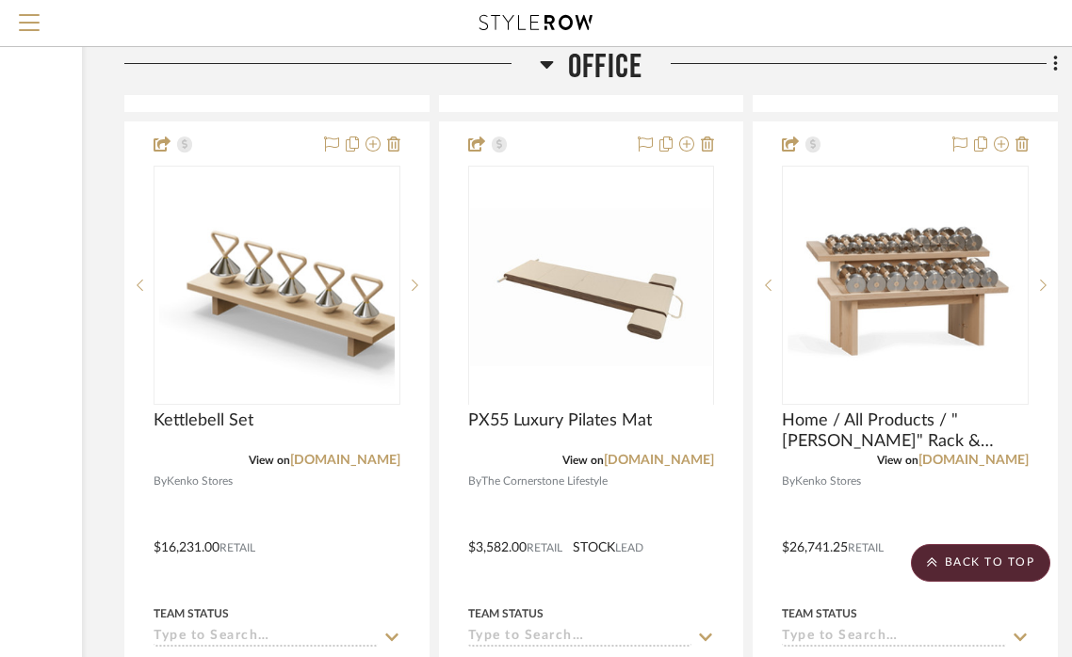
click at [541, 70] on icon at bounding box center [547, 64] width 14 height 23
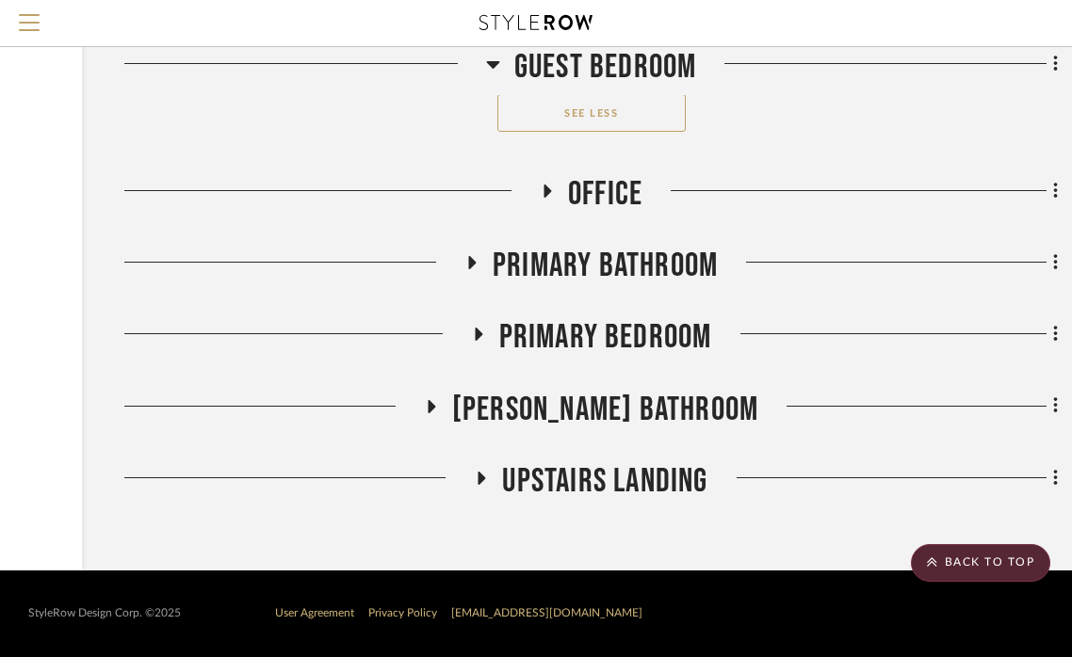
scroll to position [19201, 272]
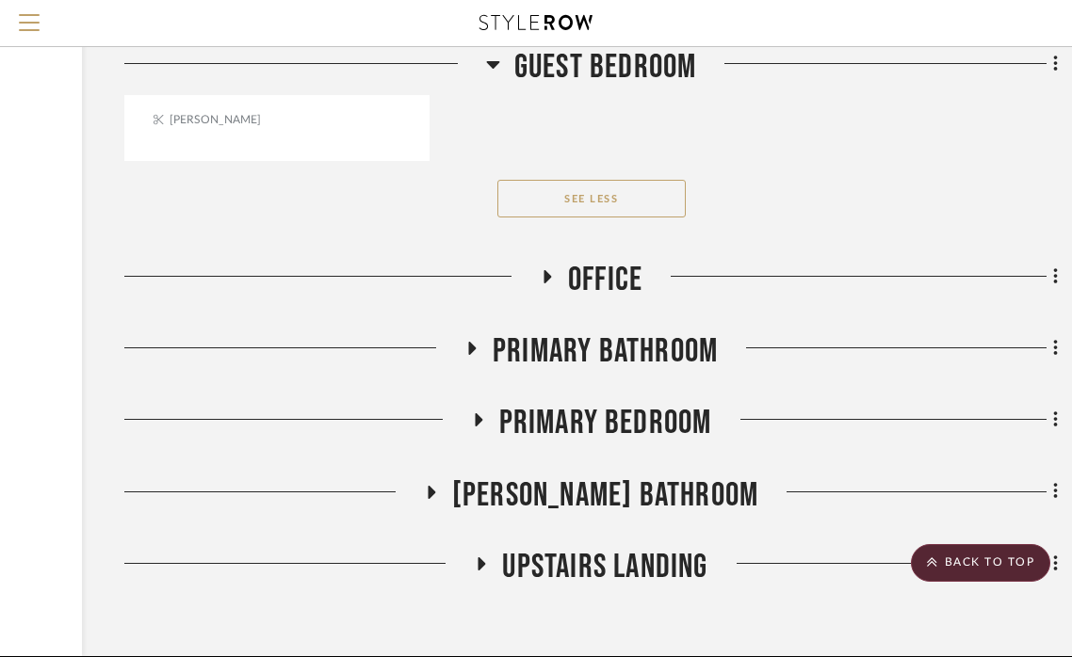
click at [476, 556] on icon at bounding box center [481, 563] width 23 height 14
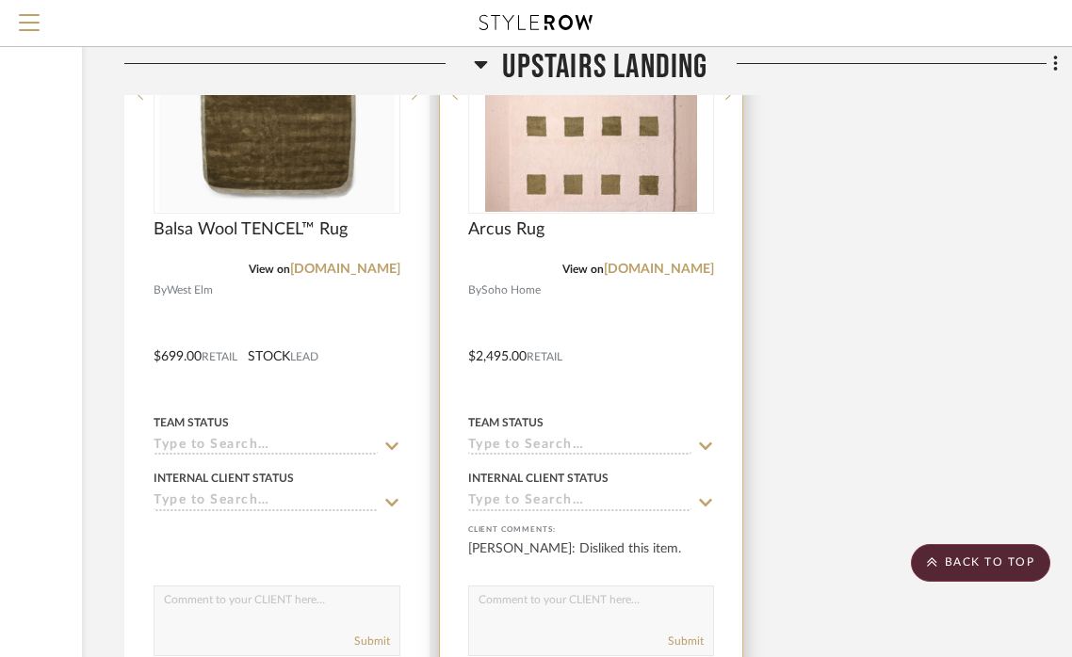
scroll to position [20726, 271]
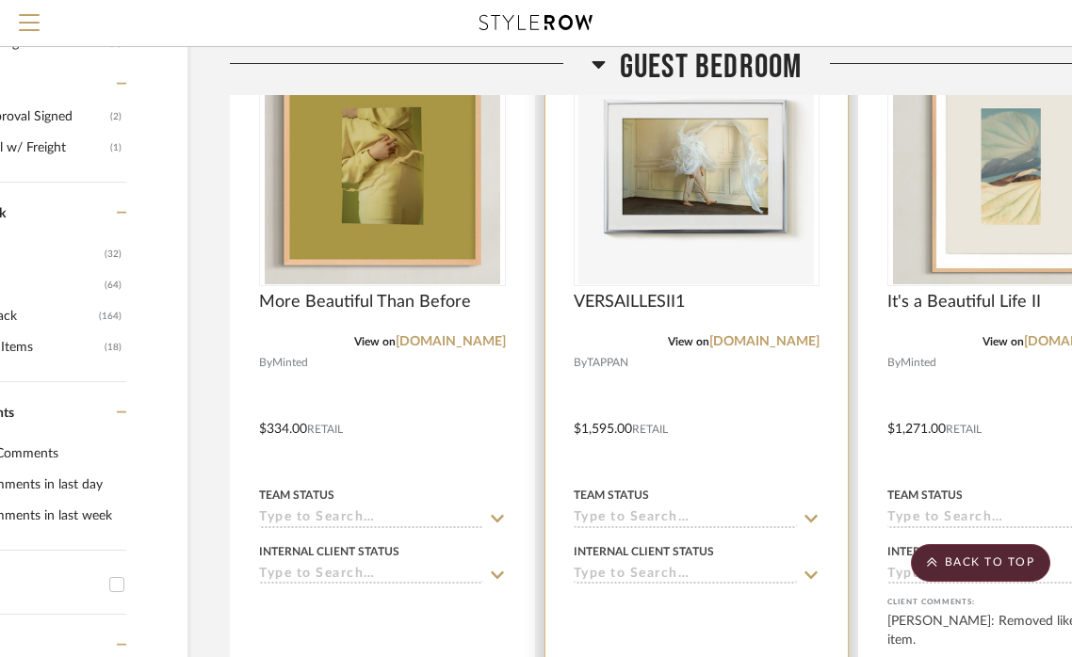
scroll to position [997, 167]
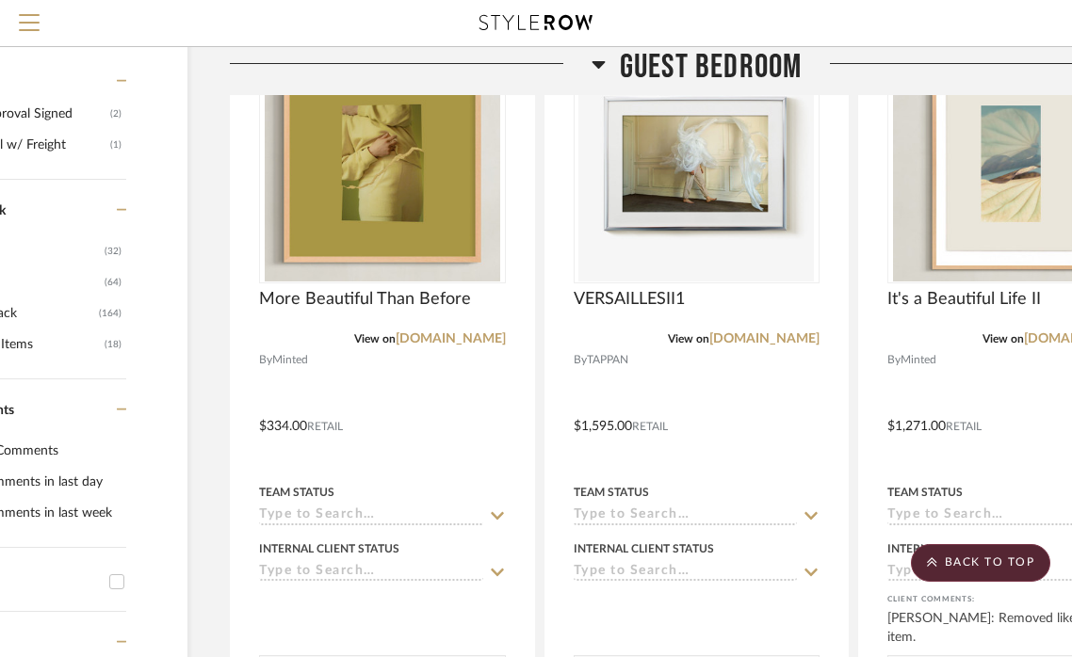
click at [598, 61] on icon at bounding box center [597, 65] width 13 height 8
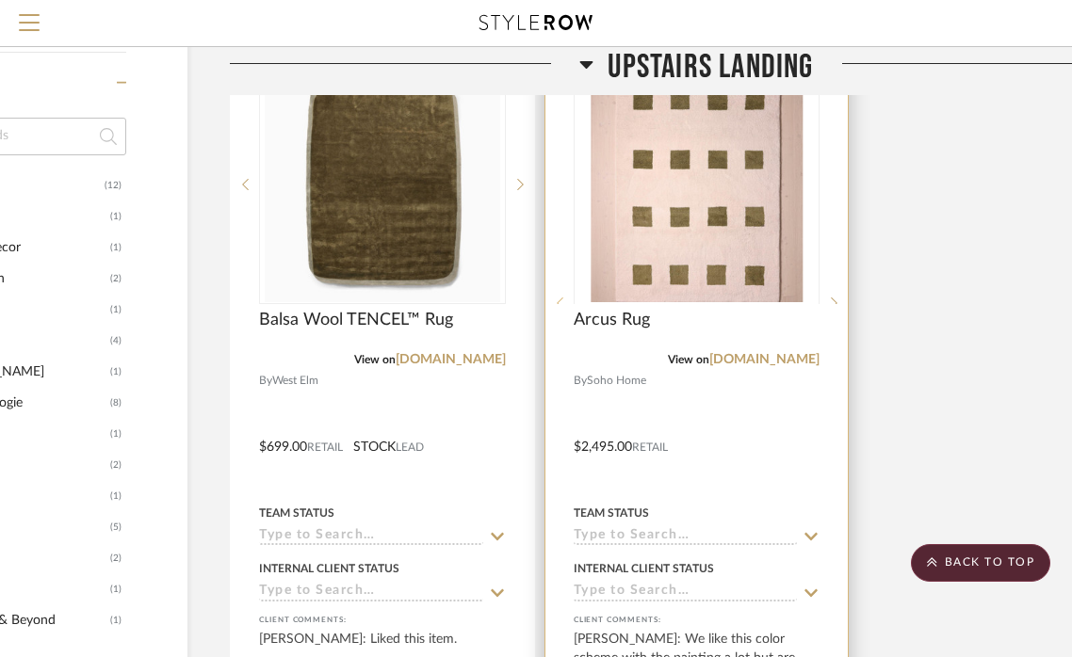
scroll to position [2272, 167]
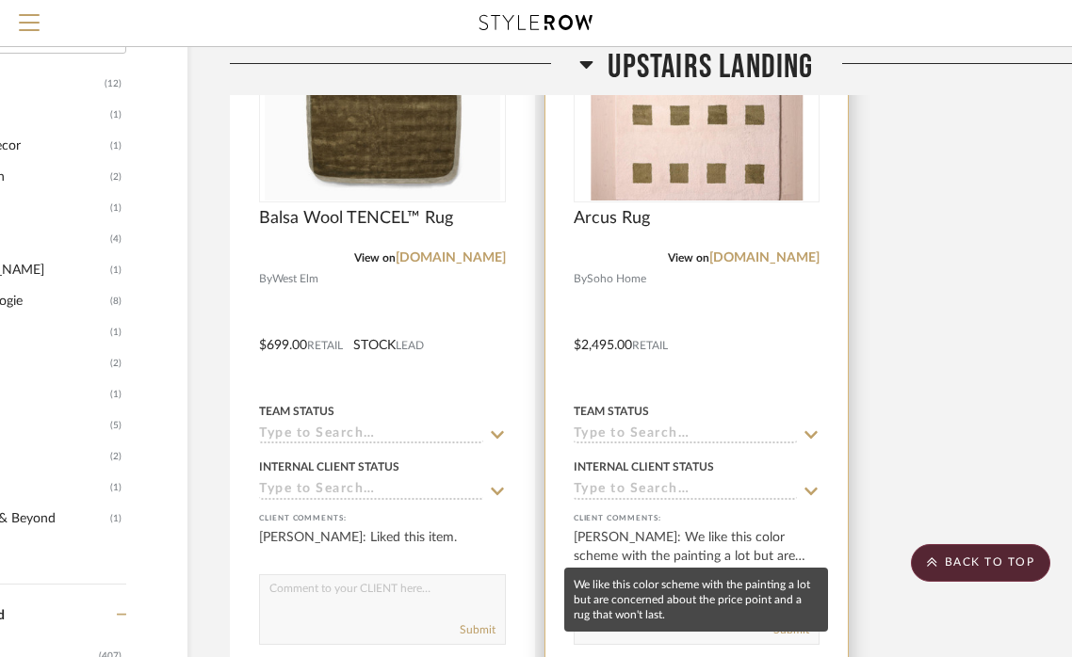
click at [726, 540] on div "Amy Wolfshohl: We like this color scheme with the painting a lot but are concer…" at bounding box center [696, 547] width 247 height 38
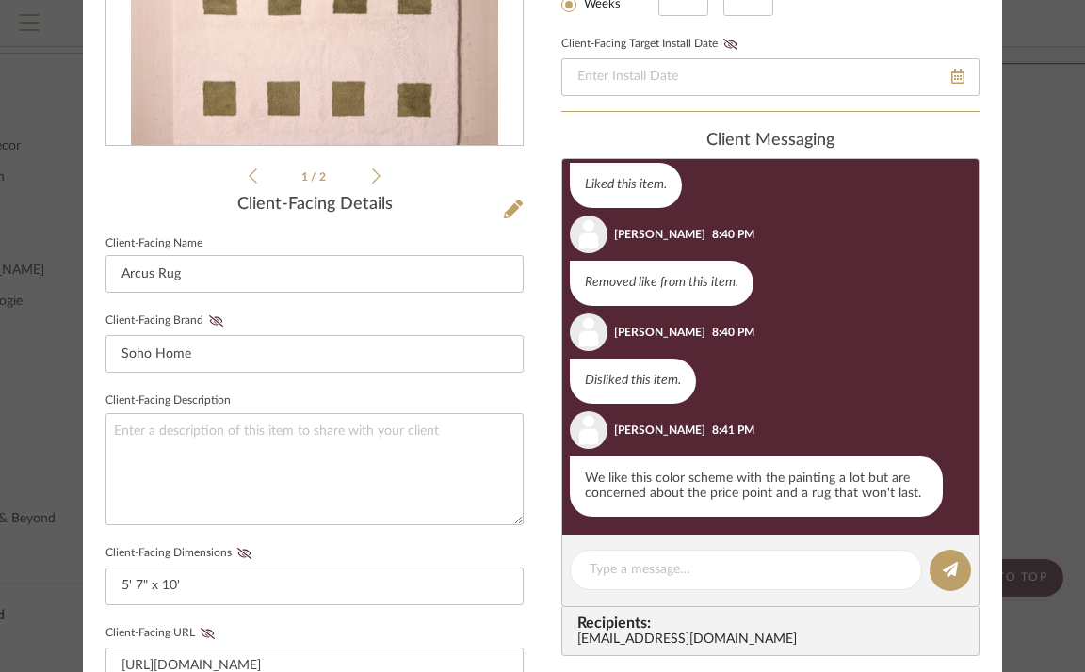
scroll to position [402, 0]
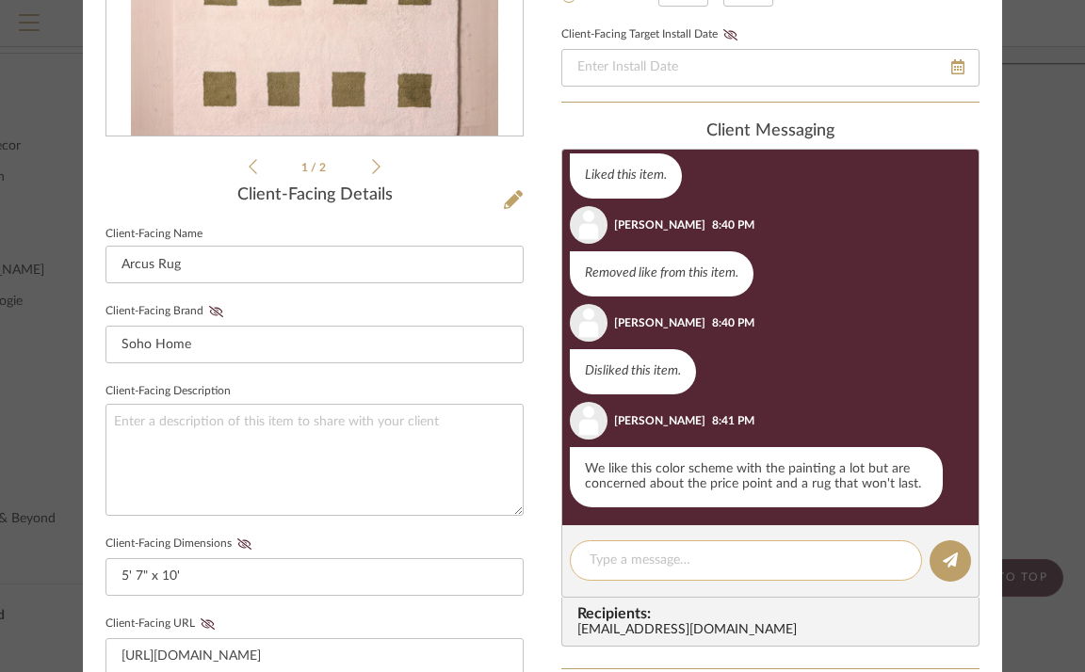
click at [738, 564] on textarea at bounding box center [745, 561] width 313 height 20
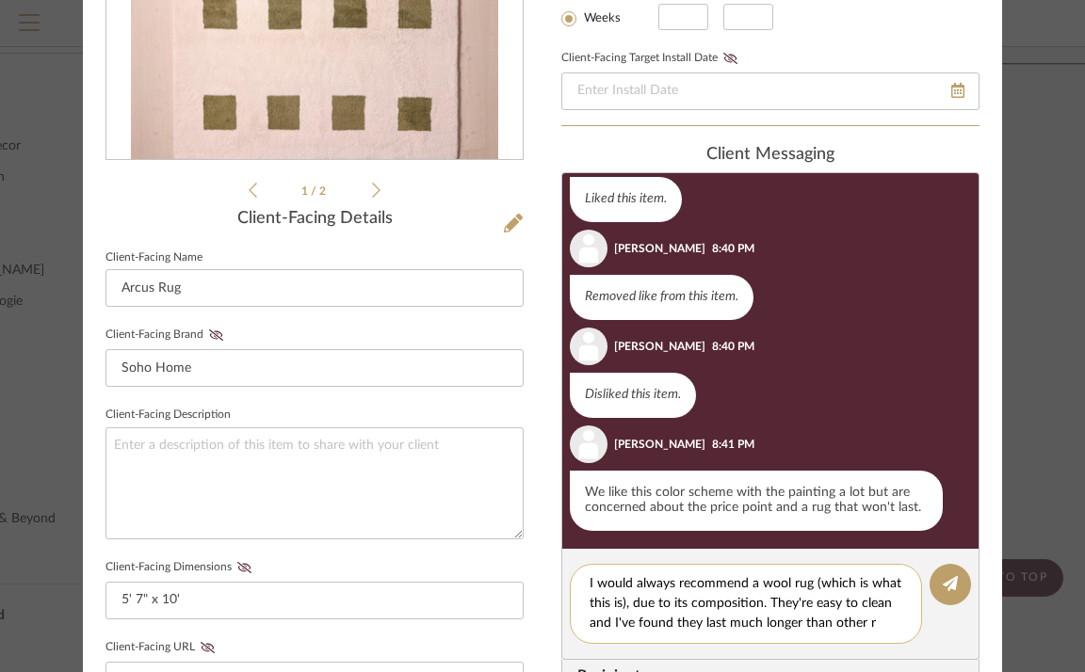
scroll to position [0, 0]
type textarea "I would always recommend a wool rug (which is what this is), due to its composi…"
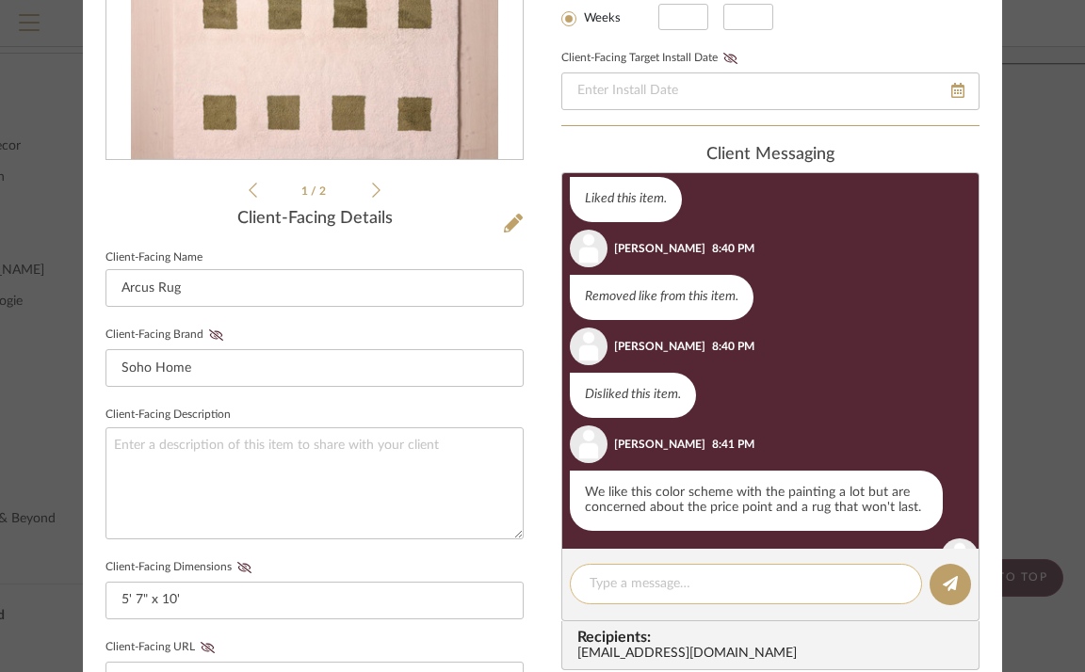
scroll to position [442, 0]
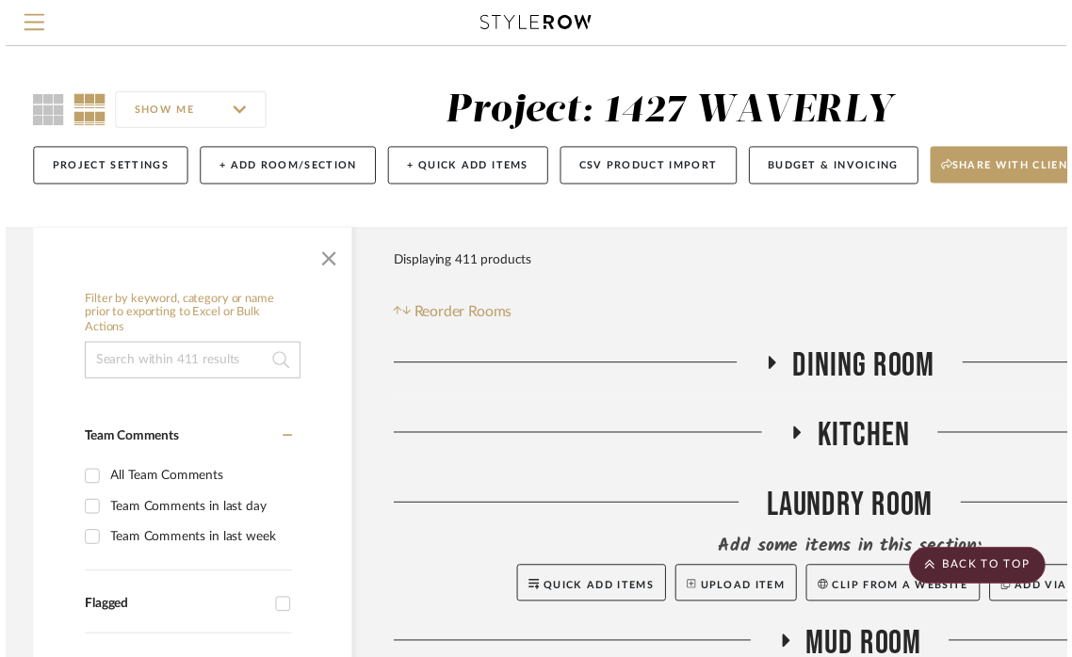
scroll to position [2272, 167]
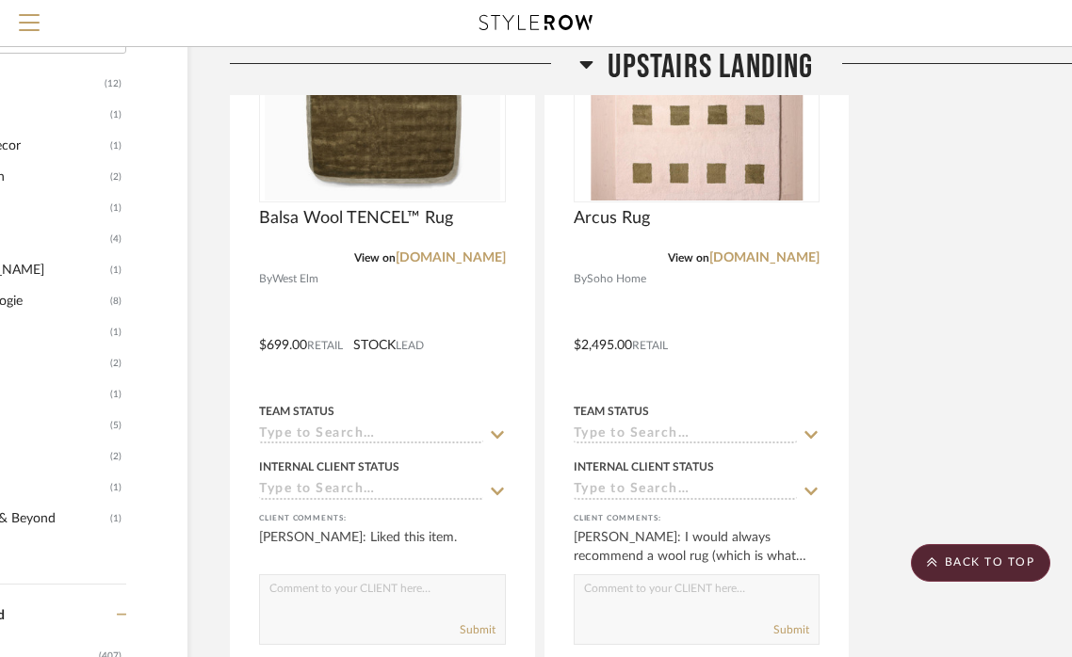
click at [585, 66] on icon at bounding box center [586, 65] width 13 height 8
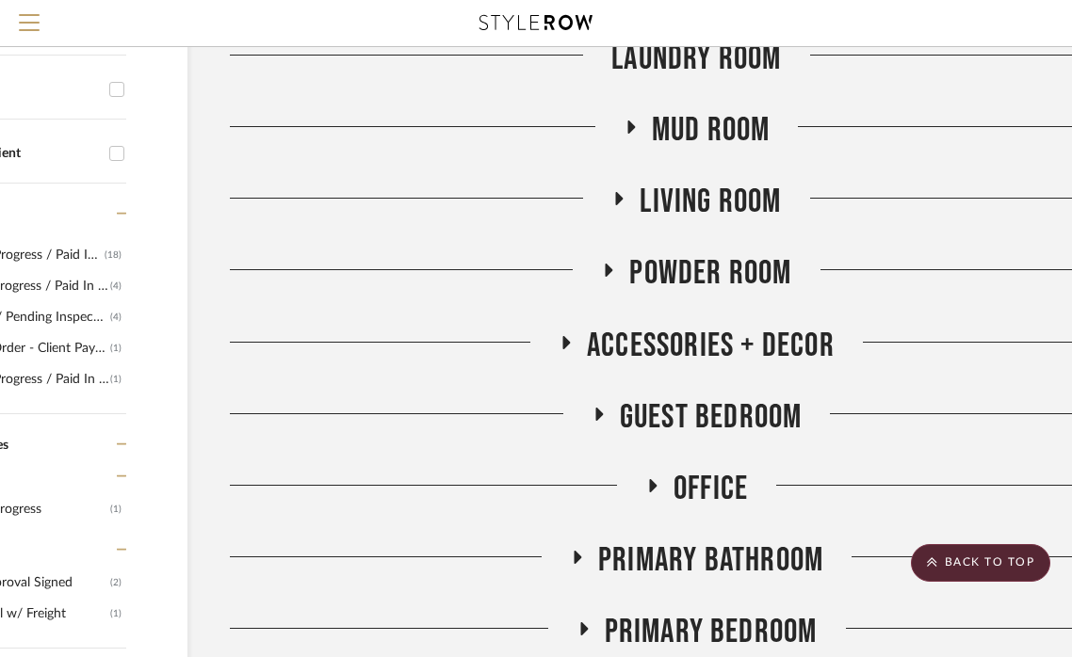
scroll to position [571, 167]
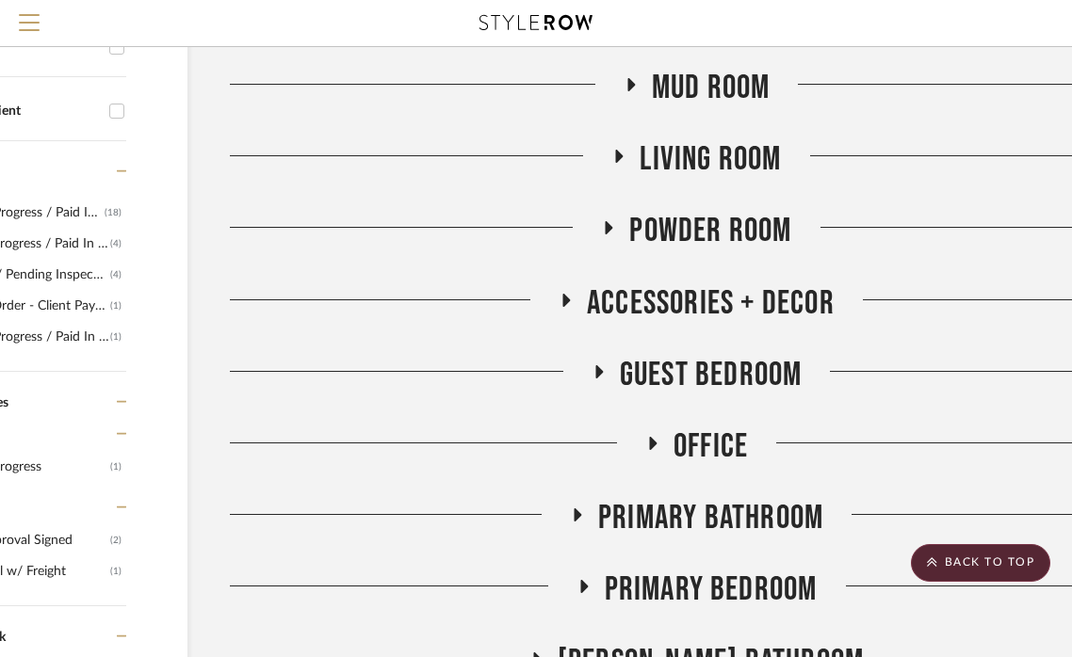
click at [654, 446] on icon at bounding box center [651, 444] width 23 height 14
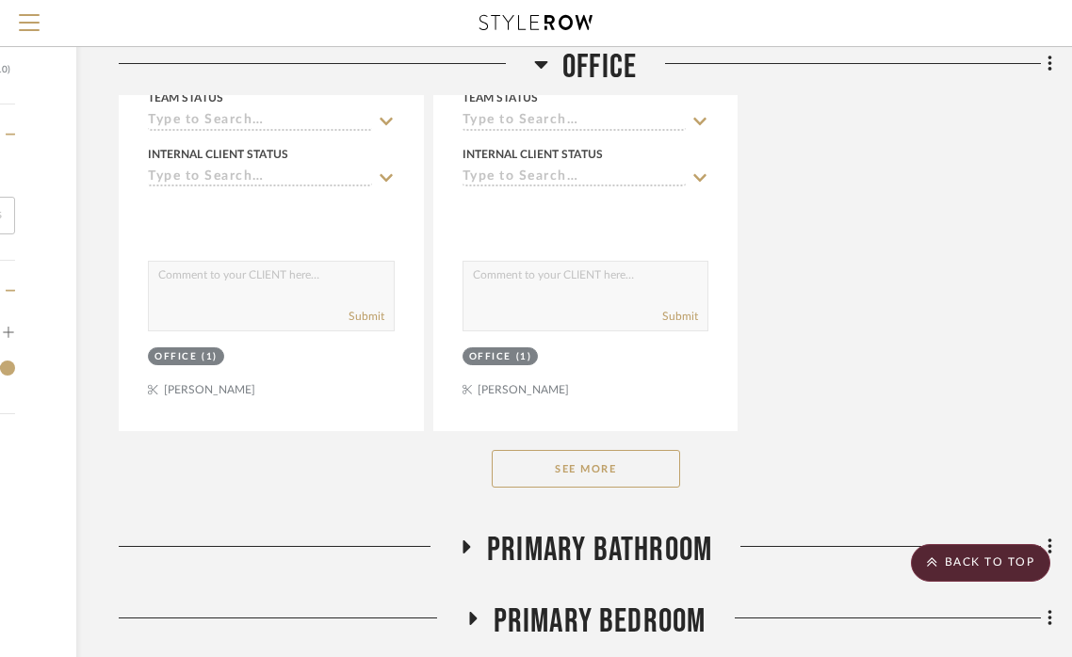
scroll to position [3136, 278]
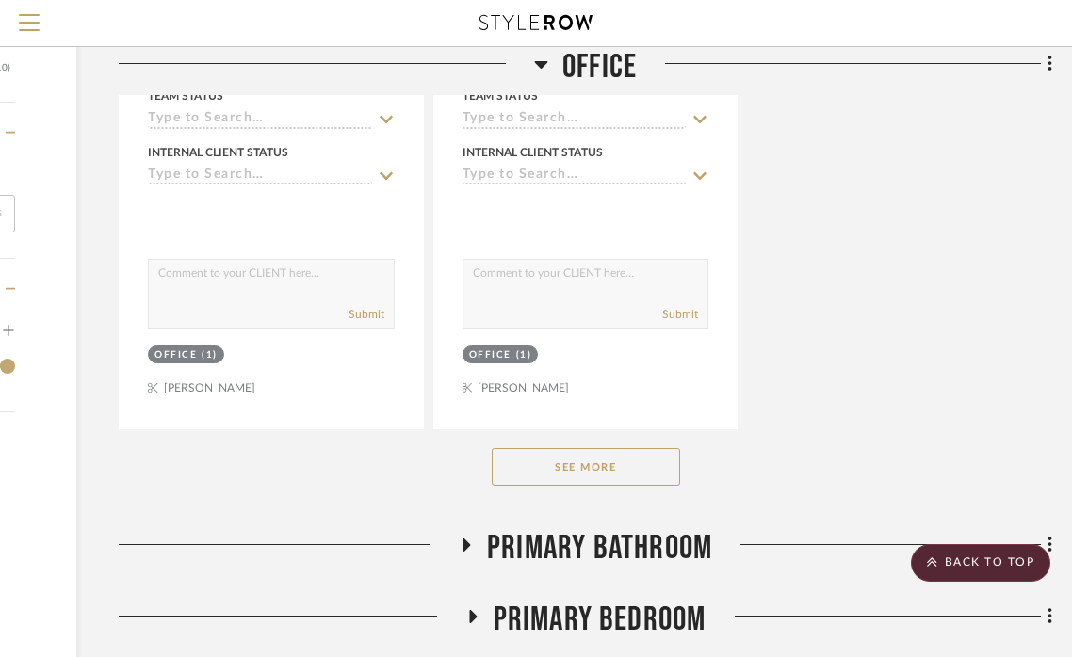
click at [629, 456] on button "See More" at bounding box center [586, 467] width 188 height 38
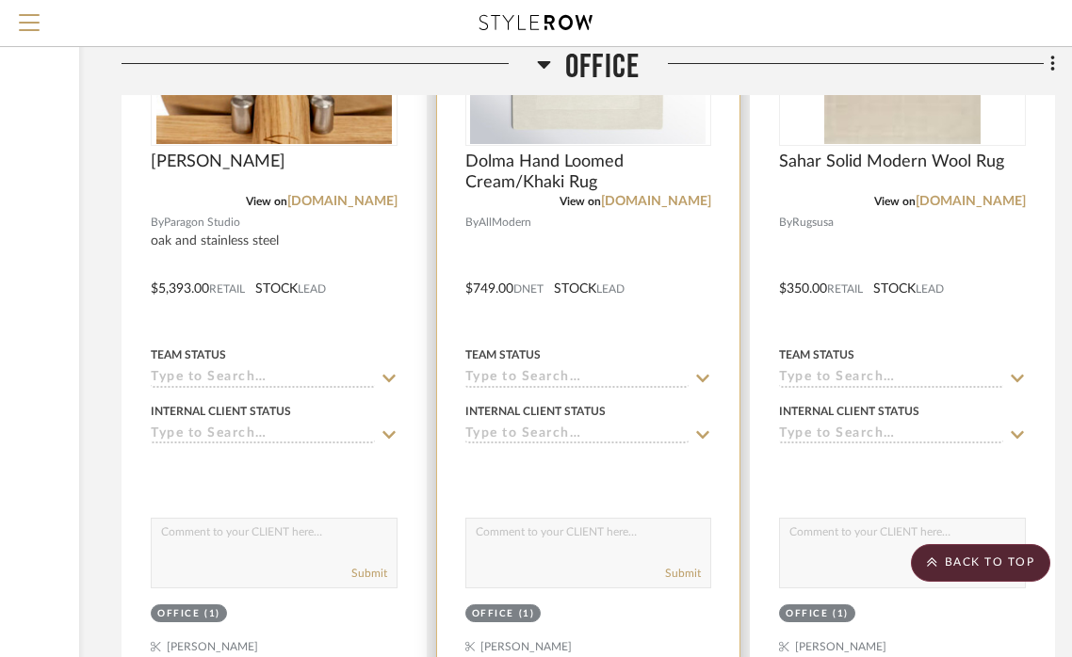
scroll to position [8732, 275]
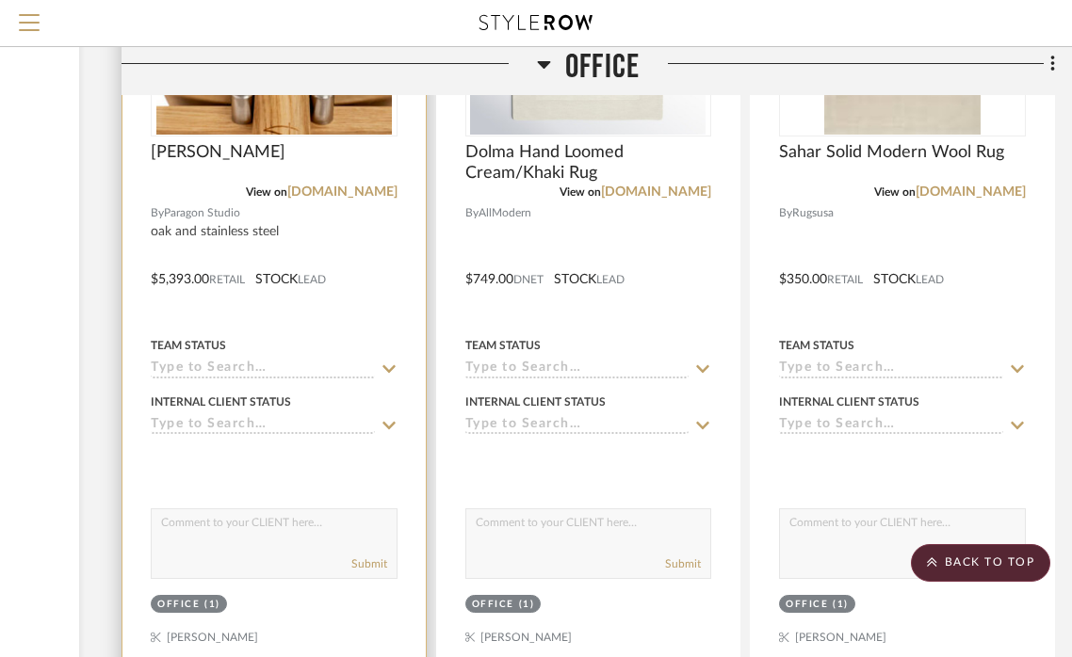
click at [329, 208] on div at bounding box center [273, 266] width 303 height 824
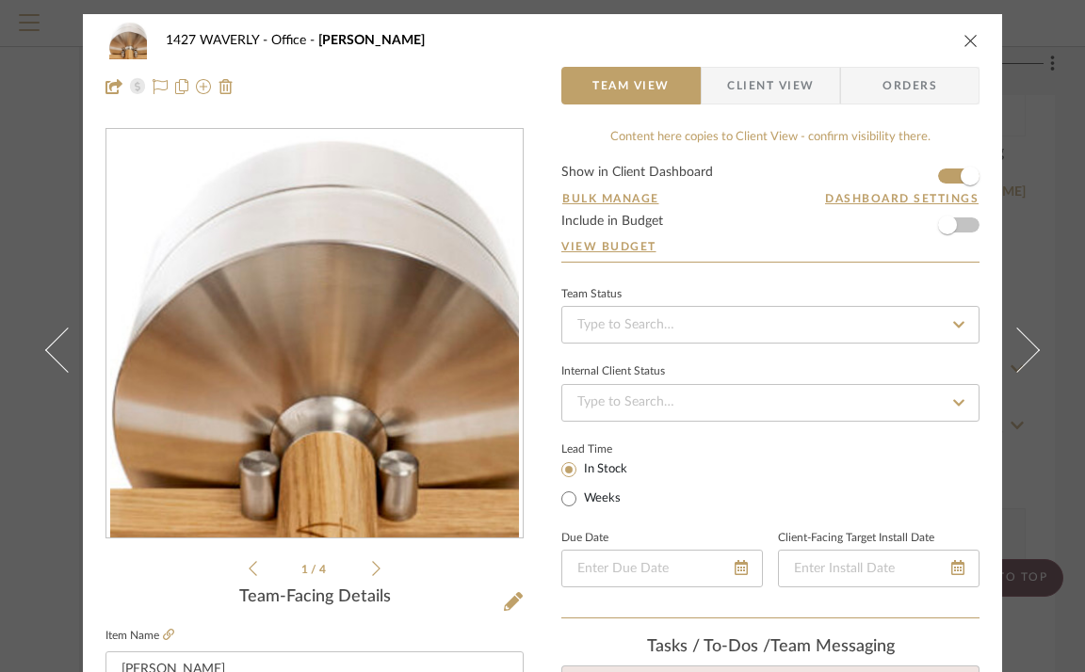
scroll to position [0, 0]
click at [963, 40] on icon "close" at bounding box center [970, 40] width 15 height 15
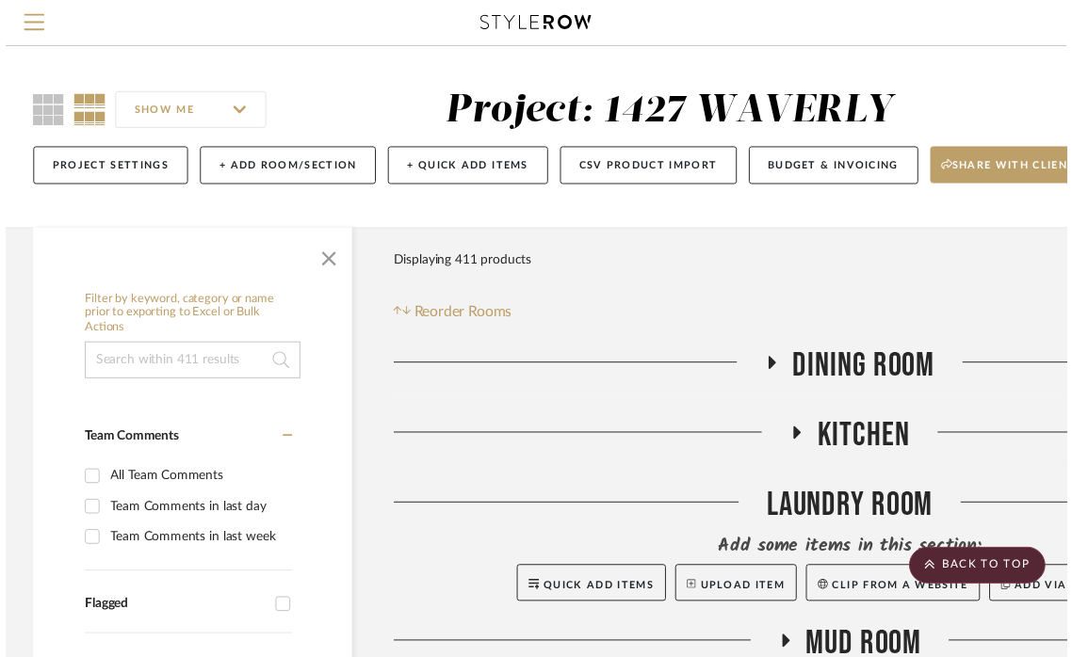
scroll to position [8732, 275]
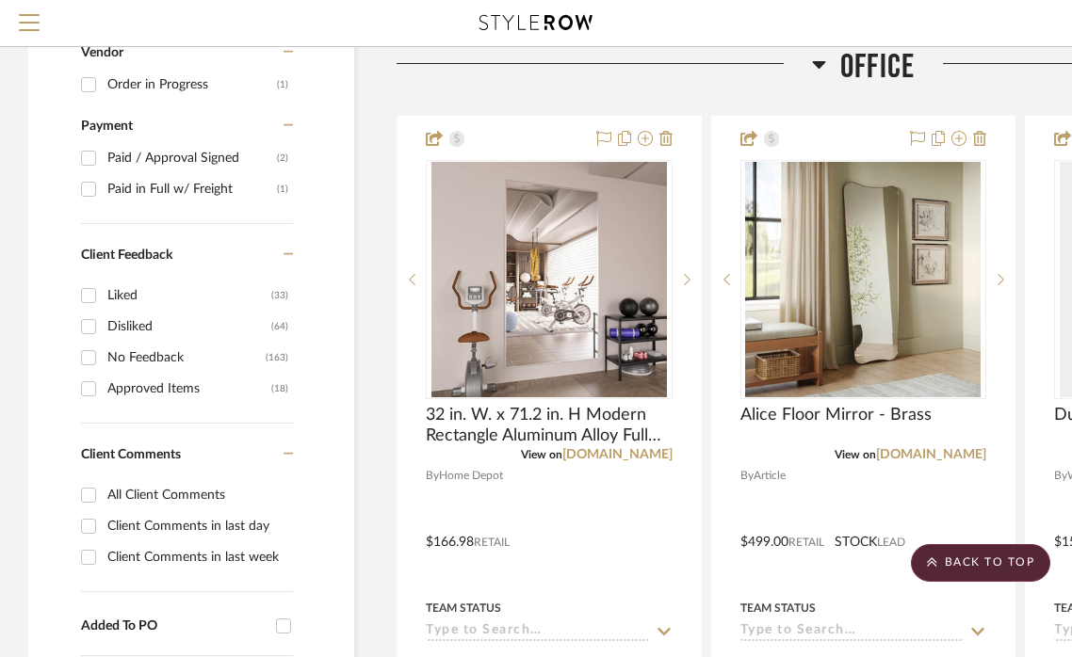
scroll to position [1001, 0]
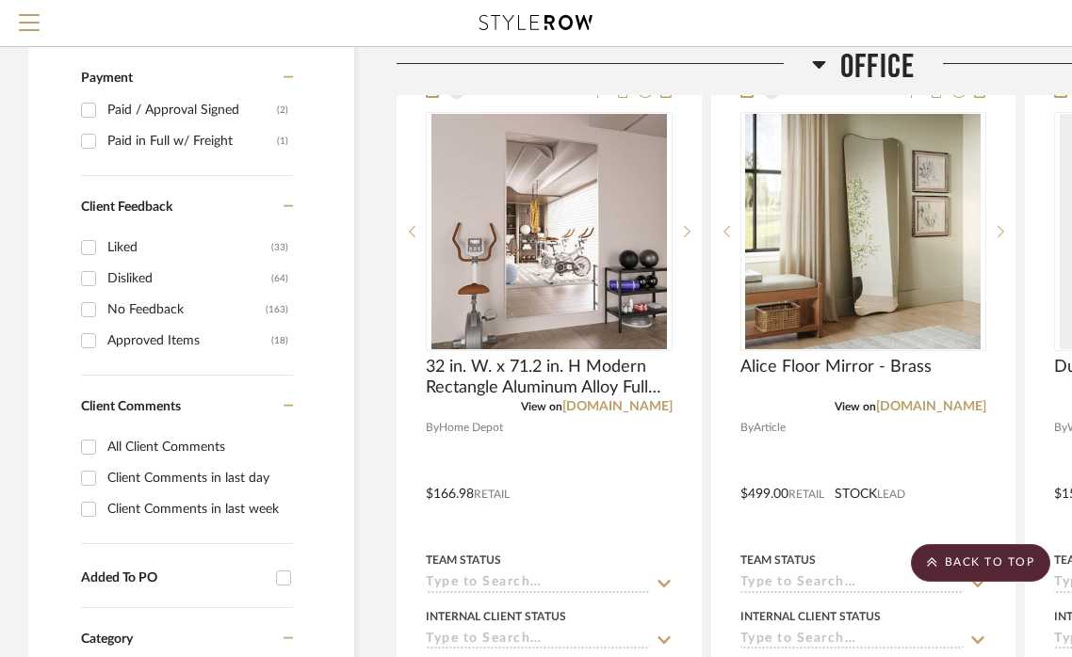
click at [138, 476] on div "Client Comments in last day" at bounding box center [197, 478] width 181 height 30
click at [104, 476] on input "Client Comments in last day" at bounding box center [88, 478] width 30 height 30
checkbox input "true"
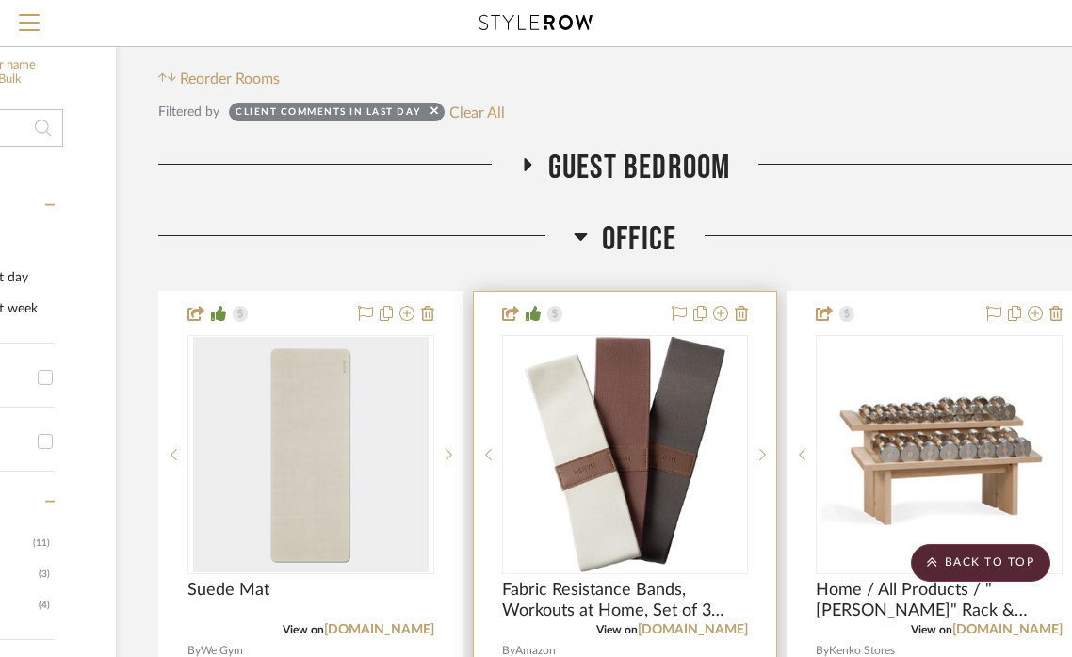
scroll to position [234, 238]
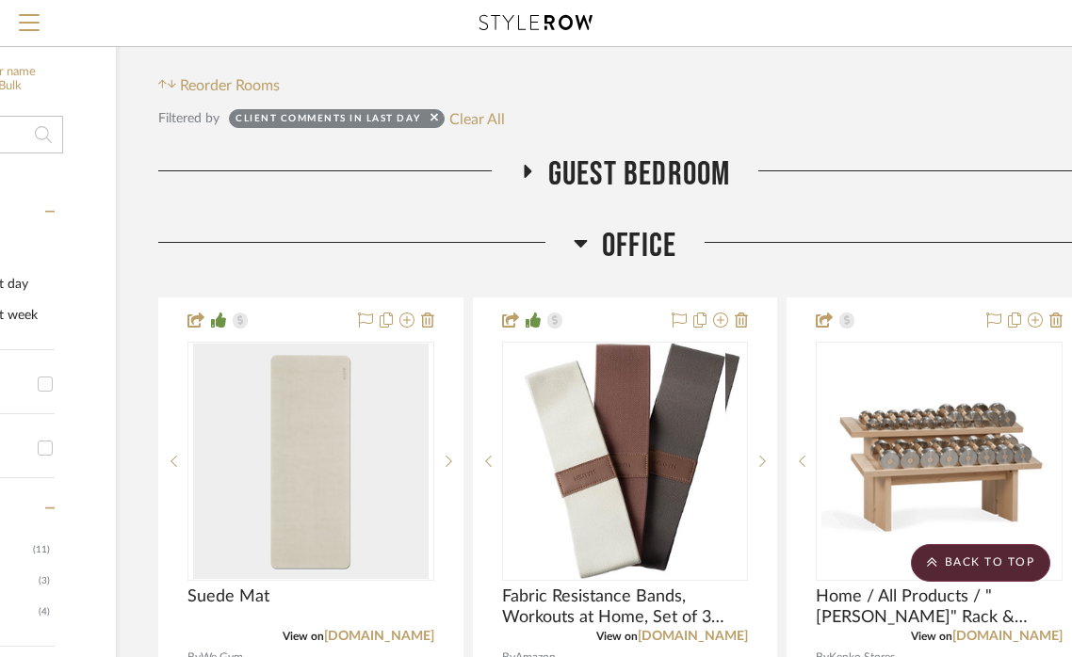
click at [523, 169] on icon at bounding box center [526, 171] width 23 height 14
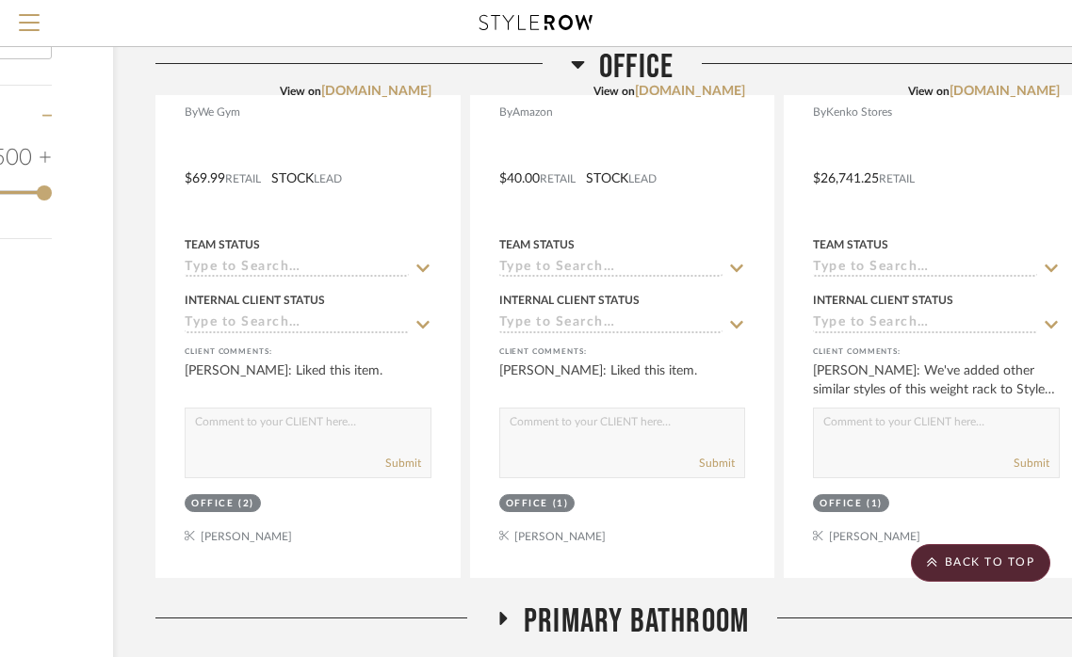
scroll to position [2467, 242]
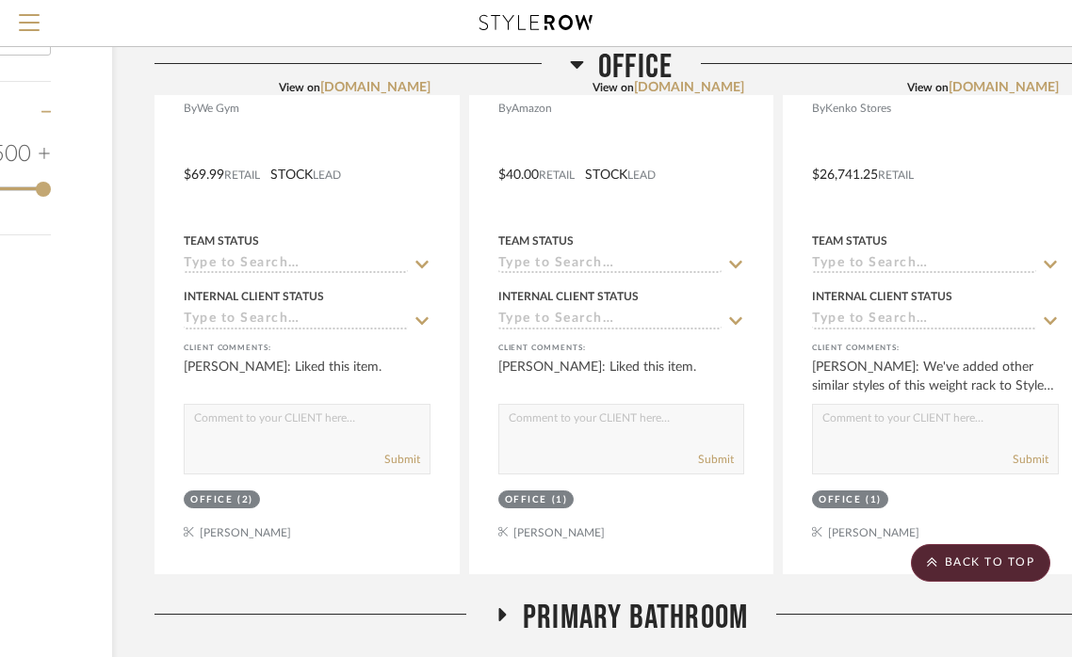
click at [494, 607] on icon at bounding box center [501, 614] width 23 height 14
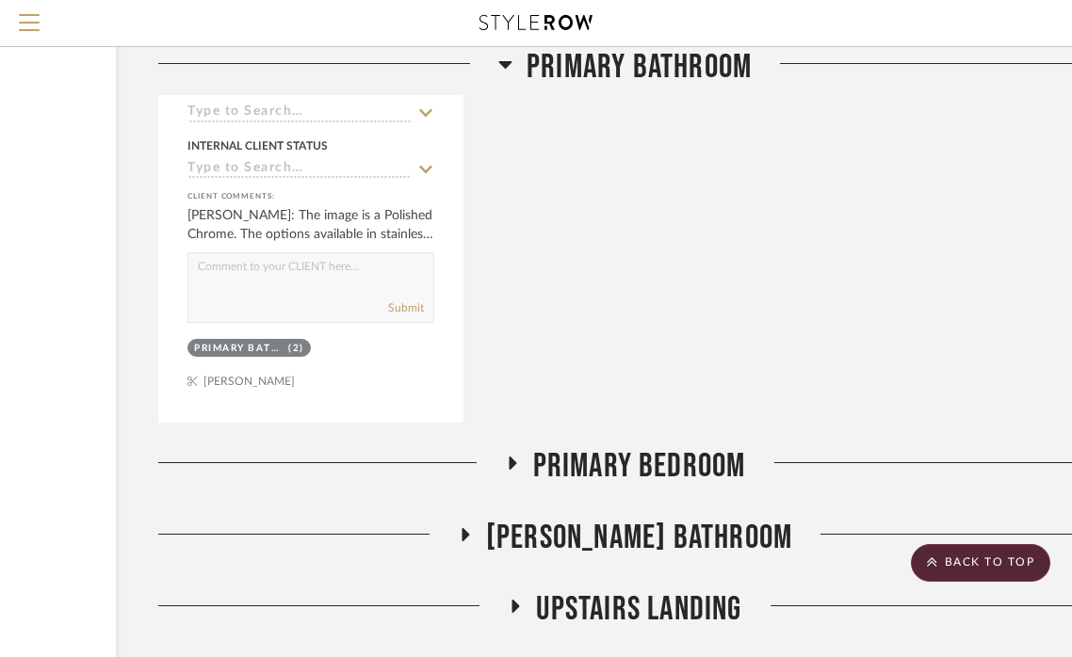
scroll to position [3574, 238]
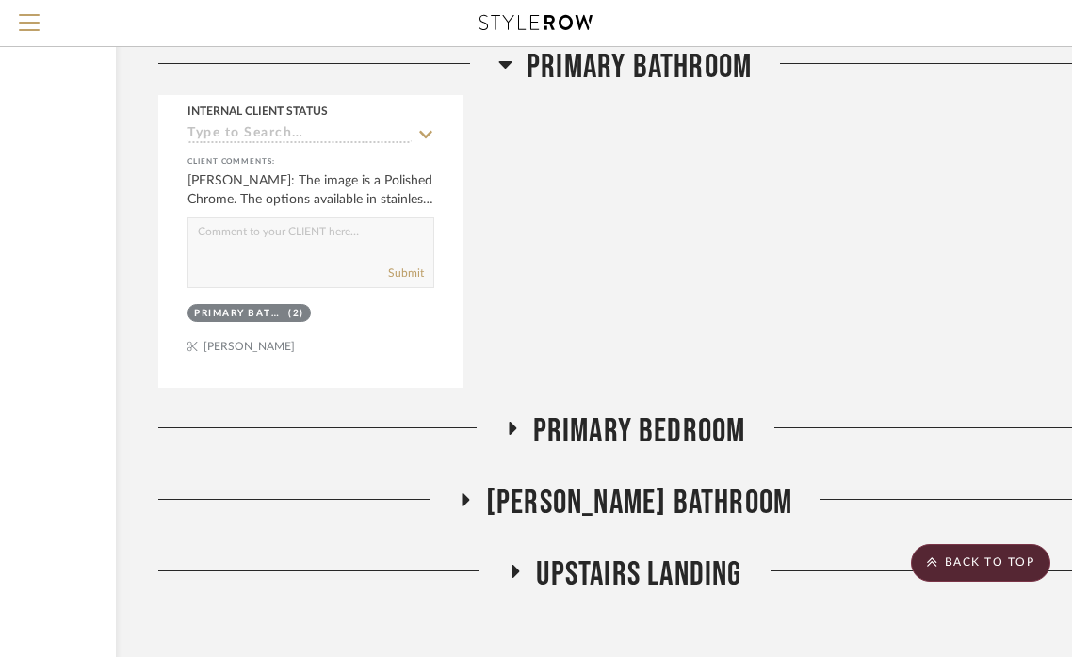
click at [508, 422] on icon at bounding box center [511, 429] width 23 height 14
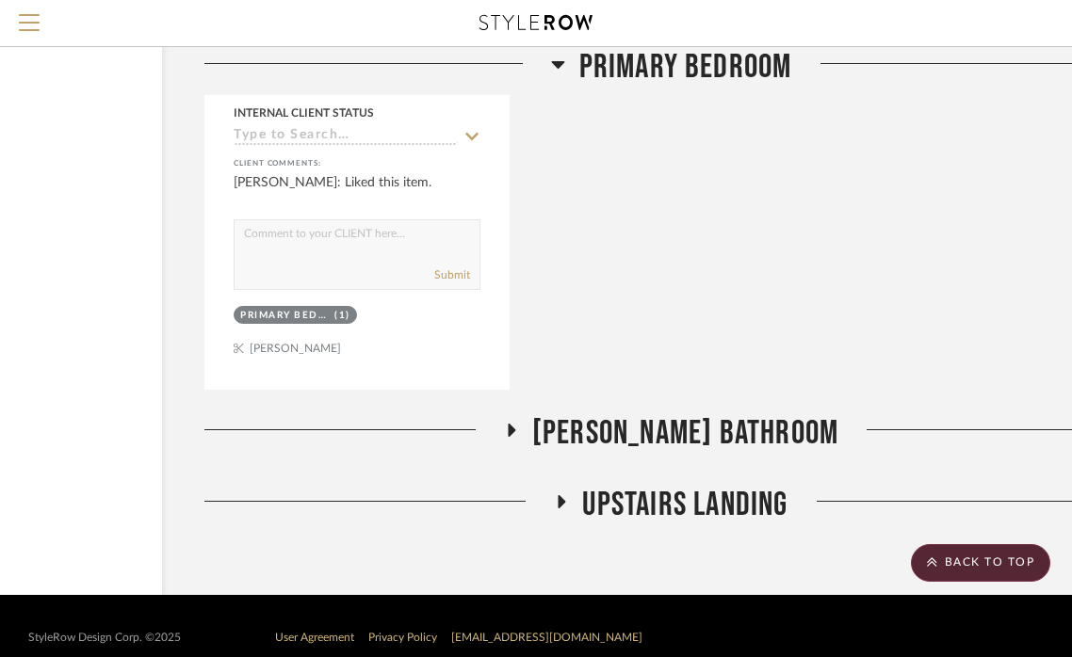
scroll to position [5329, 189]
click at [524, 424] on icon at bounding box center [513, 431] width 23 height 14
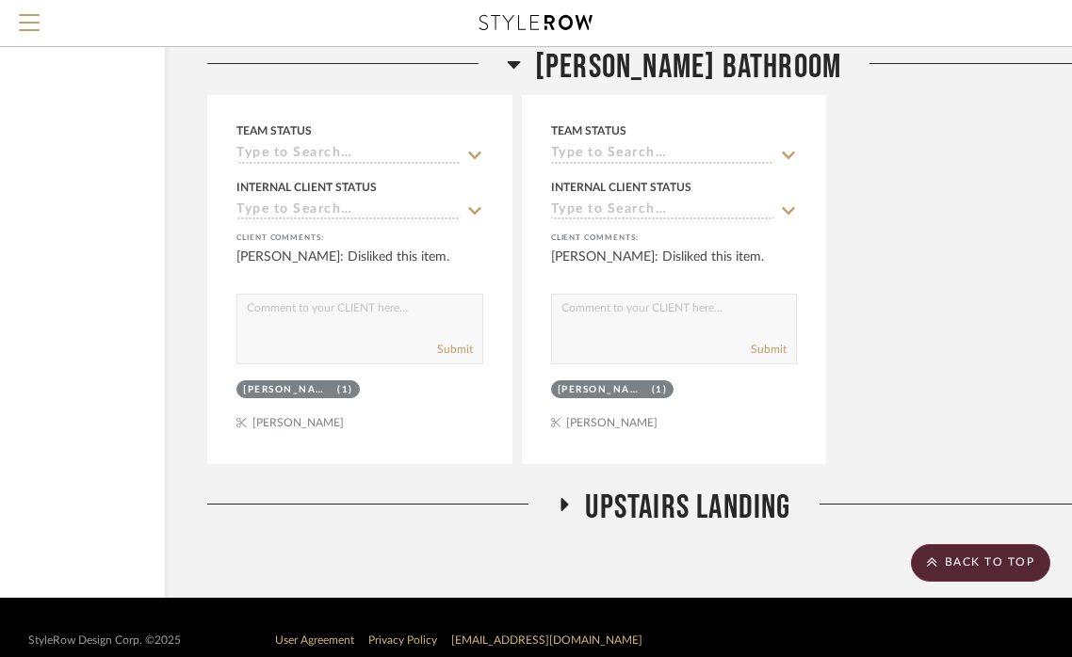
scroll to position [6174, 189]
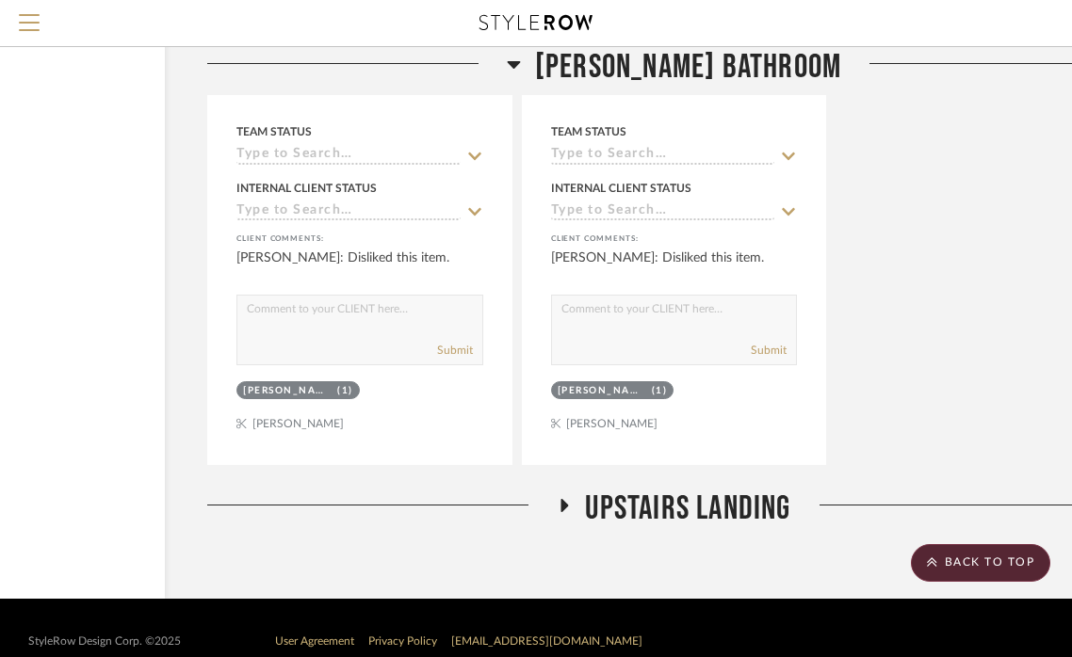
click at [561, 499] on icon at bounding box center [565, 505] width 8 height 13
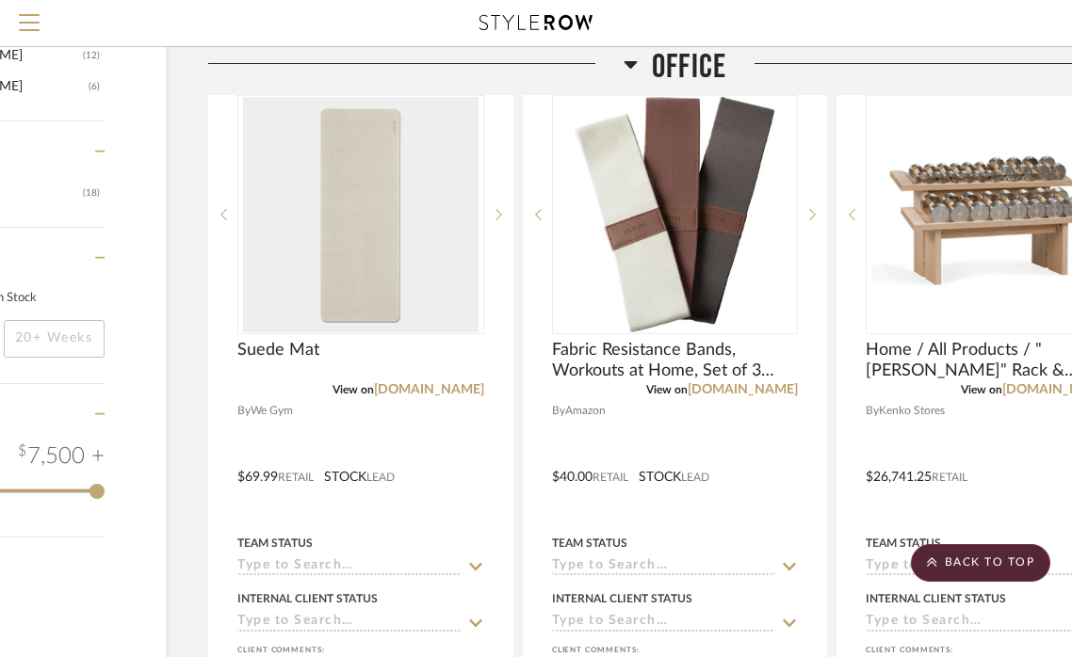
scroll to position [1884, 188]
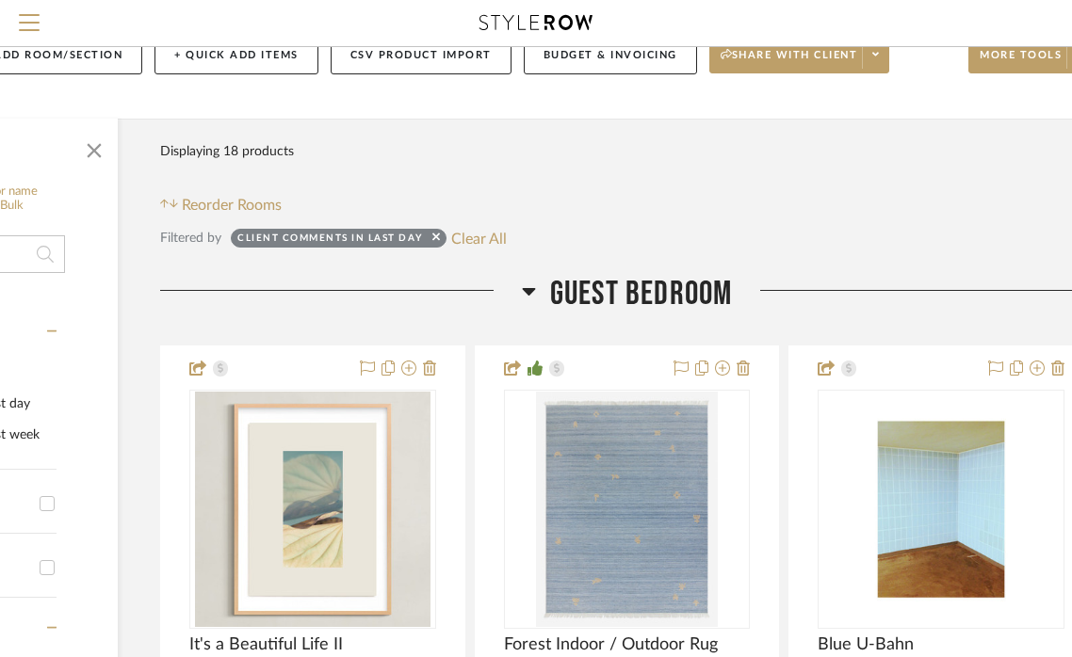
scroll to position [146, 240]
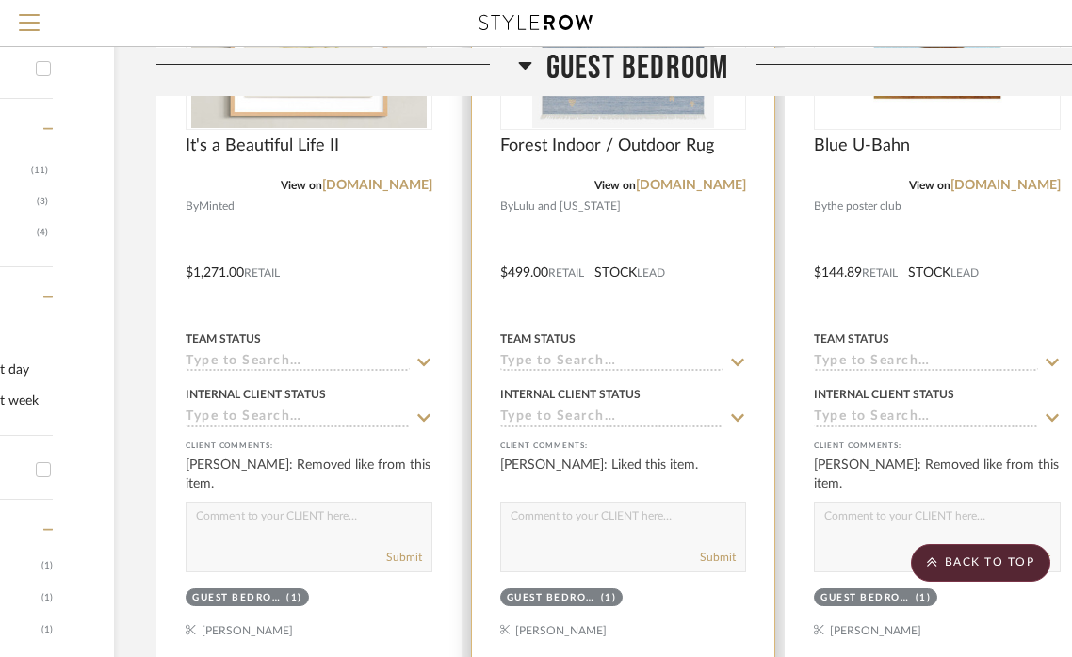
click at [666, 229] on div at bounding box center [623, 259] width 303 height 824
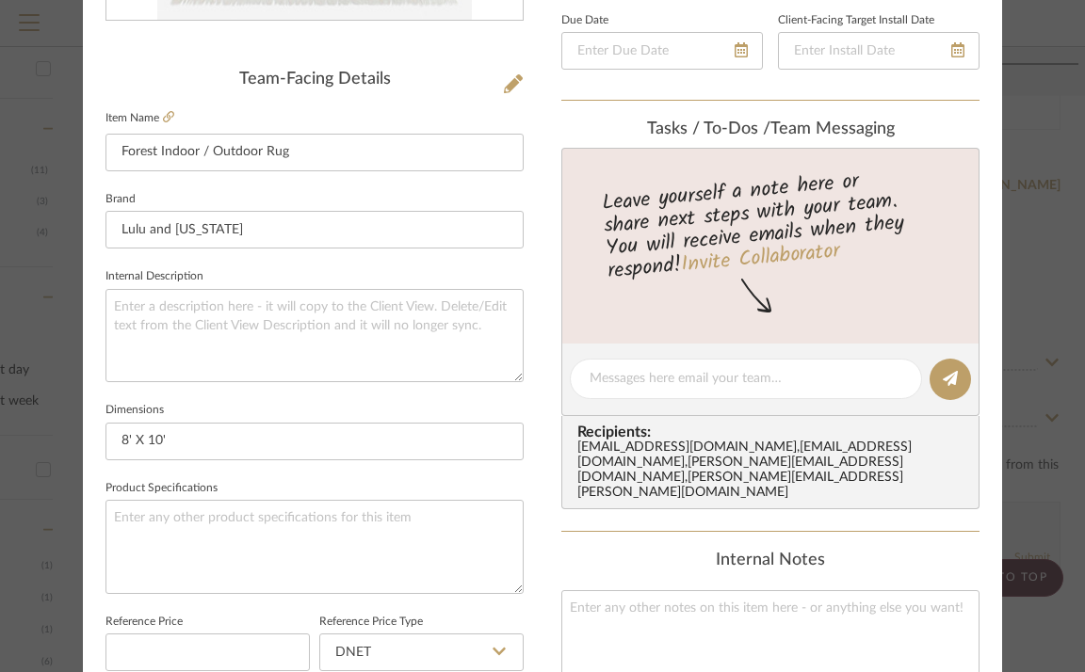
scroll to position [464, 0]
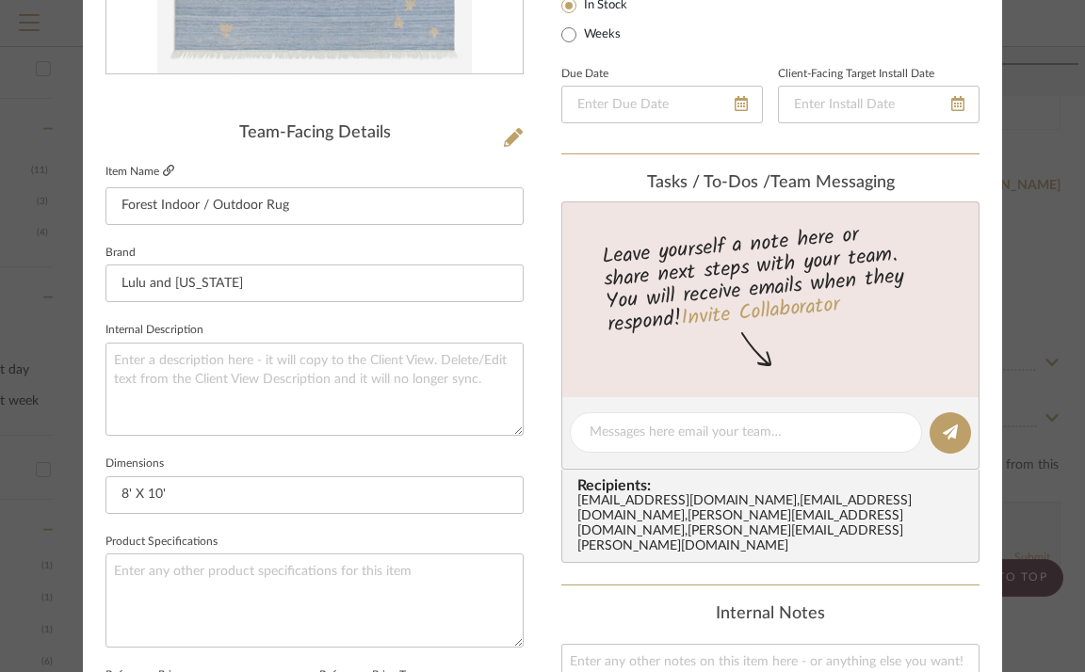
click at [163, 168] on icon at bounding box center [168, 170] width 11 height 11
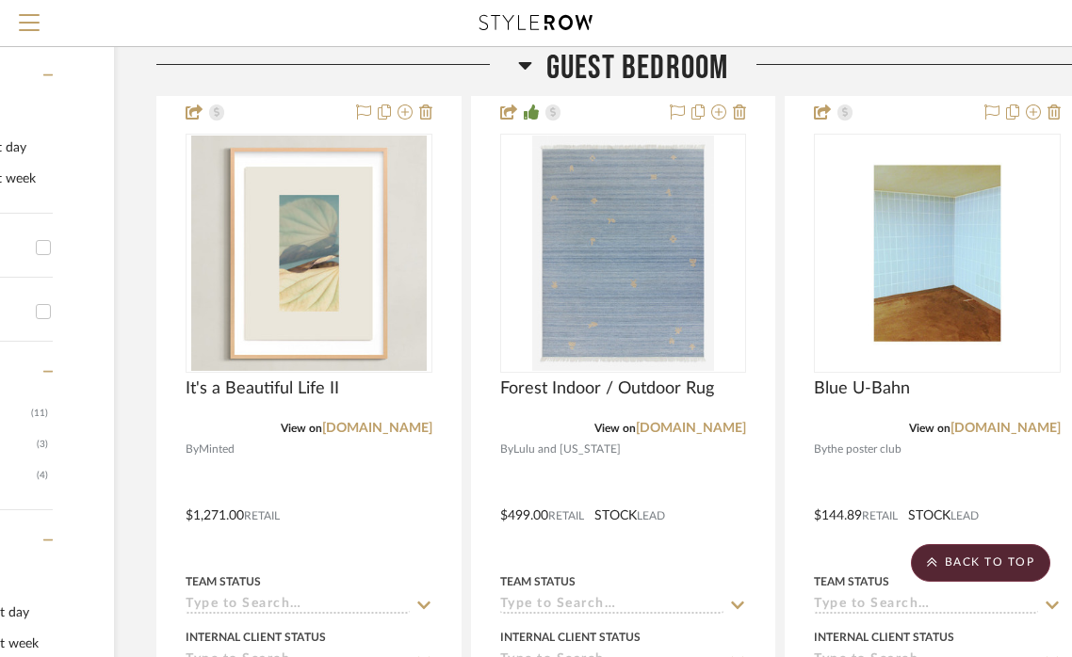
scroll to position [377, 240]
